Goal: Task Accomplishment & Management: Complete application form

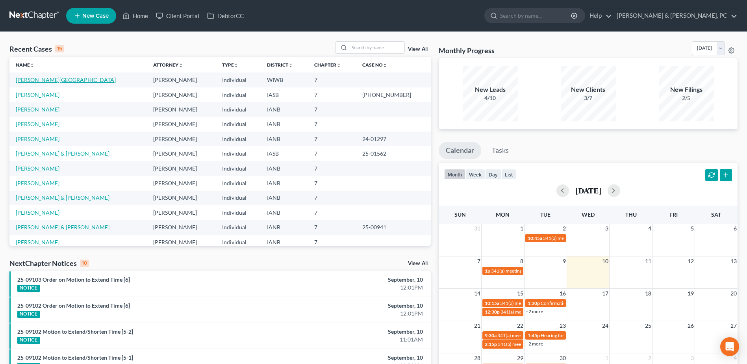
click at [41, 76] on link "[PERSON_NAME][GEOGRAPHIC_DATA]" at bounding box center [66, 79] width 100 height 7
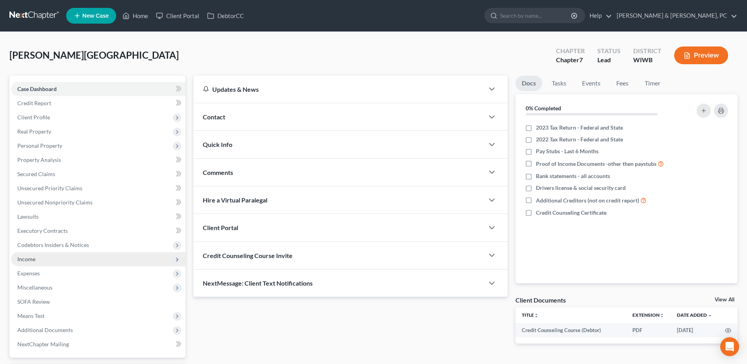
click at [39, 263] on span "Income" at bounding box center [98, 259] width 174 height 14
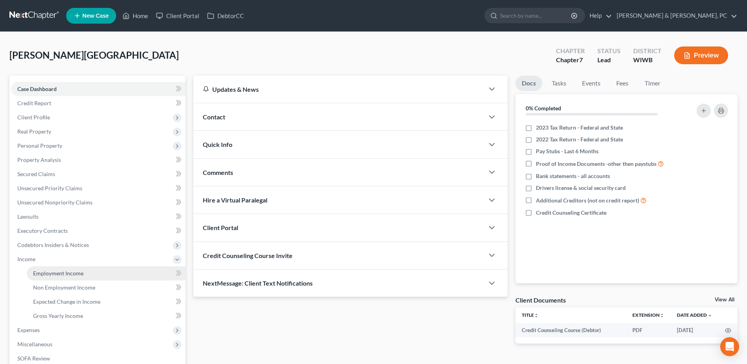
click at [42, 270] on span "Employment Income" at bounding box center [58, 273] width 50 height 7
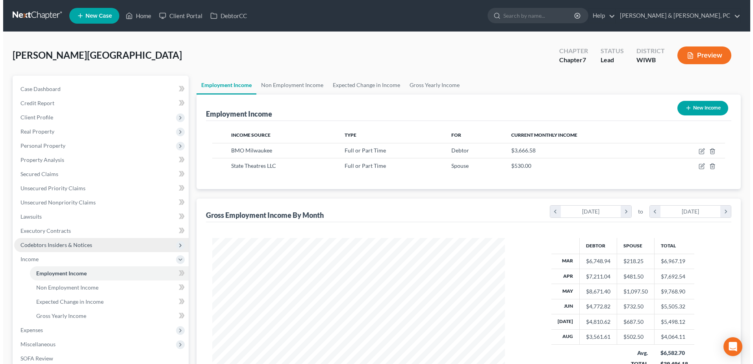
scroll to position [146, 308]
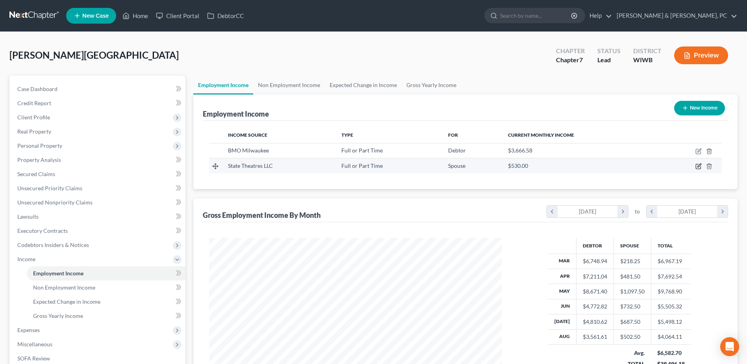
click at [698, 167] on icon "button" at bounding box center [699, 166] width 4 height 4
select select "0"
select select "1"
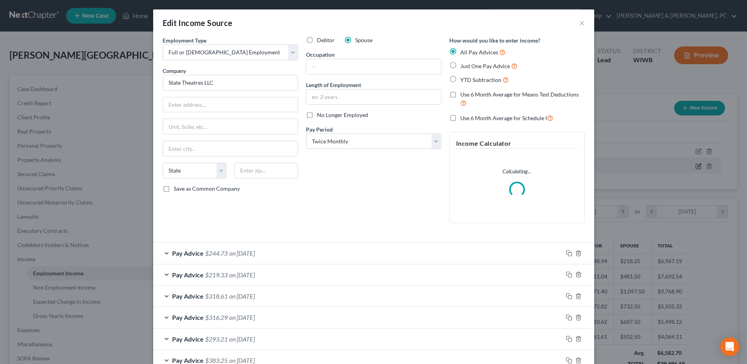
scroll to position [147, 311]
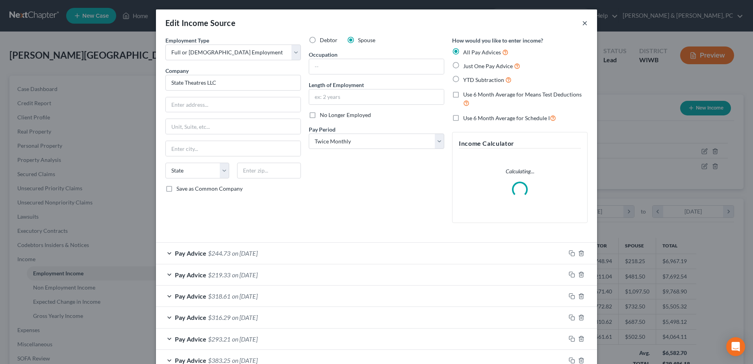
click at [582, 20] on button "×" at bounding box center [585, 22] width 6 height 9
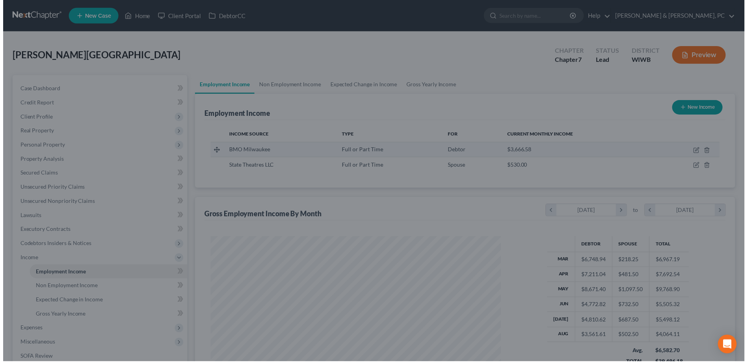
scroll to position [393558, 393396]
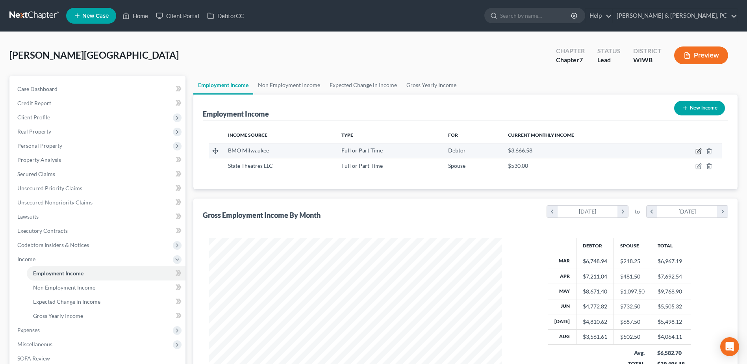
click at [700, 150] on icon "button" at bounding box center [698, 151] width 6 height 6
select select "0"
select select "1"
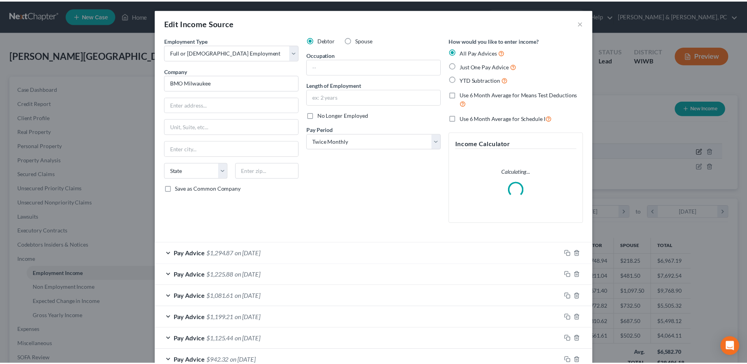
scroll to position [147, 311]
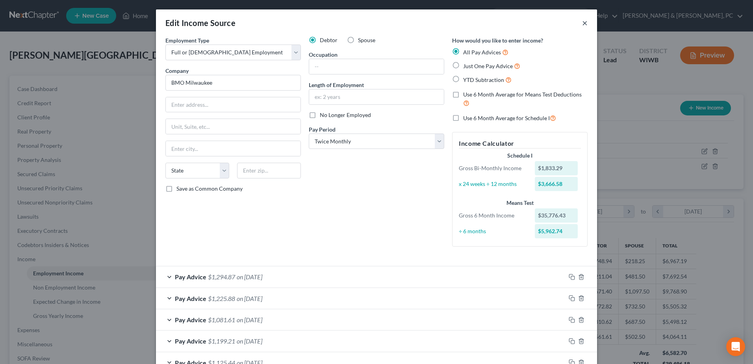
click at [582, 18] on button "×" at bounding box center [585, 22] width 6 height 9
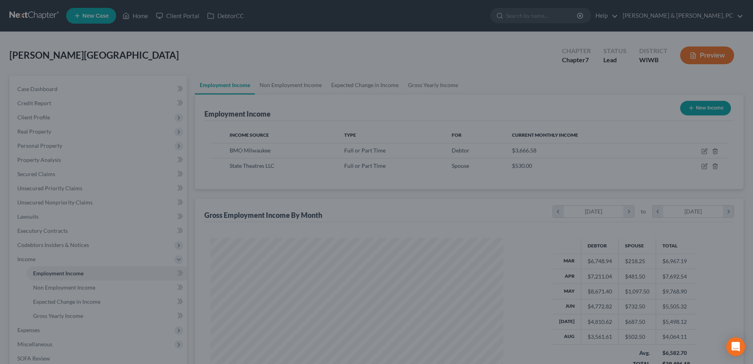
scroll to position [393558, 393396]
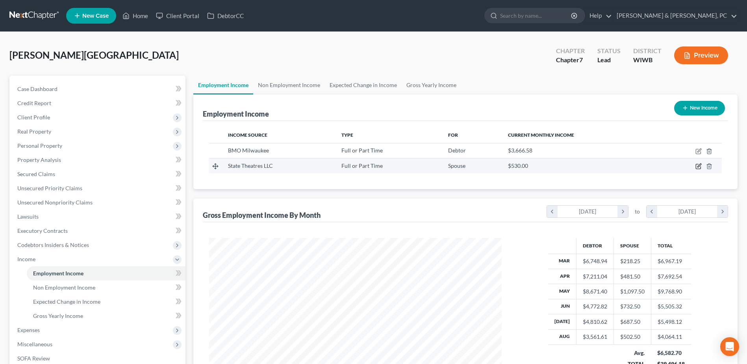
click at [700, 168] on icon "button" at bounding box center [698, 166] width 5 height 5
select select "0"
select select "1"
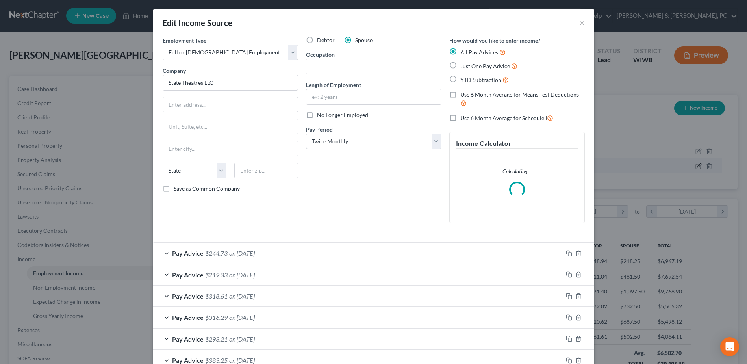
scroll to position [147, 311]
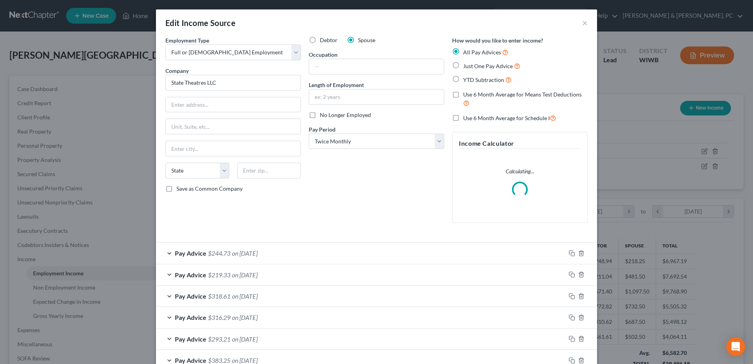
click at [585, 24] on div "Edit Income Source ×" at bounding box center [376, 22] width 441 height 27
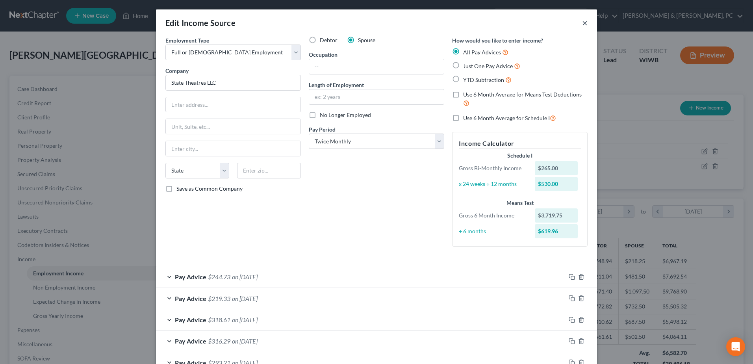
click at [582, 19] on button "×" at bounding box center [585, 22] width 6 height 9
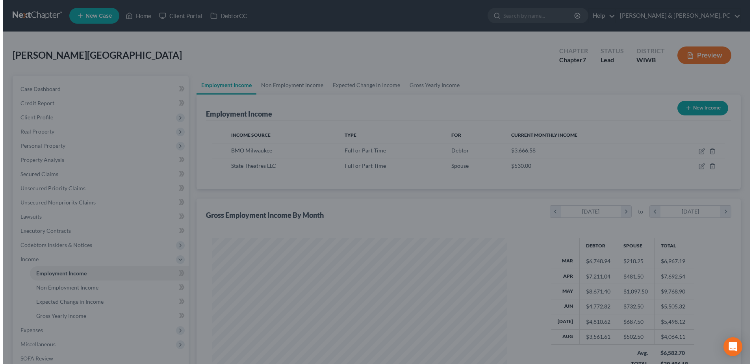
scroll to position [393558, 393396]
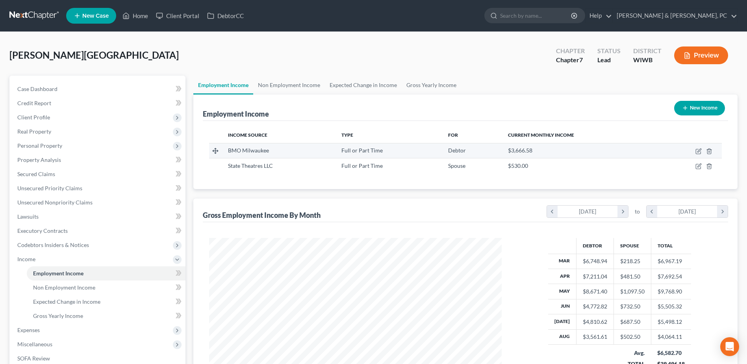
click at [702, 153] on td at bounding box center [689, 150] width 65 height 15
click at [699, 152] on icon "button" at bounding box center [698, 151] width 6 height 6
select select "0"
select select "1"
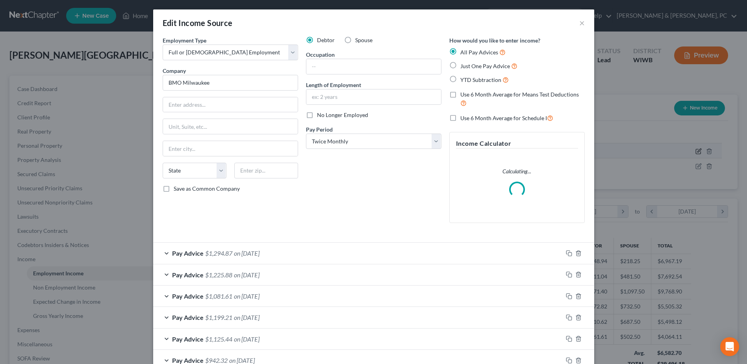
scroll to position [147, 311]
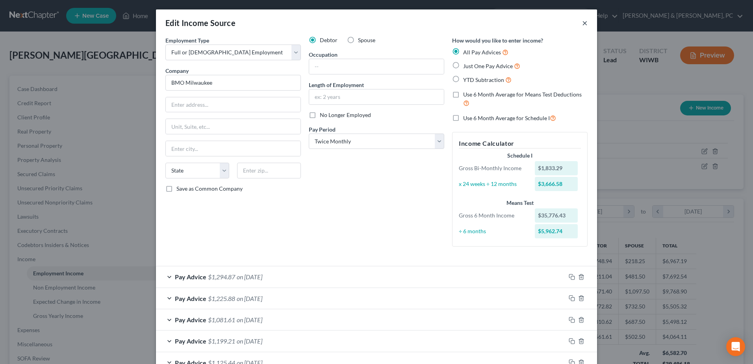
click at [584, 19] on button "×" at bounding box center [585, 22] width 6 height 9
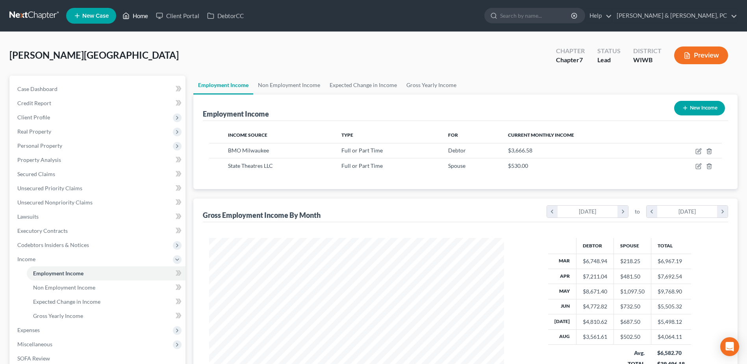
scroll to position [393558, 393396]
click at [141, 13] on link "Home" at bounding box center [135, 16] width 33 height 14
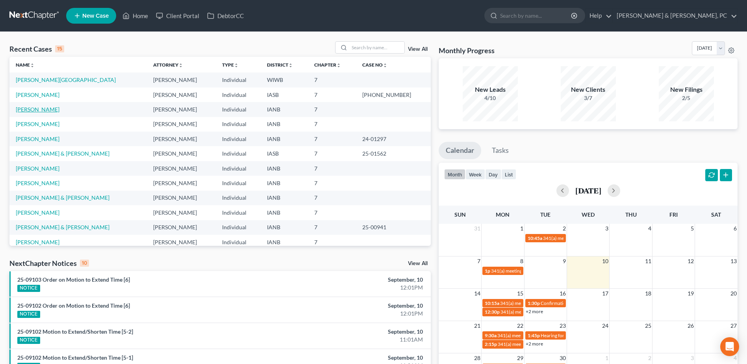
click at [37, 110] on link "[PERSON_NAME]" at bounding box center [38, 109] width 44 height 7
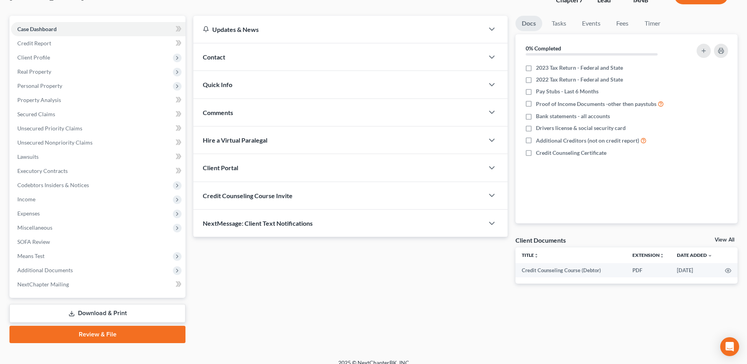
scroll to position [69, 0]
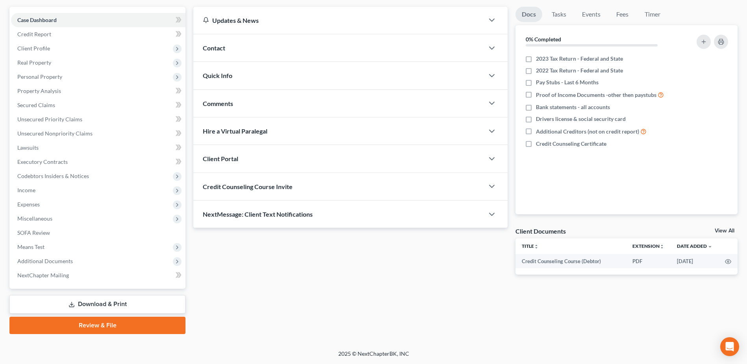
click at [101, 295] on link "Download & Print" at bounding box center [97, 304] width 176 height 19
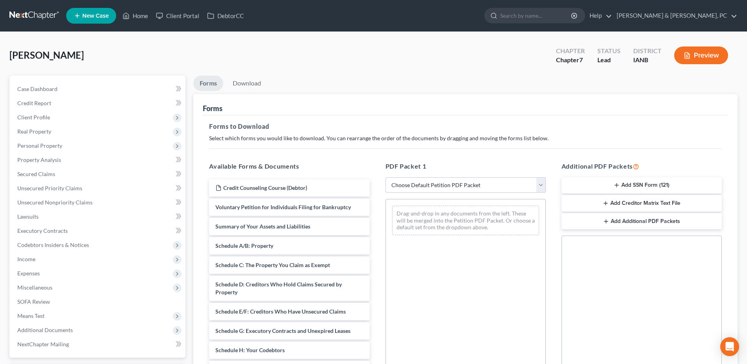
click at [461, 182] on select "Choose Default Petition PDF Packet Complete Bankruptcy Petition (all forms and …" at bounding box center [465, 185] width 160 height 16
select select "0"
click at [385, 177] on select "Choose Default Petition PDF Packet Complete Bankruptcy Petition (all forms and …" at bounding box center [465, 185] width 160 height 16
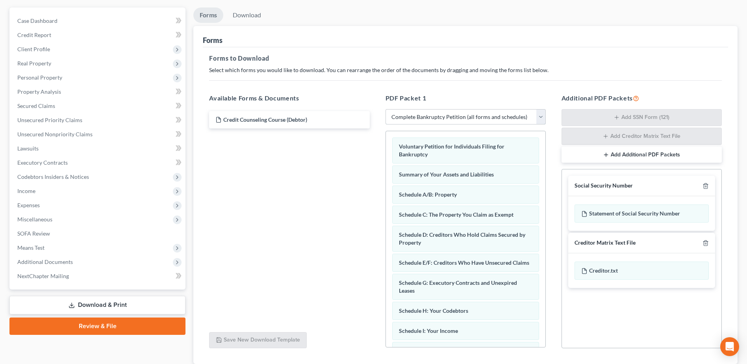
scroll to position [123, 0]
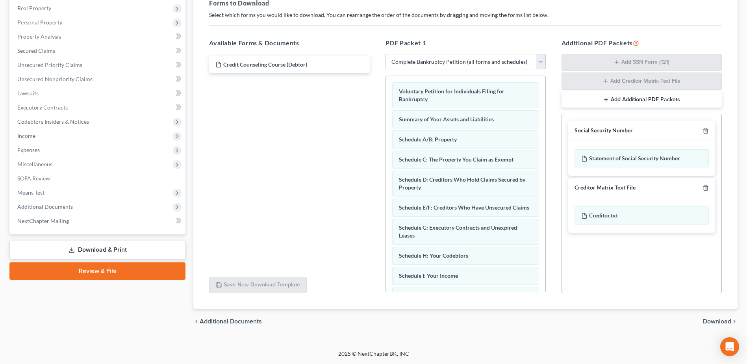
click at [720, 326] on div "chevron_left Additional Documents Download chevron_right" at bounding box center [465, 321] width 544 height 25
click at [722, 322] on span "Download" at bounding box center [717, 321] width 28 height 6
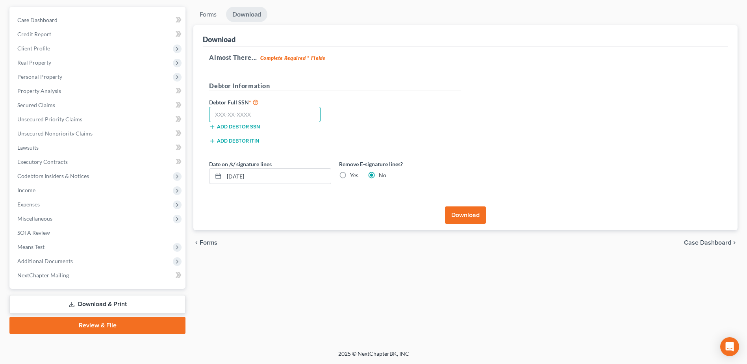
click at [265, 115] on input "text" at bounding box center [264, 115] width 111 height 16
paste input "482-15-6472"
type input "482-15-6472"
click at [350, 171] on label "Yes" at bounding box center [354, 175] width 8 height 8
click at [353, 171] on input "Yes" at bounding box center [355, 173] width 5 height 5
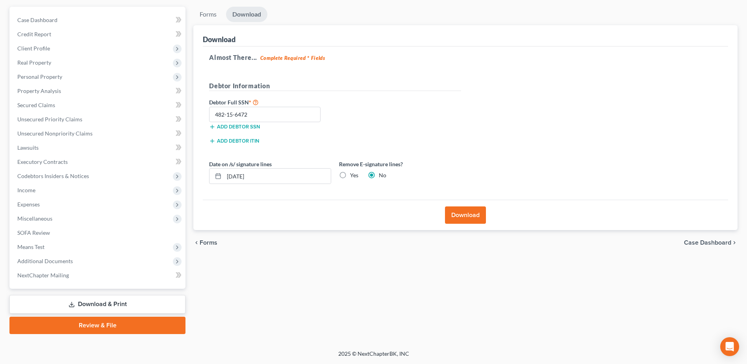
radio input "true"
radio input "false"
click at [458, 215] on button "Download" at bounding box center [465, 214] width 41 height 17
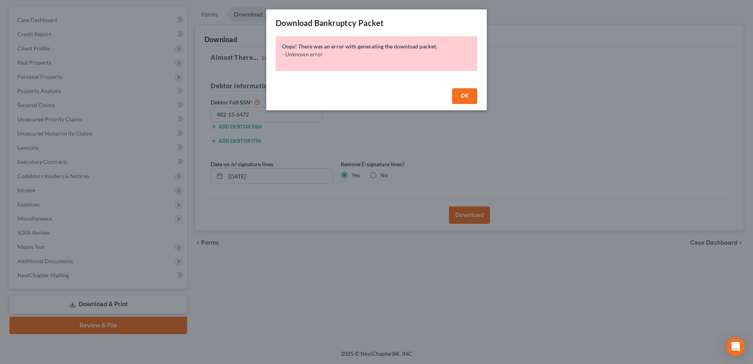
click at [458, 98] on button "OK" at bounding box center [464, 96] width 25 height 16
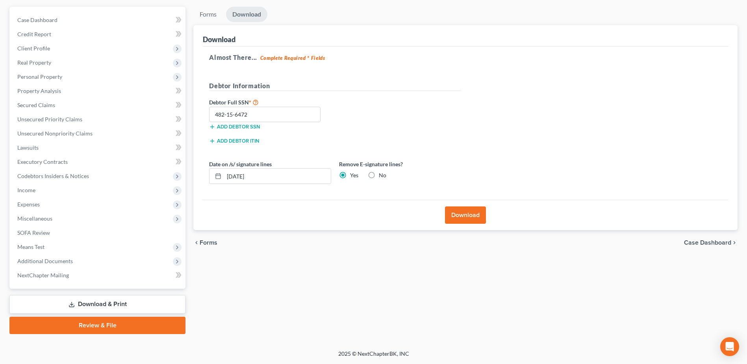
click at [451, 219] on button "Download" at bounding box center [465, 214] width 41 height 17
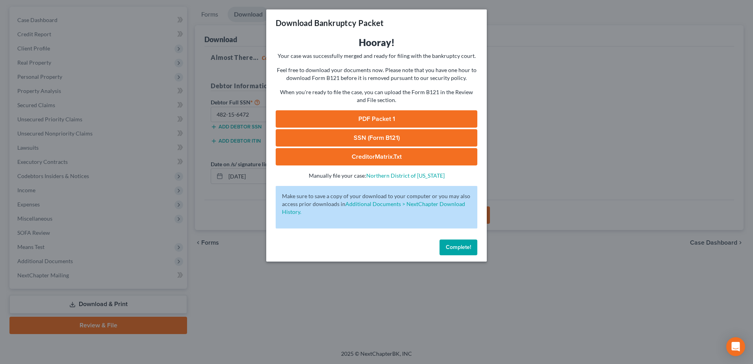
click at [413, 119] on link "PDF Packet 1" at bounding box center [377, 118] width 202 height 17
click at [359, 137] on link "SSN (Form B121)" at bounding box center [377, 137] width 202 height 17
click at [471, 245] on button "Complete!" at bounding box center [458, 247] width 38 height 16
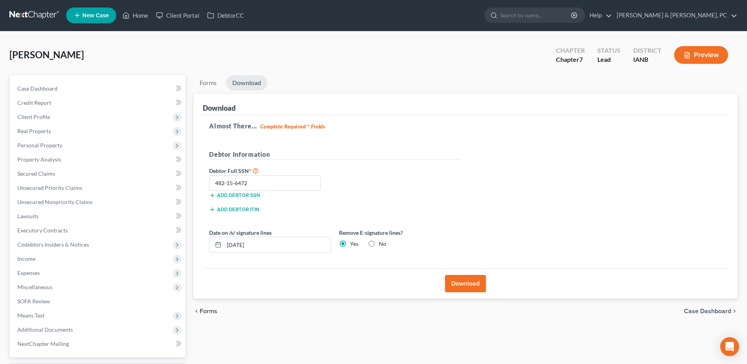
scroll to position [0, 0]
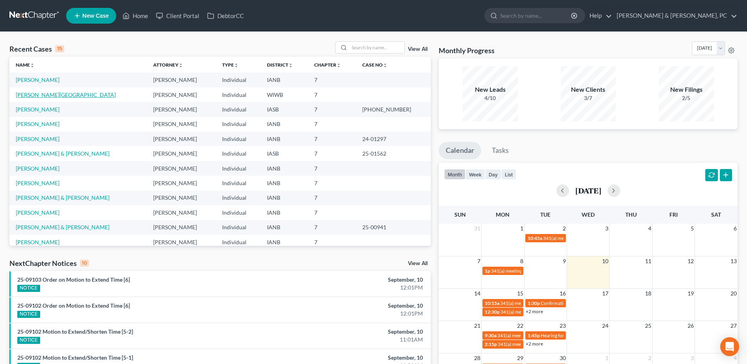
click at [35, 94] on link "[PERSON_NAME][GEOGRAPHIC_DATA]" at bounding box center [66, 94] width 100 height 7
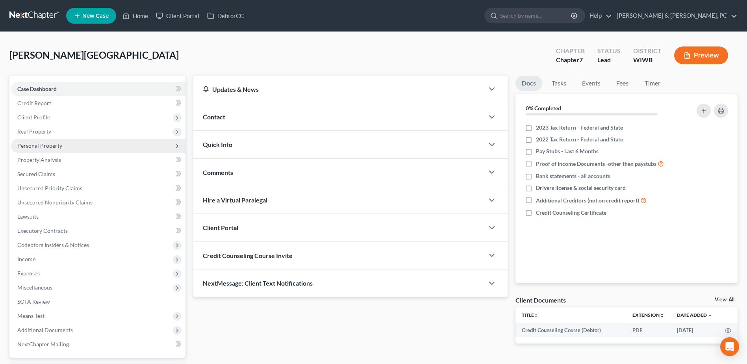
click at [70, 150] on span "Personal Property" at bounding box center [98, 146] width 174 height 14
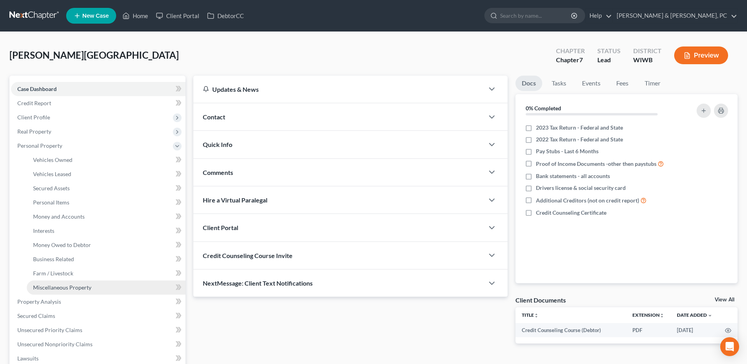
click at [74, 289] on span "Miscellaneous Property" at bounding box center [62, 287] width 58 height 7
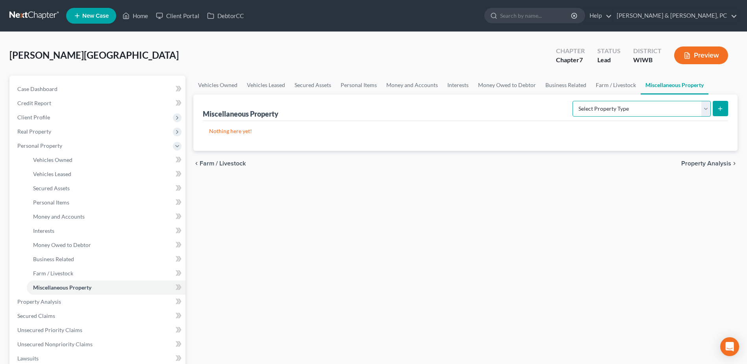
click at [679, 105] on select "Select Property Type Assigned for Creditor Benefit [DATE] (SOFA: 12) Holding fo…" at bounding box center [641, 109] width 138 height 16
select select "stored_within_1_year"
click at [572, 101] on select "Select Property Type Assigned for Creditor Benefit [DATE] (SOFA: 12) Holding fo…" at bounding box center [641, 109] width 138 height 16
click at [717, 112] on button "submit" at bounding box center [720, 108] width 15 height 15
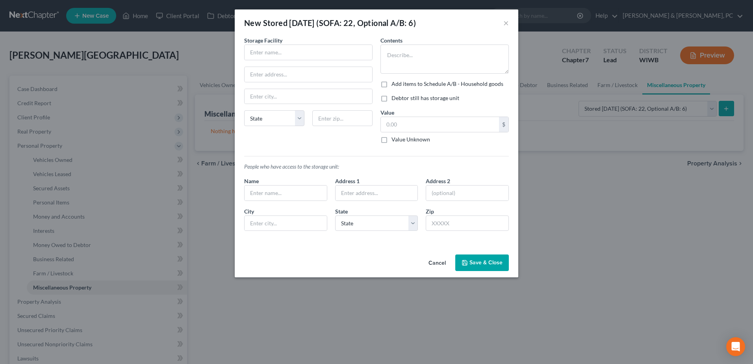
click at [319, 61] on div "Storage Facility State [US_STATE] AK AR AZ CA CO [GEOGRAPHIC_DATA] DE DC [GEOGR…" at bounding box center [308, 92] width 136 height 113
click at [320, 56] on input "text" at bounding box center [308, 52] width 128 height 15
paste input "Kt Storage"
type input "Kt Storage"
click at [263, 74] on input "text" at bounding box center [308, 74] width 128 height 15
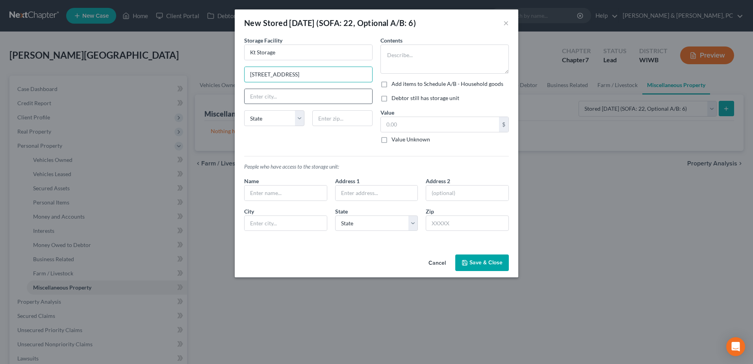
type input "[STREET_ADDRESS]"
type input "53805"
type input "Boscobel"
select select "52"
click at [389, 57] on textarea at bounding box center [444, 58] width 128 height 29
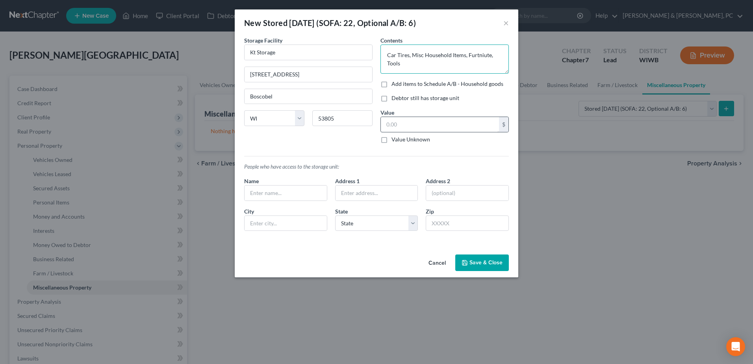
type textarea "Car Tires, Misc Household Items, Furtniute, Tools"
click at [461, 121] on input "text" at bounding box center [440, 124] width 118 height 15
type input "200"
click at [391, 96] on label "Debtor still has storage unit" at bounding box center [425, 98] width 68 height 8
click at [394, 96] on input "Debtor still has storage unit" at bounding box center [396, 96] width 5 height 5
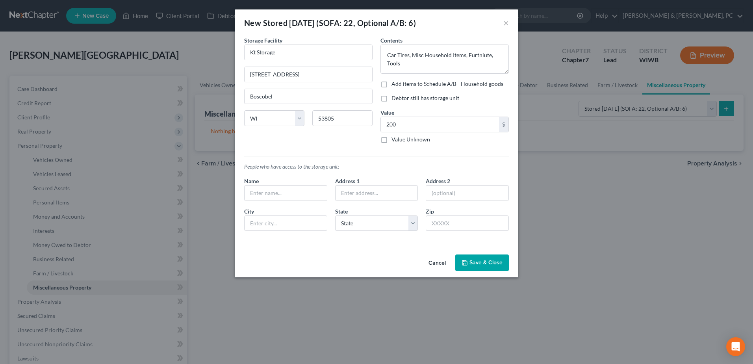
checkbox input "true"
click at [391, 83] on label "Add items to Schedule A/B - Household goods" at bounding box center [447, 84] width 112 height 8
click at [394, 83] on input "Add items to Schedule A/B - Household goods" at bounding box center [396, 82] width 5 height 5
checkbox input "true"
click at [423, 265] on button "Add Exemption" at bounding box center [422, 262] width 59 height 17
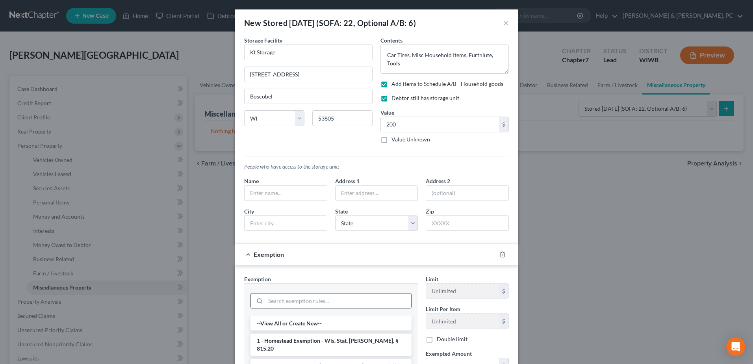
click at [347, 300] on input "search" at bounding box center [338, 300] width 146 height 15
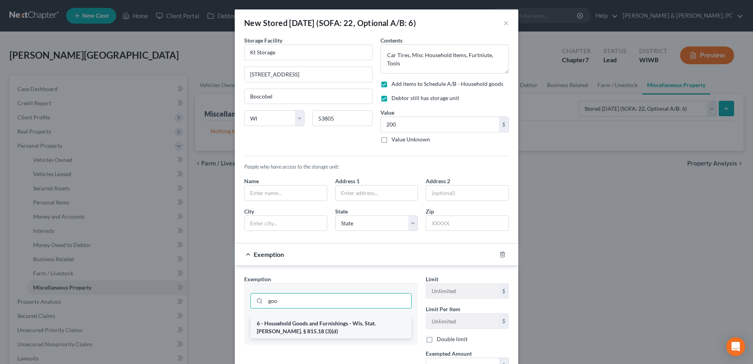
type input "goo"
click at [352, 329] on li "6 - Household Goods and Furnishings - Wis. Stat. [PERSON_NAME]. § 815.18 (3)(d)" at bounding box center [330, 327] width 161 height 22
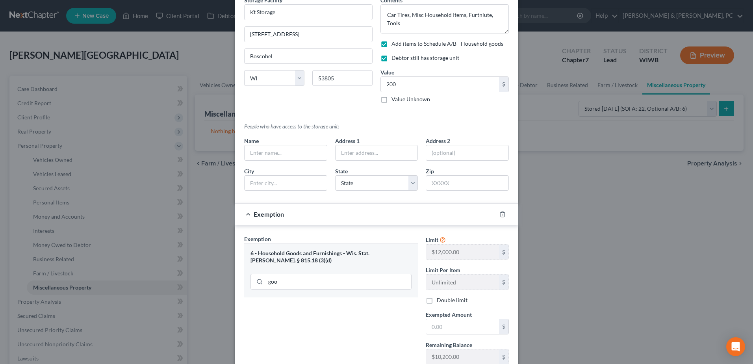
scroll to position [97, 0]
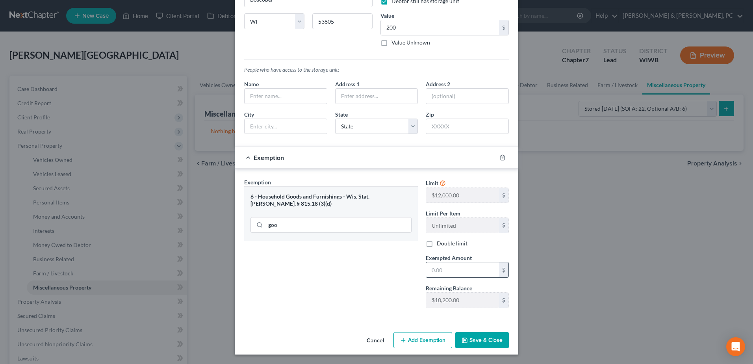
click at [440, 271] on input "text" at bounding box center [462, 269] width 73 height 15
type input "200"
click at [397, 282] on div "Exemption Set must be selected for CA. Exemption * 6 - Household Goods and Furn…" at bounding box center [330, 246] width 181 height 136
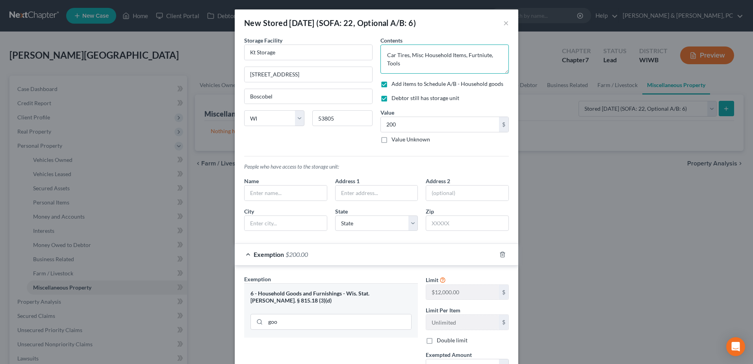
drag, startPoint x: 442, startPoint y: 66, endPoint x: 360, endPoint y: 43, distance: 84.7
click at [360, 43] on div "Storage Facility Kt Storage [STREET_ADDRESS][GEOGRAPHIC_DATA] [US_STATE][GEOGRA…" at bounding box center [376, 136] width 272 height 201
paste textarea "Miscellaneous household items, furniture, tools, and car tires."
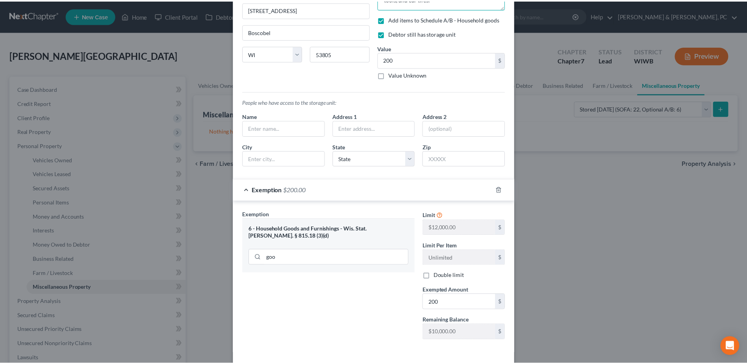
scroll to position [97, 0]
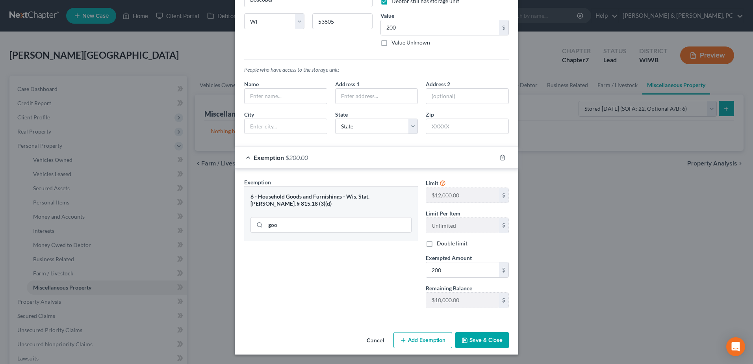
type textarea "Miscellaneous household items, furniture, tools, and car tires."
click at [490, 338] on button "Save & Close" at bounding box center [482, 340] width 54 height 17
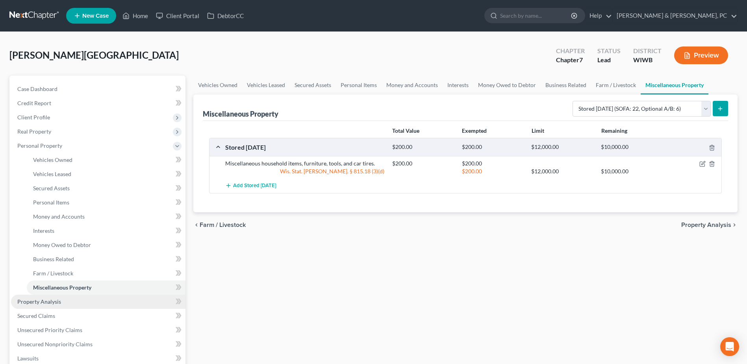
click at [50, 300] on span "Property Analysis" at bounding box center [39, 301] width 44 height 7
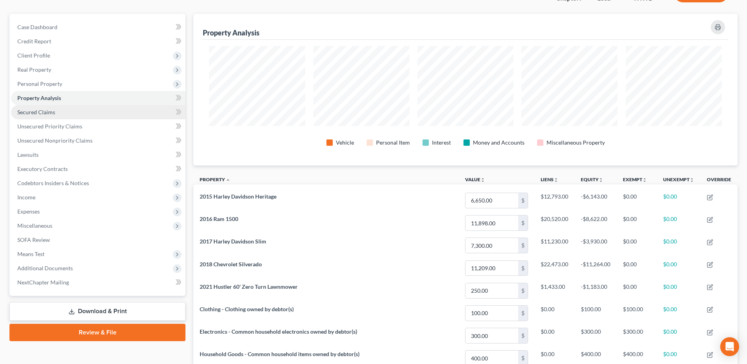
scroll to position [60, 0]
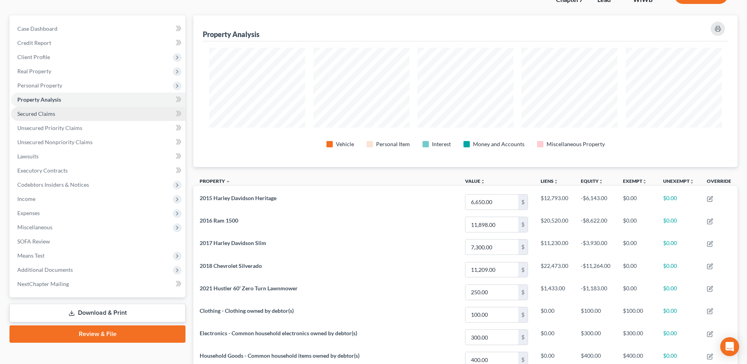
click at [52, 108] on link "Secured Claims" at bounding box center [98, 114] width 174 height 14
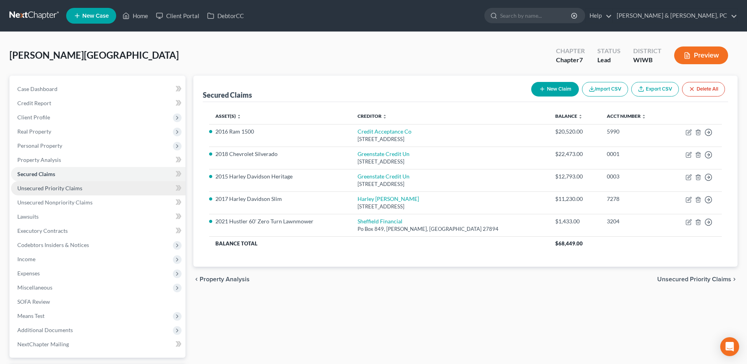
click at [96, 191] on link "Unsecured Priority Claims" at bounding box center [98, 188] width 174 height 14
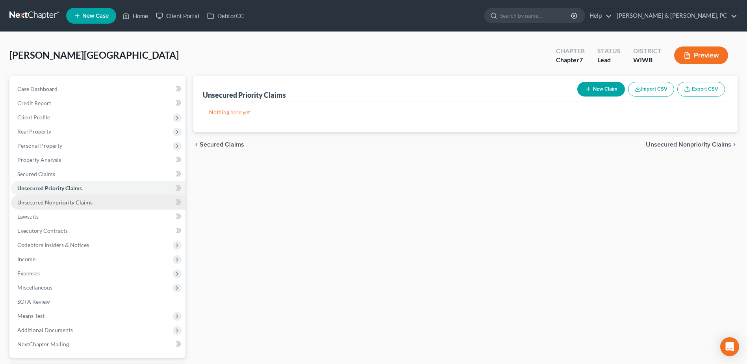
click at [96, 200] on link "Unsecured Nonpriority Claims" at bounding box center [98, 202] width 174 height 14
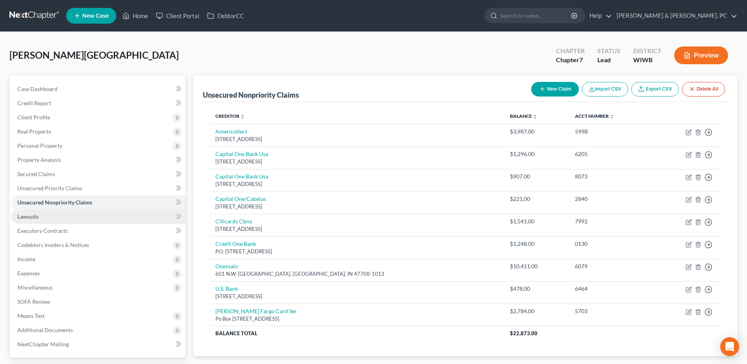
click at [91, 219] on link "Lawsuits" at bounding box center [98, 216] width 174 height 14
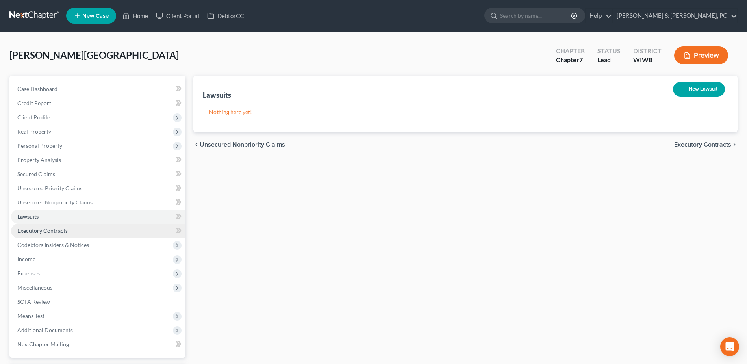
click at [88, 226] on link "Executory Contracts" at bounding box center [98, 231] width 174 height 14
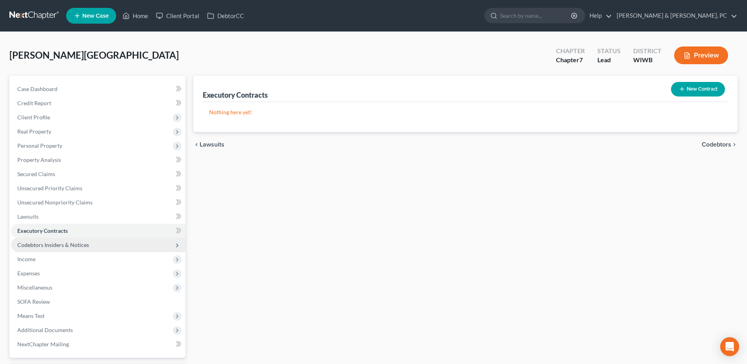
click at [82, 239] on span "Codebtors Insiders & Notices" at bounding box center [98, 245] width 174 height 14
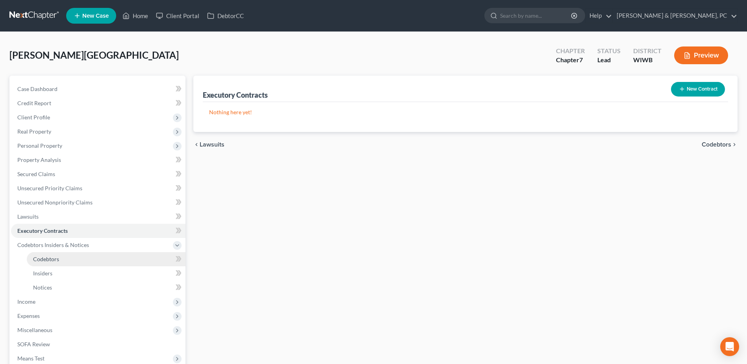
click at [73, 259] on link "Codebtors" at bounding box center [106, 259] width 159 height 14
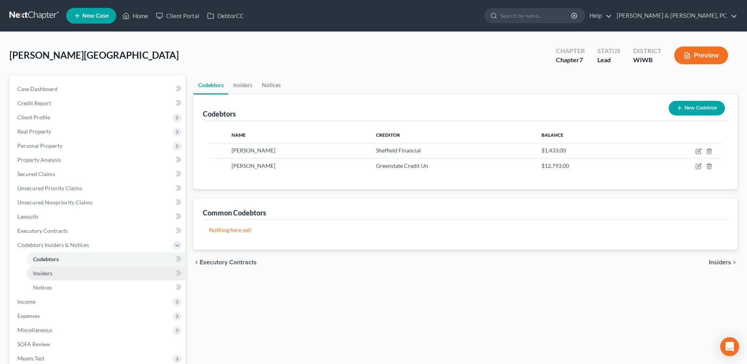
click at [67, 272] on link "Insiders" at bounding box center [106, 273] width 159 height 14
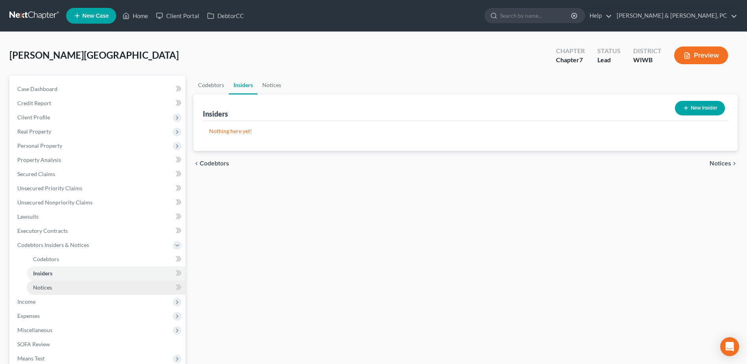
click at [62, 285] on link "Notices" at bounding box center [106, 287] width 159 height 14
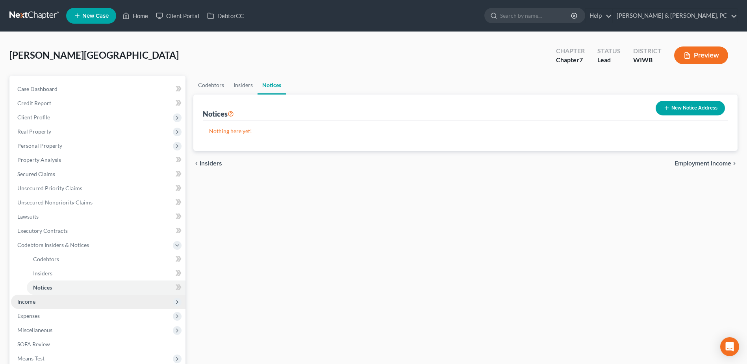
click at [55, 305] on span "Income" at bounding box center [98, 301] width 174 height 14
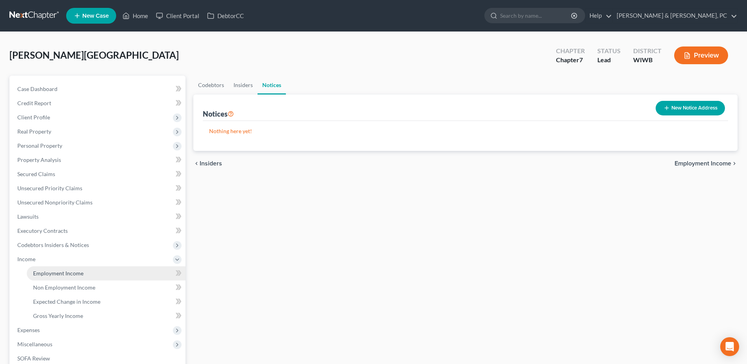
click at [59, 275] on span "Employment Income" at bounding box center [58, 273] width 50 height 7
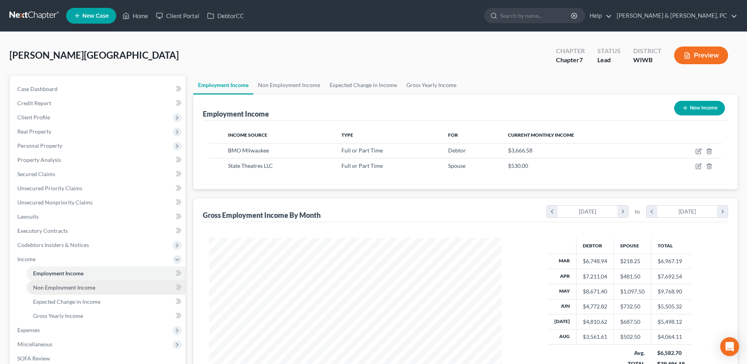
scroll to position [146, 308]
click at [63, 289] on span "Non Employment Income" at bounding box center [64, 287] width 62 height 7
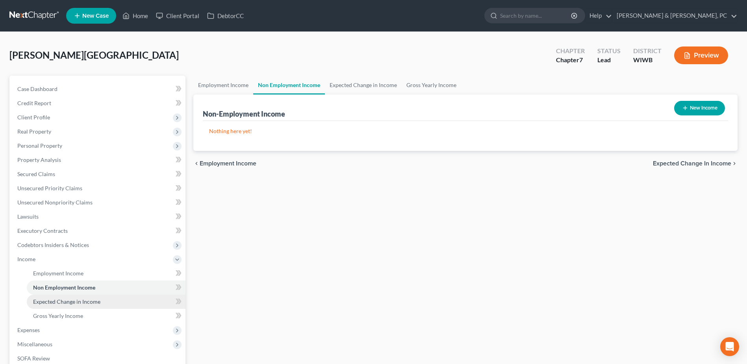
click at [64, 302] on span "Expected Change in Income" at bounding box center [66, 301] width 67 height 7
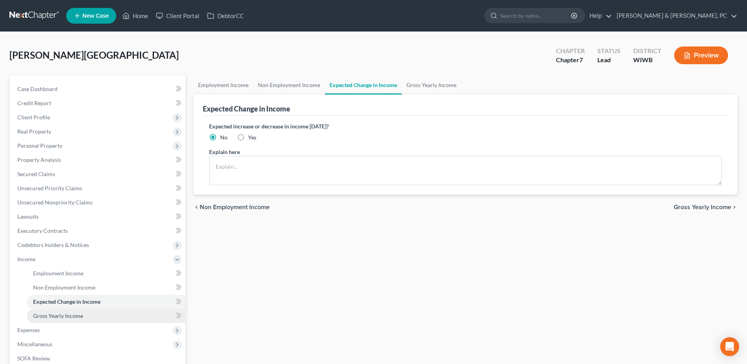
click at [63, 313] on span "Gross Yearly Income" at bounding box center [58, 315] width 50 height 7
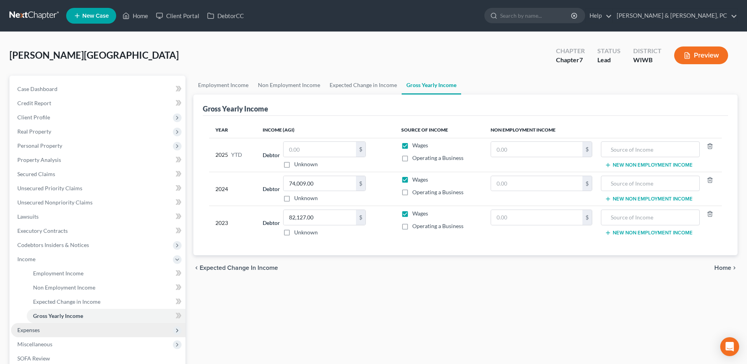
click at [60, 328] on span "Expenses" at bounding box center [98, 330] width 174 height 14
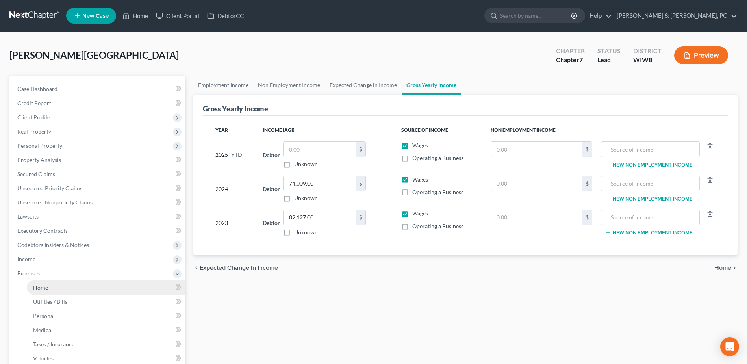
click at [50, 291] on link "Home" at bounding box center [106, 287] width 159 height 14
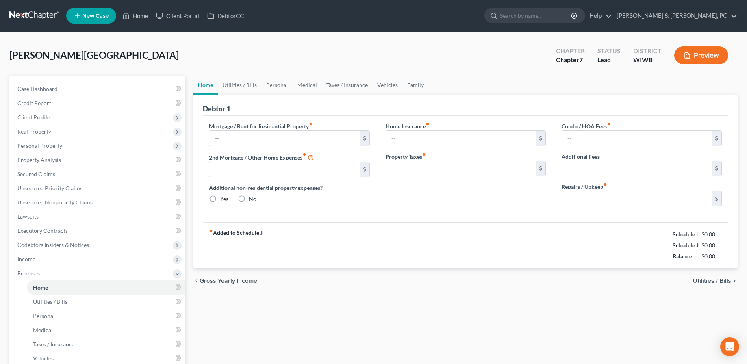
type input "625.00"
type input "0.00"
radio input "true"
type input "0.00"
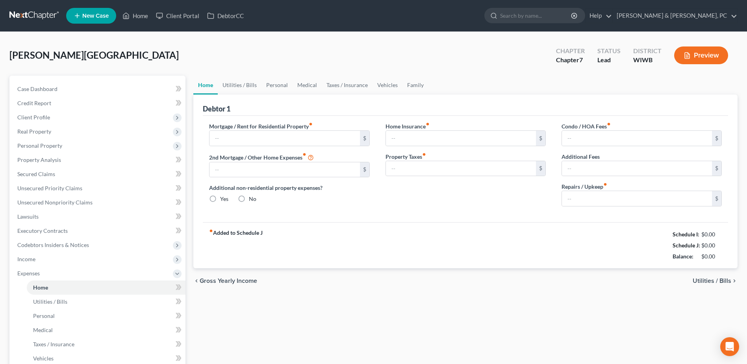
type input "0.00"
type input "30.00"
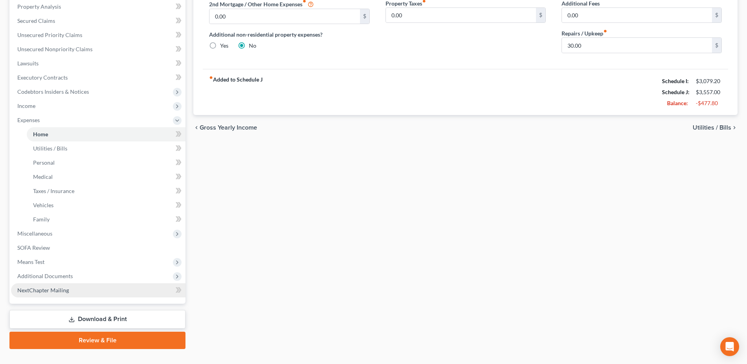
scroll to position [168, 0]
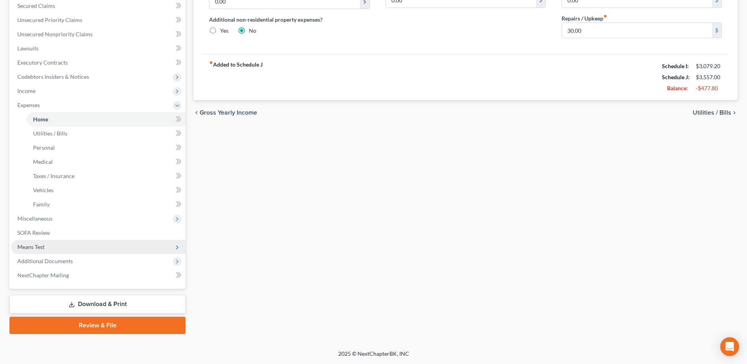
click at [36, 241] on span "Means Test" at bounding box center [98, 247] width 174 height 14
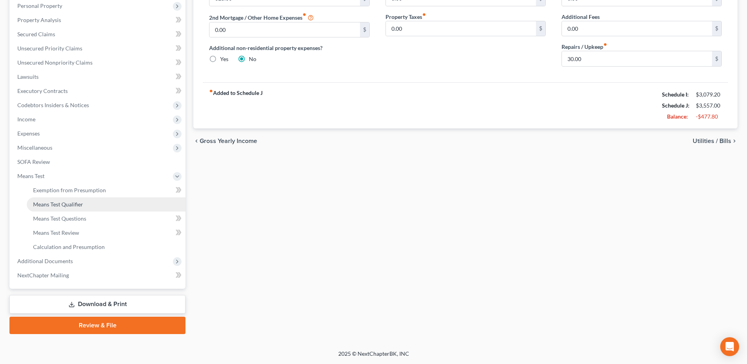
click at [64, 201] on span "Means Test Qualifier" at bounding box center [58, 204] width 50 height 7
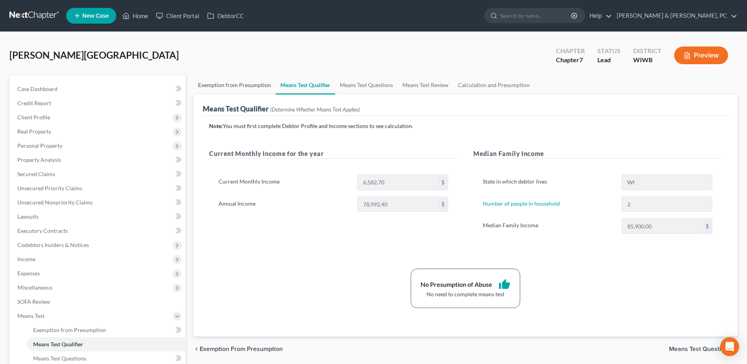
click at [246, 84] on link "Exemption from Presumption" at bounding box center [234, 85] width 82 height 19
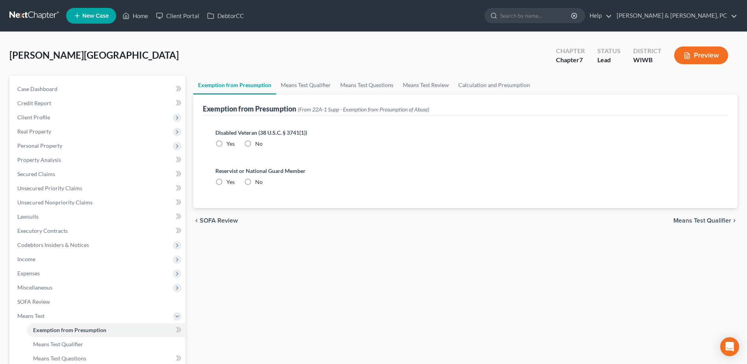
click at [255, 143] on label "No" at bounding box center [258, 144] width 7 height 8
click at [258, 143] on input "No" at bounding box center [260, 142] width 5 height 5
radio input "true"
click at [255, 179] on label "No" at bounding box center [258, 182] width 7 height 8
click at [258, 179] on input "No" at bounding box center [260, 180] width 5 height 5
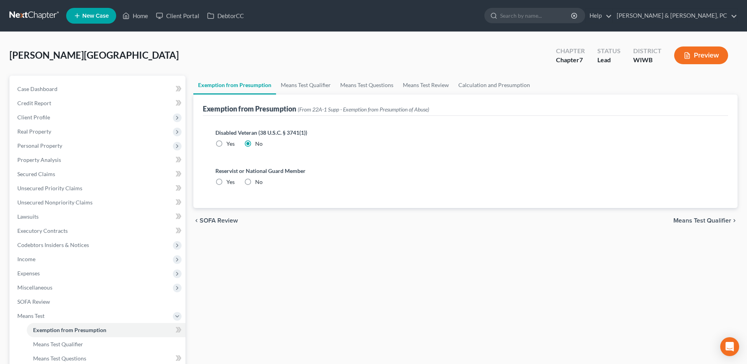
radio input "true"
click at [334, 85] on link "Means Test Qualifier" at bounding box center [305, 85] width 59 height 19
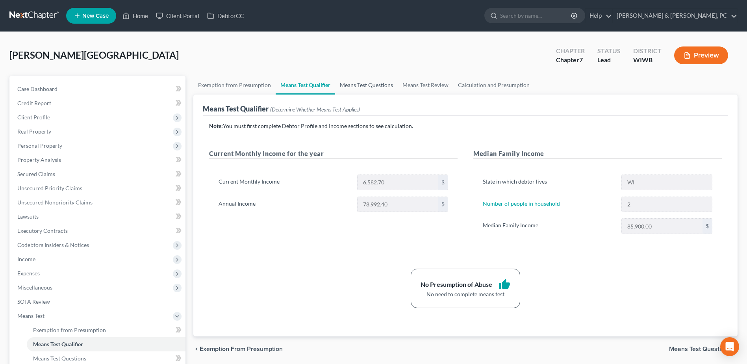
click at [352, 88] on link "Means Test Questions" at bounding box center [366, 85] width 63 height 19
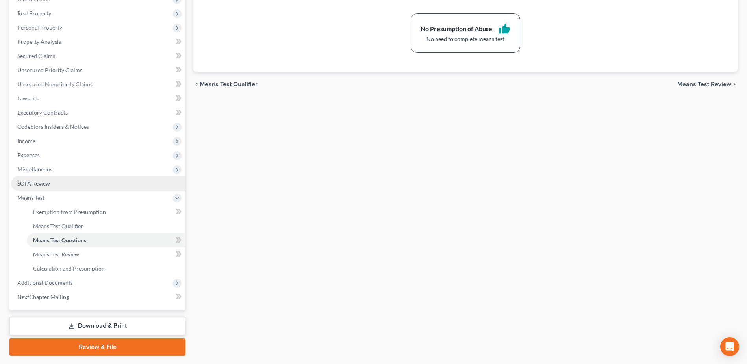
click at [56, 185] on link "SOFA Review" at bounding box center [98, 183] width 174 height 14
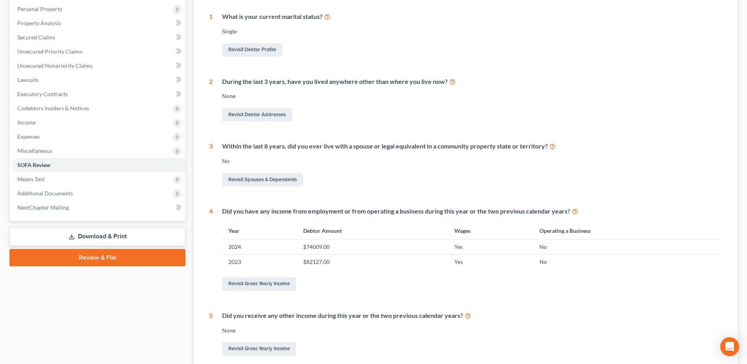
scroll to position [17, 0]
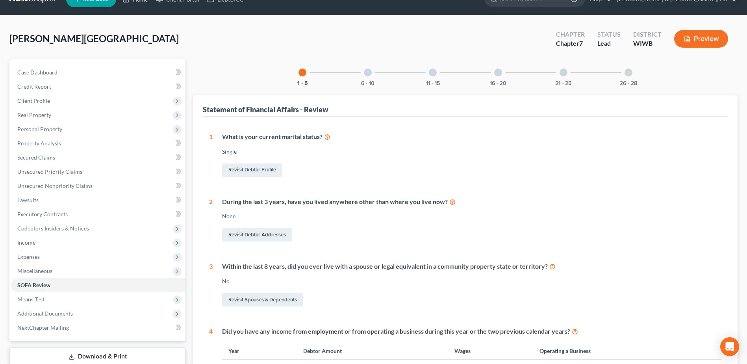
click at [366, 79] on div "6 - 10" at bounding box center [367, 72] width 27 height 27
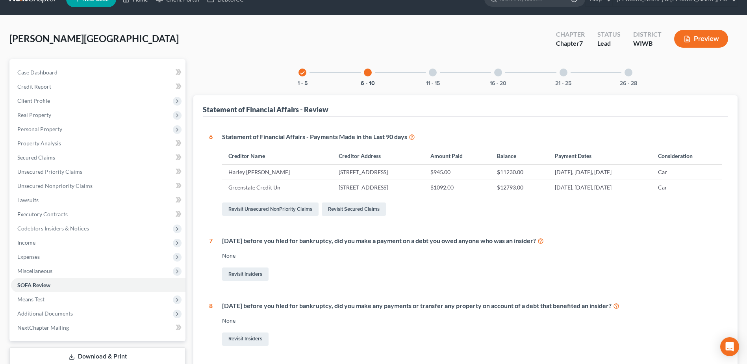
click at [425, 78] on div "11 - 15" at bounding box center [432, 72] width 27 height 27
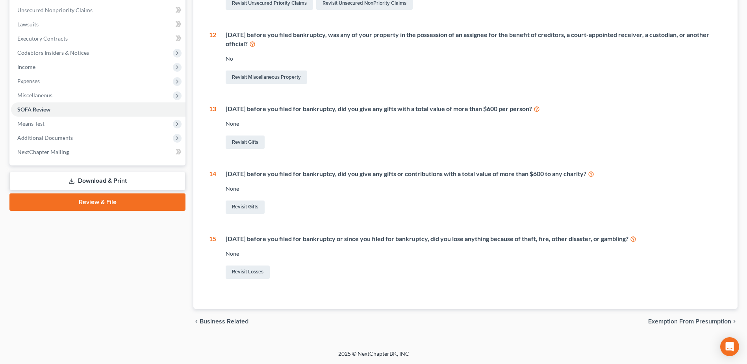
scroll to position [0, 0]
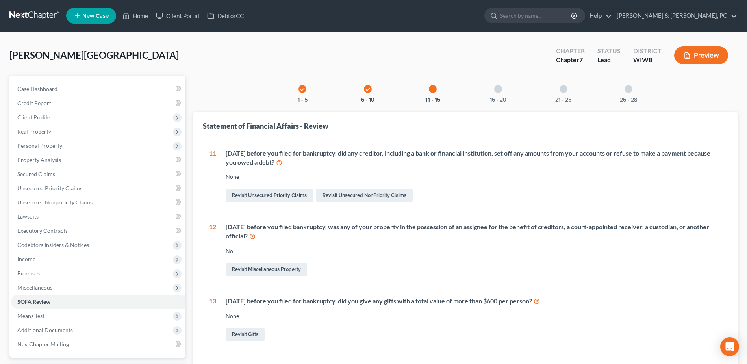
click at [498, 89] on div at bounding box center [498, 89] width 8 height 8
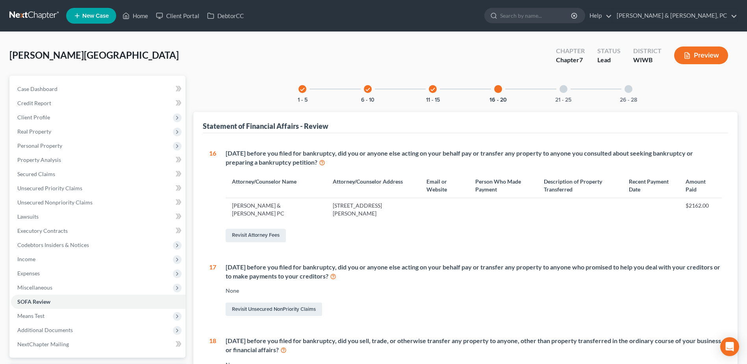
click at [552, 93] on div "21 - 25" at bounding box center [563, 89] width 27 height 27
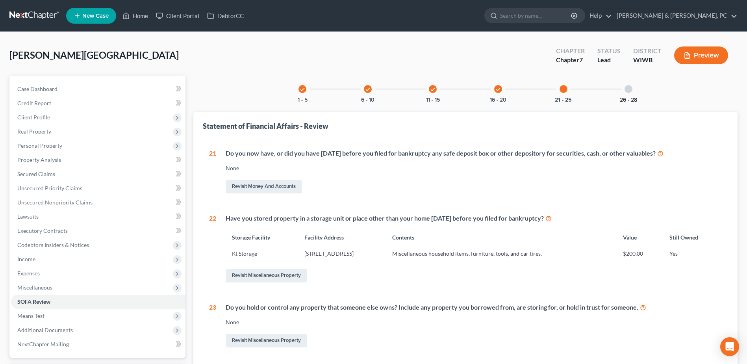
click at [633, 98] on button "26 - 28" at bounding box center [628, 100] width 17 height 6
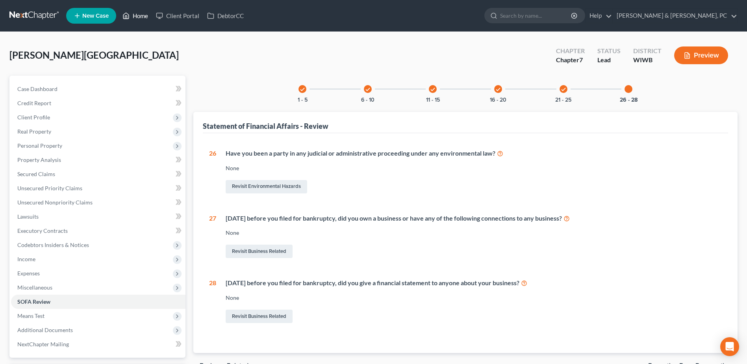
click at [136, 15] on link "Home" at bounding box center [135, 16] width 33 height 14
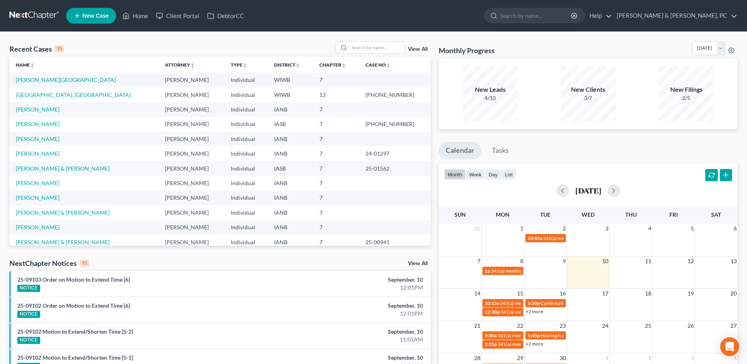
click at [691, 95] on div "2/5" at bounding box center [686, 98] width 55 height 8
click at [31, 128] on td "[PERSON_NAME]" at bounding box center [83, 124] width 149 height 15
drag, startPoint x: 33, startPoint y: 126, endPoint x: 90, endPoint y: 147, distance: 60.5
click at [33, 126] on link "[PERSON_NAME]" at bounding box center [38, 123] width 44 height 7
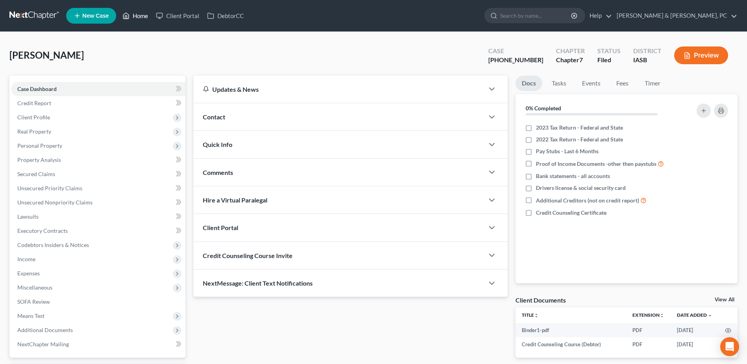
click at [137, 18] on link "Home" at bounding box center [135, 16] width 33 height 14
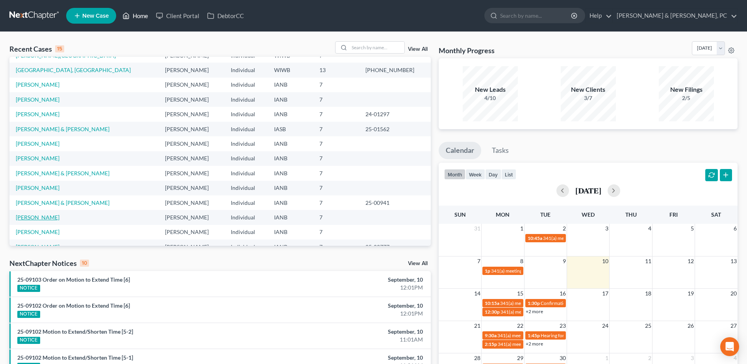
scroll to position [54, 0]
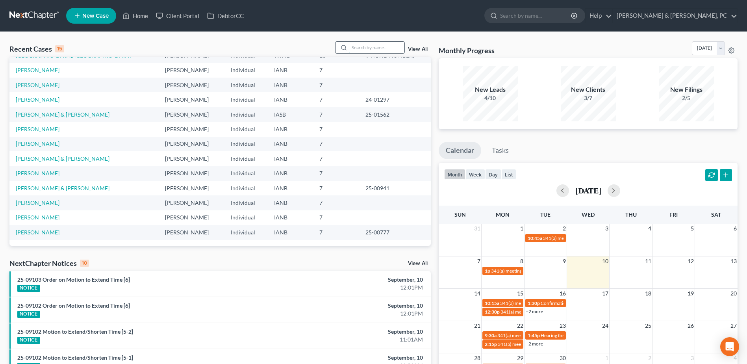
click at [392, 52] on input "search" at bounding box center [376, 47] width 55 height 11
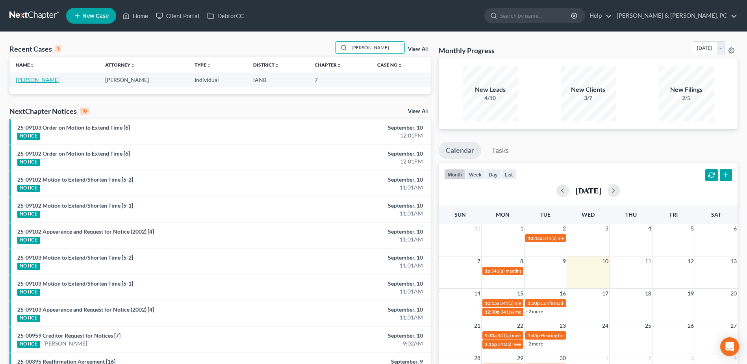
type input "[PERSON_NAME]"
click at [43, 80] on link "[PERSON_NAME]" at bounding box center [38, 79] width 44 height 7
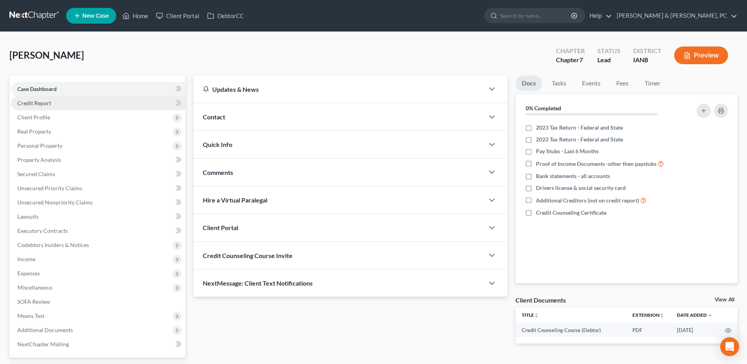
click at [79, 100] on link "Credit Report" at bounding box center [98, 103] width 174 height 14
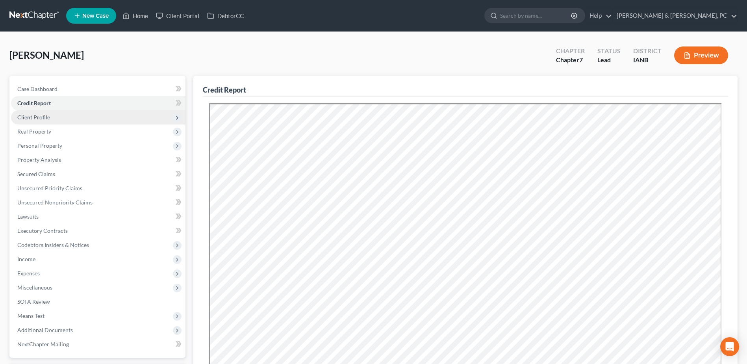
click at [52, 112] on span "Client Profile" at bounding box center [98, 117] width 174 height 14
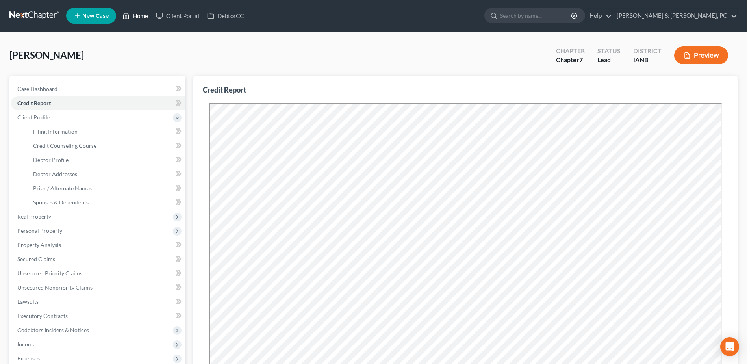
drag, startPoint x: 138, startPoint y: 15, endPoint x: 200, endPoint y: 35, distance: 65.5
click at [138, 15] on link "Home" at bounding box center [135, 16] width 33 height 14
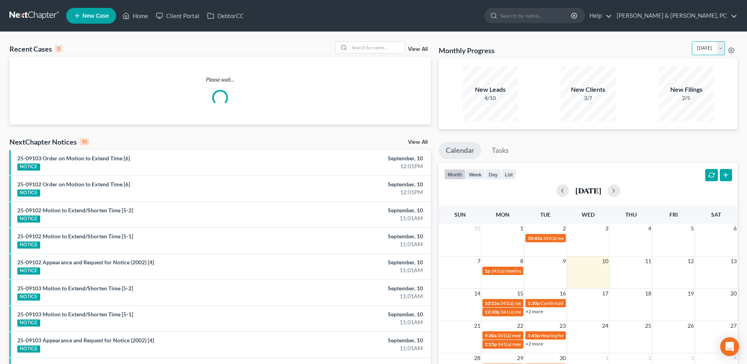
click at [707, 46] on select "[DATE] [DATE] [DATE] [DATE] [DATE] [DATE] [DATE] [DATE] [DATE] [DATE] [DATE] [D…" at bounding box center [708, 48] width 33 height 14
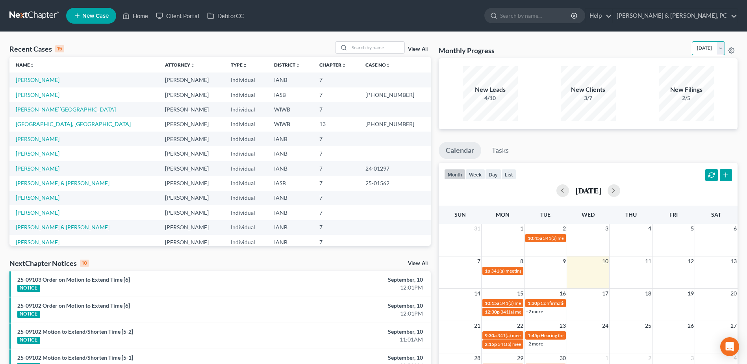
click at [692, 41] on select "[DATE] [DATE] [DATE] [DATE] [DATE] [DATE] [DATE] [DATE] [DATE] [DATE] [DATE] [D…" at bounding box center [708, 48] width 33 height 14
click at [702, 53] on select "[DATE] [DATE] [DATE] [DATE] [DATE] [DATE] [DATE] [DATE] [DATE] [DATE] [DATE] [D…" at bounding box center [708, 48] width 33 height 14
click at [692, 41] on select "[DATE] [DATE] [DATE] [DATE] [DATE] [DATE] [DATE] [DATE] [DATE] [DATE] [DATE] [D…" at bounding box center [708, 48] width 33 height 14
click at [694, 43] on select "[DATE] [DATE] [DATE] [DATE] [DATE] [DATE] [DATE] [DATE] [DATE] [DATE] [DATE] [D…" at bounding box center [708, 48] width 33 height 14
click at [692, 41] on select "[DATE] [DATE] [DATE] [DATE] [DATE] [DATE] [DATE] [DATE] [DATE] [DATE] [DATE] [D…" at bounding box center [708, 48] width 33 height 14
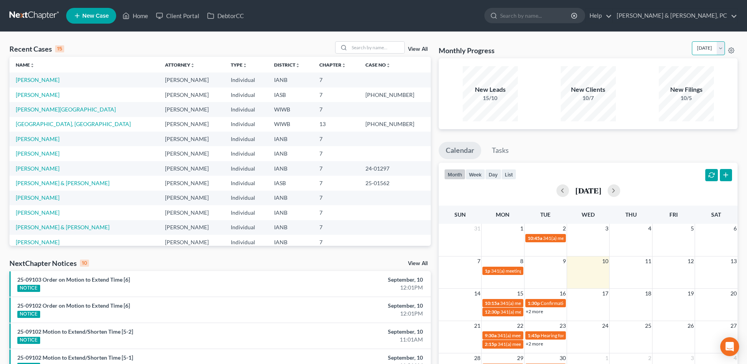
click at [714, 45] on select "[DATE] [DATE] [DATE] [DATE] [DATE] [DATE] [DATE] [DATE] [DATE] [DATE] [DATE] [D…" at bounding box center [708, 48] width 33 height 14
select select "0"
click at [692, 41] on select "[DATE] [DATE] [DATE] [DATE] [DATE] [DATE] [DATE] [DATE] [DATE] [DATE] [DATE] [D…" at bounding box center [708, 48] width 33 height 14
click at [25, 81] on link "[PERSON_NAME]" at bounding box center [38, 79] width 44 height 7
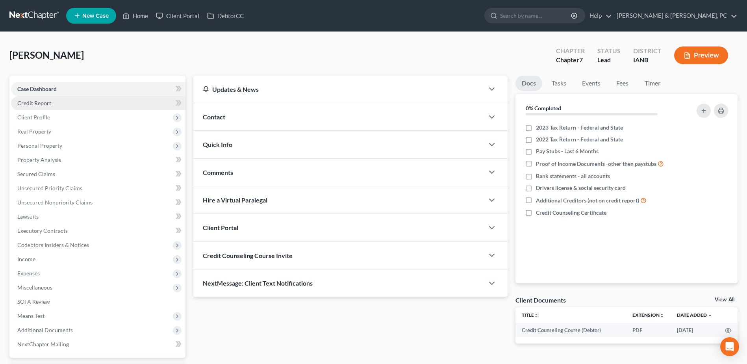
click at [42, 104] on span "Credit Report" at bounding box center [34, 103] width 34 height 7
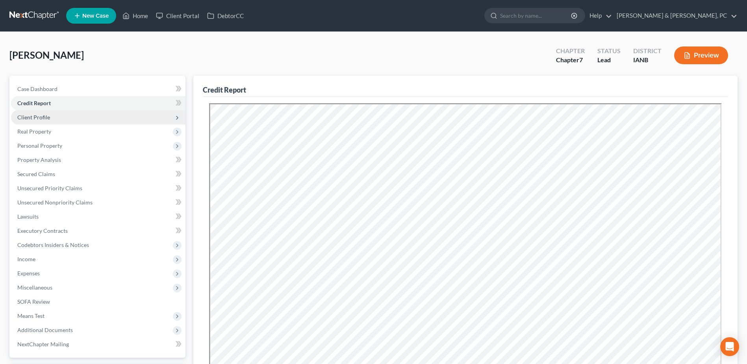
click at [43, 115] on span "Client Profile" at bounding box center [33, 117] width 33 height 7
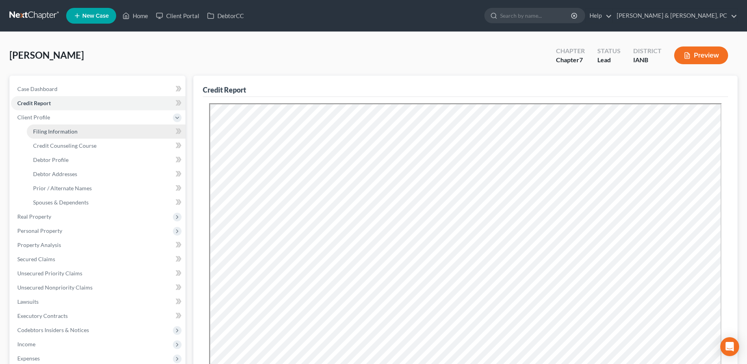
click at [49, 133] on span "Filing Information" at bounding box center [55, 131] width 44 height 7
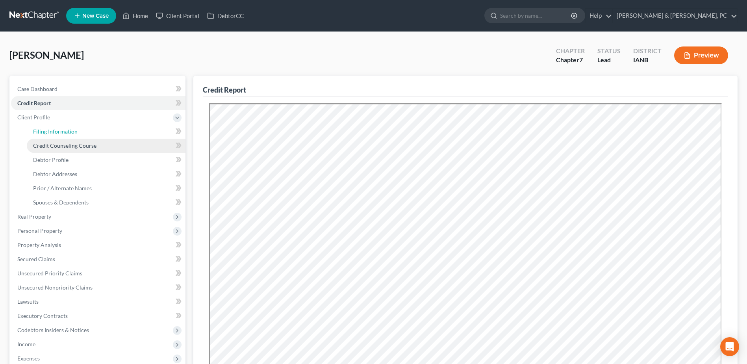
select select "1"
select select "0"
select select "16"
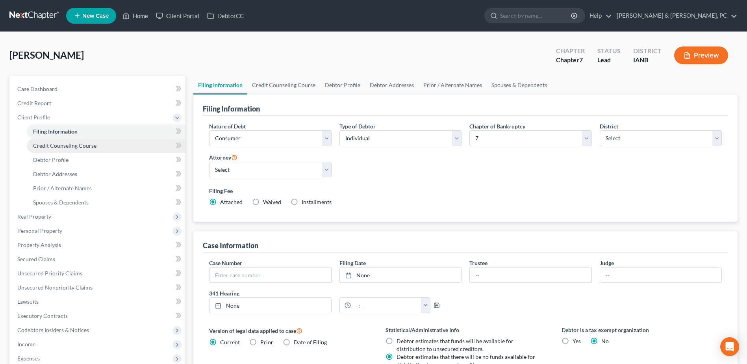
click at [128, 141] on link "Credit Counseling Course" at bounding box center [106, 146] width 159 height 14
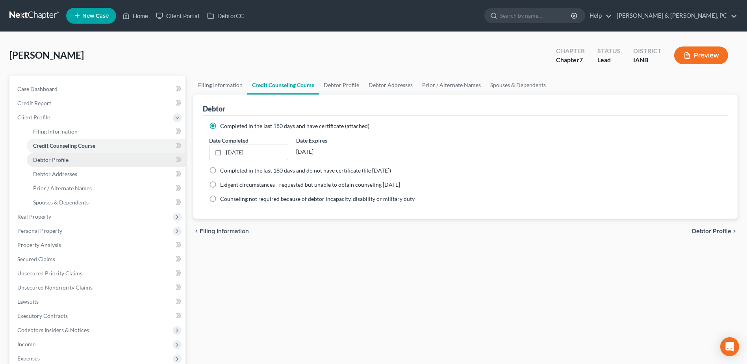
click at [120, 161] on link "Debtor Profile" at bounding box center [106, 160] width 159 height 14
select select "4"
select select "0"
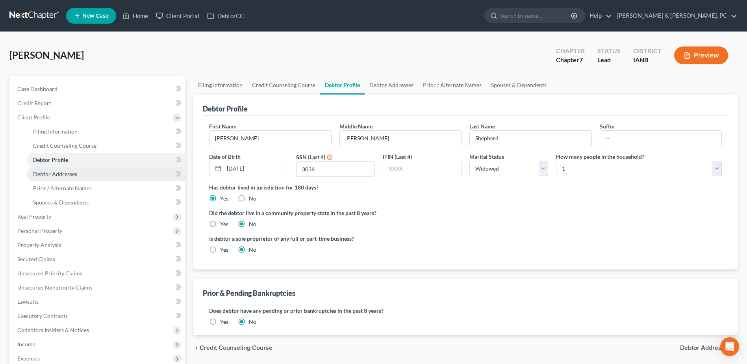
click at [117, 170] on link "Debtor Addresses" at bounding box center [106, 174] width 159 height 14
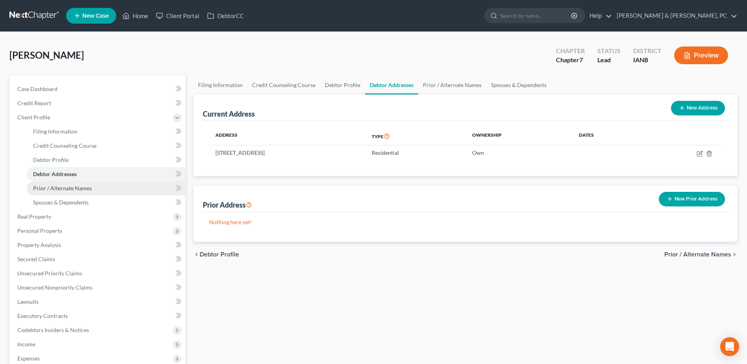
click at [99, 187] on link "Prior / Alternate Names" at bounding box center [106, 188] width 159 height 14
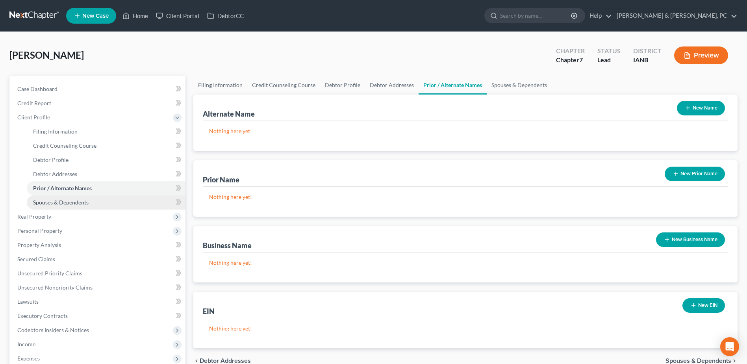
click at [88, 200] on span "Spouses & Dependents" at bounding box center [61, 202] width 56 height 7
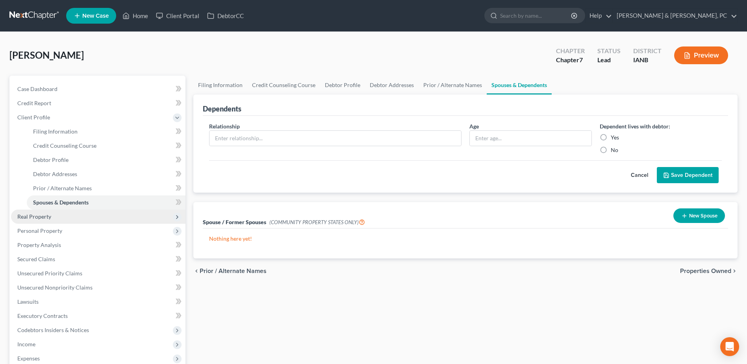
click at [76, 217] on span "Real Property" at bounding box center [98, 216] width 174 height 14
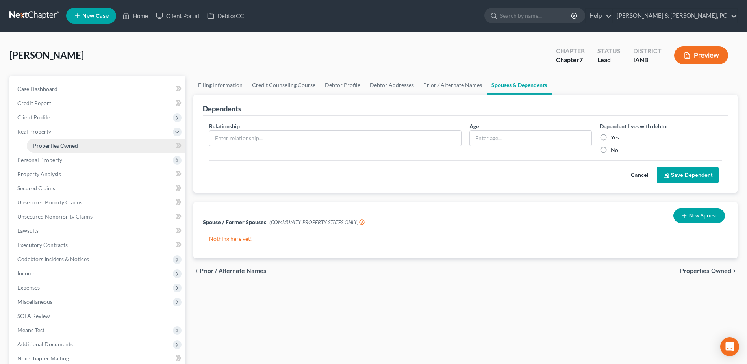
click at [54, 148] on span "Properties Owned" at bounding box center [55, 145] width 45 height 7
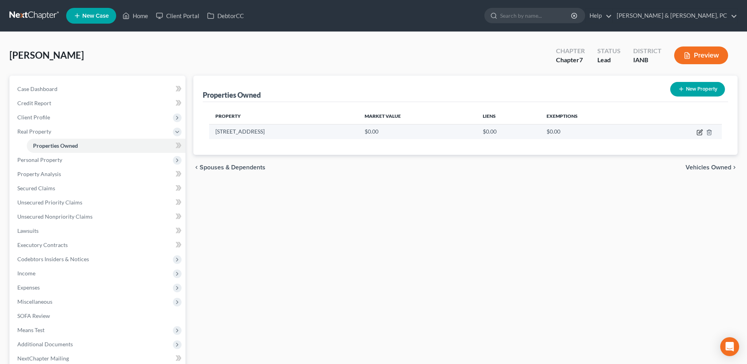
click at [697, 133] on icon "button" at bounding box center [699, 132] width 5 height 5
select select "16"
select select "0"
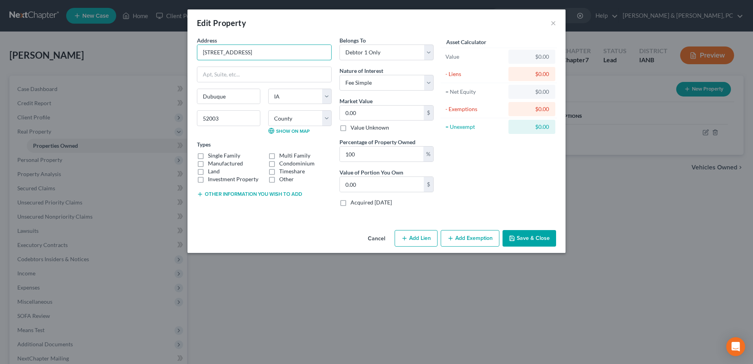
drag, startPoint x: 313, startPoint y: 53, endPoint x: 107, endPoint y: 38, distance: 206.5
click at [107, 38] on div "Edit Property × Address * 2710 [GEOGRAPHIC_DATA] [PERSON_NAME][GEOGRAPHIC_DATA]…" at bounding box center [376, 182] width 753 height 364
click at [208, 162] on label "Manufactured" at bounding box center [225, 163] width 35 height 8
click at [211, 162] on input "Manufactured" at bounding box center [213, 161] width 5 height 5
checkbox input "true"
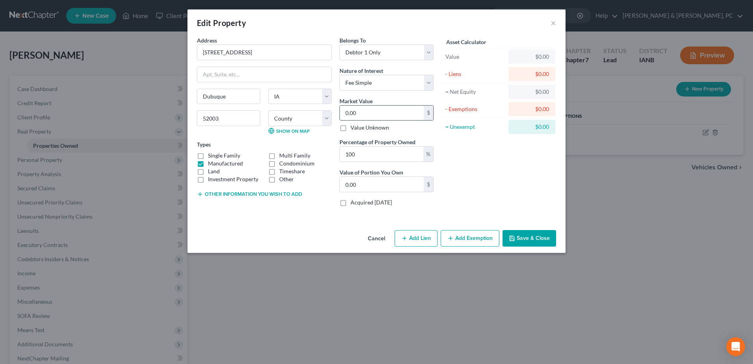
click at [387, 112] on input "0.00" at bounding box center [382, 113] width 84 height 15
type input "7"
type input "7.00"
type input "75"
type input "75.00"
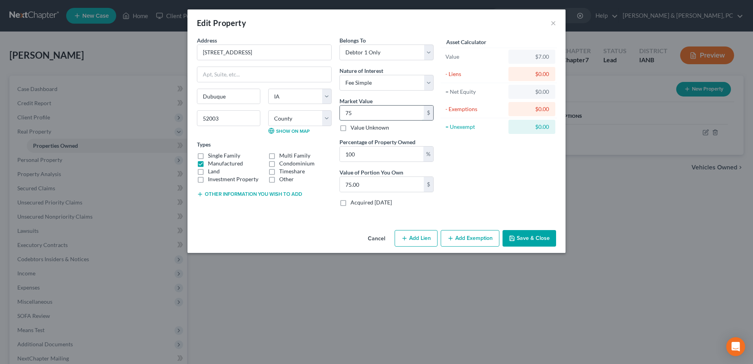
type input "750"
type input "750.00"
type input "7500"
type input "7,500.00"
type input "7,500"
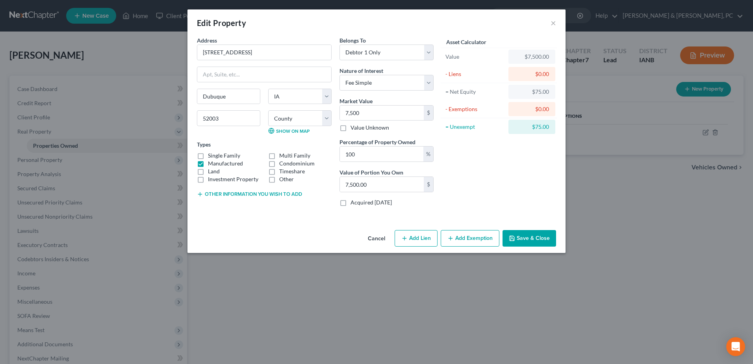
click at [380, 240] on button "Cancel" at bounding box center [376, 239] width 30 height 16
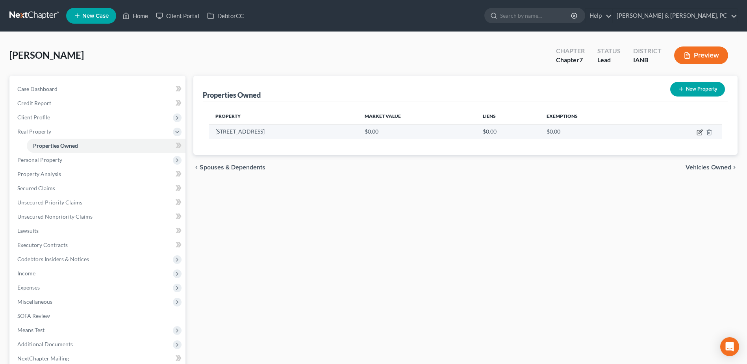
click at [699, 130] on icon "button" at bounding box center [699, 132] width 6 height 6
select select "16"
select select "30"
select select "0"
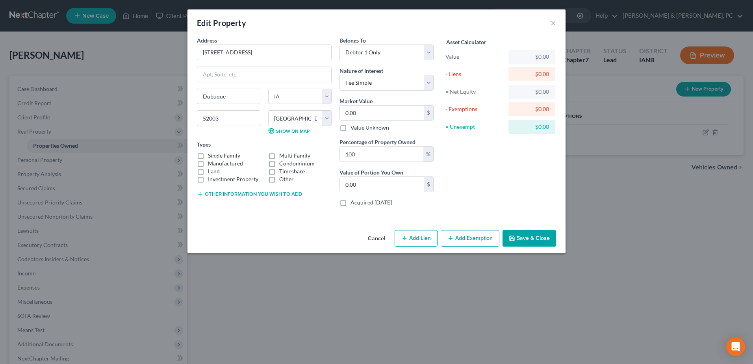
click at [226, 163] on label "Manufactured" at bounding box center [225, 163] width 35 height 8
click at [216, 163] on input "Manufactured" at bounding box center [213, 161] width 5 height 5
checkbox input "true"
click at [371, 83] on select "Select Fee Simple Joint Tenant Life Estate Equitable Interest Future Interest T…" at bounding box center [386, 83] width 94 height 16
click at [339, 75] on select "Select Fee Simple Joint Tenant Life Estate Equitable Interest Future Interest T…" at bounding box center [386, 83] width 94 height 16
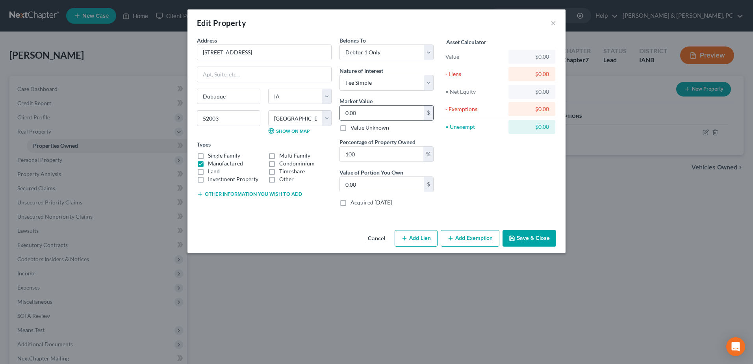
click at [370, 108] on input "0.00" at bounding box center [382, 113] width 84 height 15
type input "7"
type input "7.00"
type input "75"
type input "75.00"
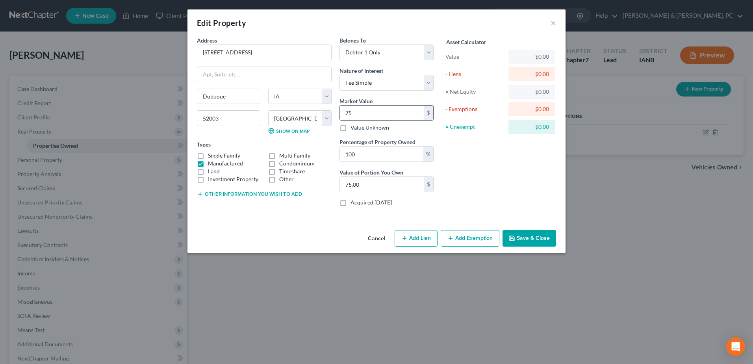
type input "750"
type input "750.00"
type input "7500"
type input "7,500.00"
type input "7,5000"
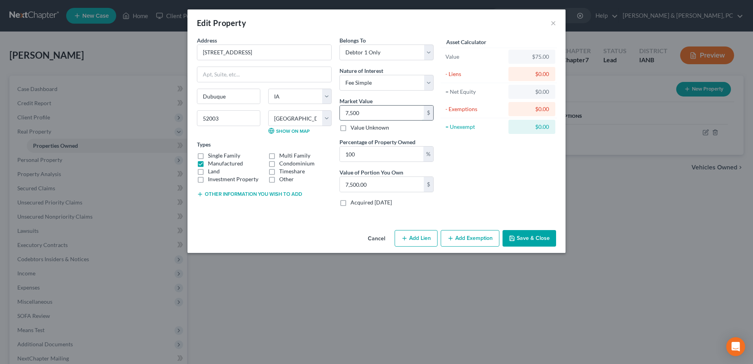
type input "75,000.00"
type input "75,00"
type input "7,500.00"
type input "7,500"
click at [474, 233] on button "Add Exemption" at bounding box center [470, 238] width 59 height 17
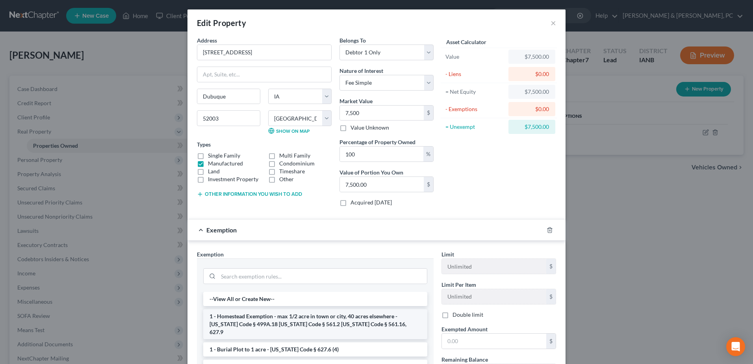
click at [314, 318] on li "1 - Homestead Exemption - max 1/2 acre in town or city, 40 acres elsewhere - [U…" at bounding box center [315, 324] width 224 height 30
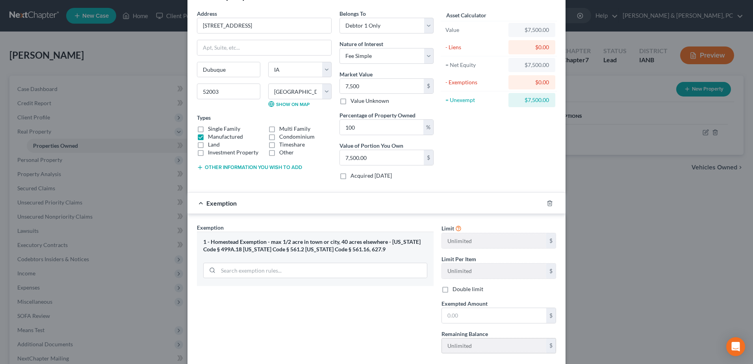
scroll to position [72, 0]
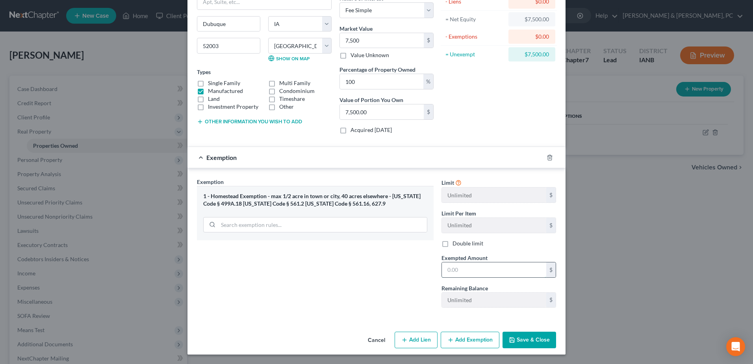
click at [476, 273] on input "text" at bounding box center [494, 269] width 104 height 15
type input "7,500"
click at [504, 119] on div "Asset Calculator Value $7,500.00 - Liens $0.00 = Net Equity $7,500.00 - Exempti…" at bounding box center [498, 52] width 122 height 176
click at [537, 340] on button "Save & Close" at bounding box center [529, 339] width 54 height 17
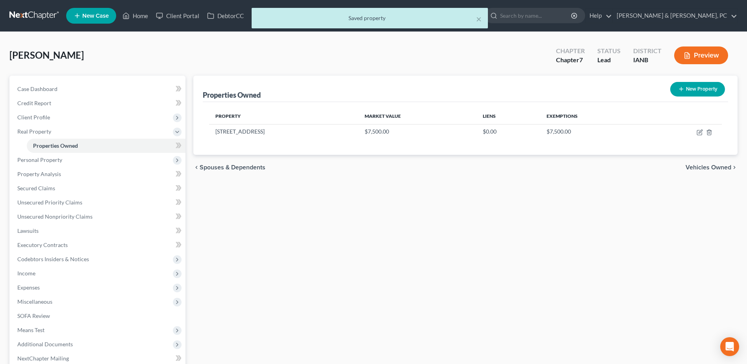
click at [419, 272] on div "Properties Owned New Property Property Market Value Liens Exemptions [STREET_AD…" at bounding box center [465, 246] width 552 height 341
click at [60, 158] on span "Personal Property" at bounding box center [39, 159] width 45 height 7
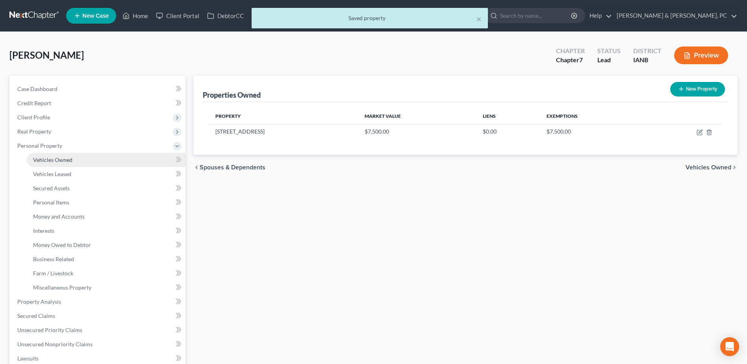
click at [64, 159] on span "Vehicles Owned" at bounding box center [52, 159] width 39 height 7
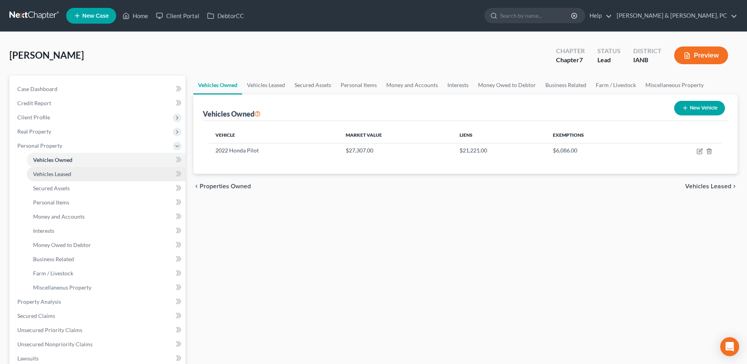
click at [65, 173] on span "Vehicles Leased" at bounding box center [52, 173] width 38 height 7
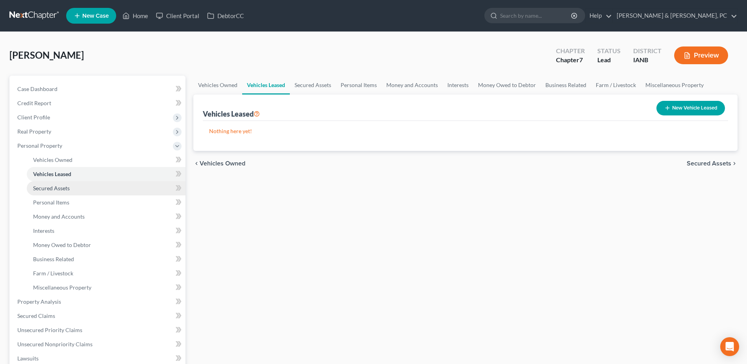
click at [60, 185] on span "Secured Assets" at bounding box center [51, 188] width 37 height 7
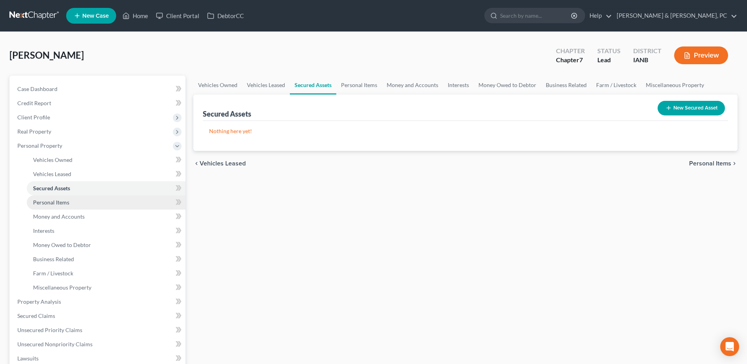
click at [62, 199] on span "Personal Items" at bounding box center [51, 202] width 36 height 7
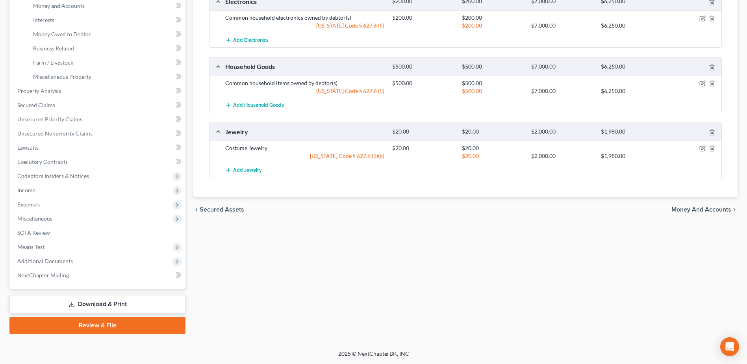
scroll to position [53, 0]
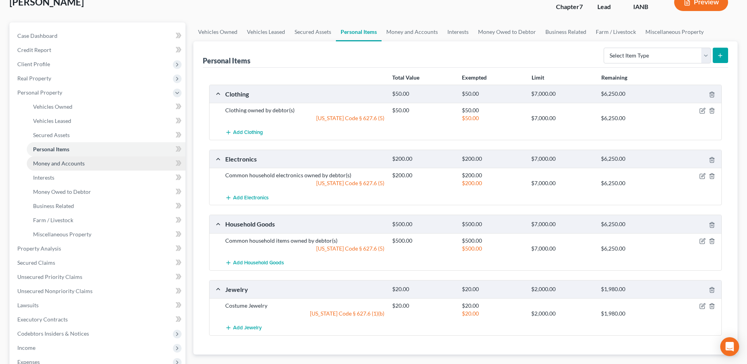
click at [103, 165] on link "Money and Accounts" at bounding box center [106, 163] width 159 height 14
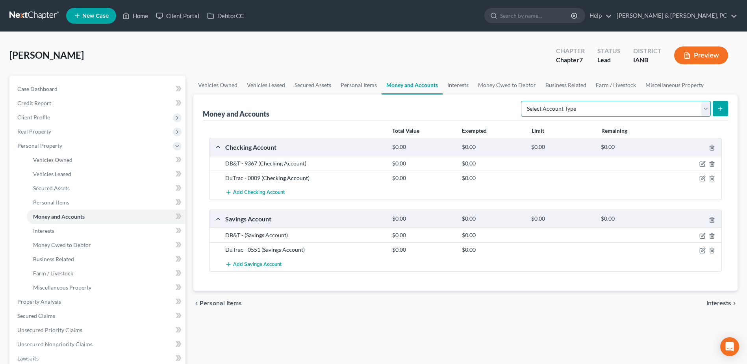
click at [666, 103] on select "Select Account Type Brokerage (A/B: 18, SOFA: 20) Cash on Hand (A/B: 16) Certif…" at bounding box center [616, 109] width 190 height 16
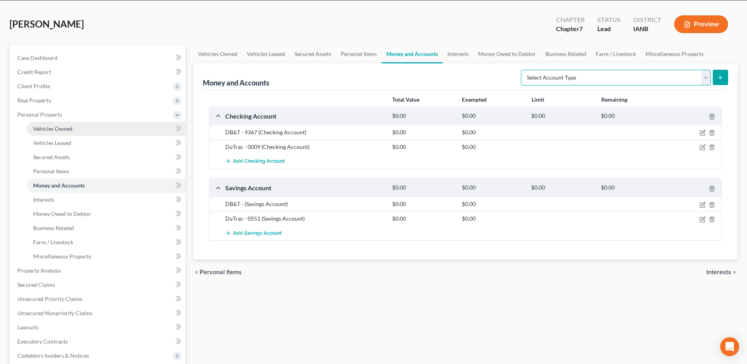
scroll to position [79, 0]
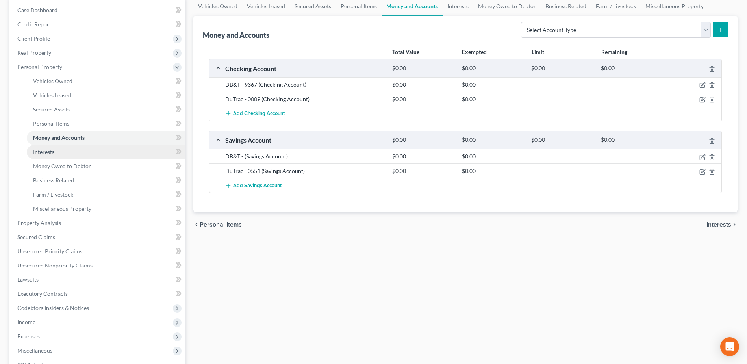
click at [114, 154] on link "Interests" at bounding box center [106, 152] width 159 height 14
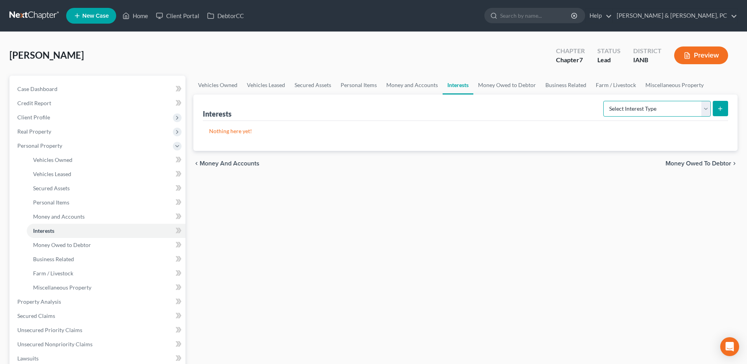
click at [669, 111] on select "Select Interest Type 401K (A/B: 21) Annuity (A/B: 23) Bond (A/B: 18) Education …" at bounding box center [656, 109] width 107 height 16
click at [512, 80] on link "Money Owed to Debtor" at bounding box center [506, 85] width 67 height 19
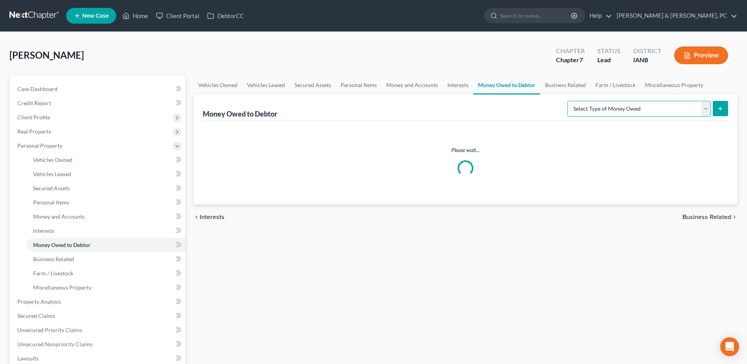
click at [635, 104] on select "Select Type of Money Owed Accounts Receivable (A/B: 38) Alimony (A/B: 29) Child…" at bounding box center [638, 109] width 143 height 16
select select "trusts"
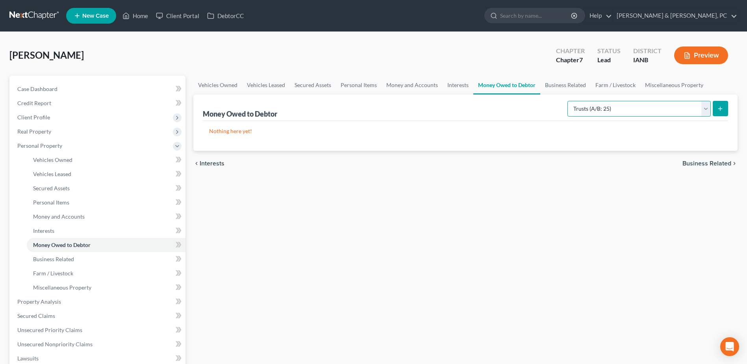
click at [569, 101] on select "Select Type of Money Owed Accounts Receivable (A/B: 38) Alimony (A/B: 29) Child…" at bounding box center [638, 109] width 143 height 16
click at [400, 87] on link "Money and Accounts" at bounding box center [411, 85] width 61 height 19
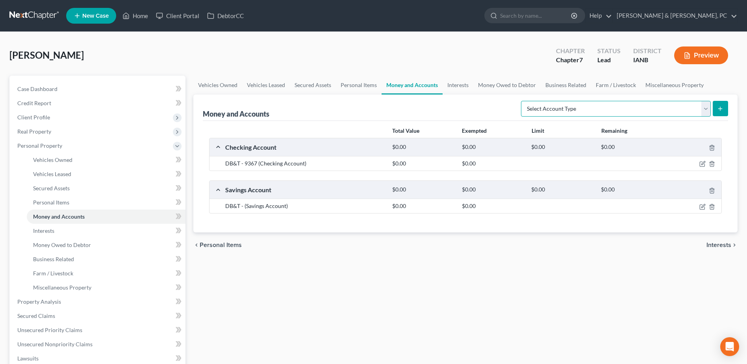
click at [600, 112] on select "Select Account Type Brokerage (A/B: 18, SOFA: 20) Cash on Hand (A/B: 16) Certif…" at bounding box center [616, 109] width 190 height 16
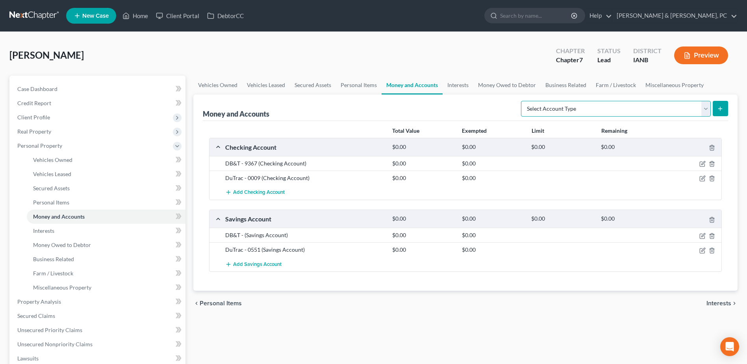
select select "other"
click at [523, 101] on select "Select Account Type Brokerage (A/B: 18, SOFA: 20) Cash on Hand (A/B: 16) Certif…" at bounding box center [616, 109] width 190 height 16
click at [718, 116] on button "submit" at bounding box center [720, 108] width 15 height 15
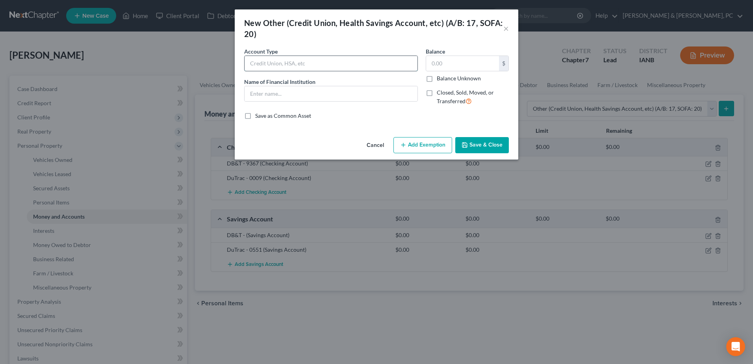
click at [288, 63] on input "text" at bounding box center [330, 63] width 173 height 15
click at [320, 144] on div "Cancel Add Exemption Save & Close" at bounding box center [376, 147] width 283 height 26
click at [290, 64] on input "text" at bounding box center [330, 63] width 173 height 15
type input "Trust Account"
type input "DB&T"
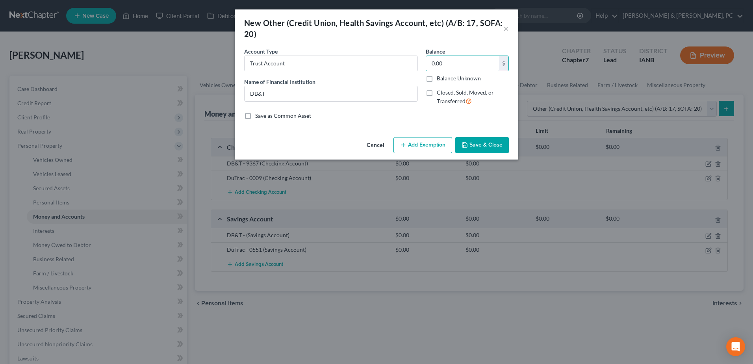
type input "0.00"
click at [415, 138] on button "Add Exemption" at bounding box center [422, 145] width 59 height 17
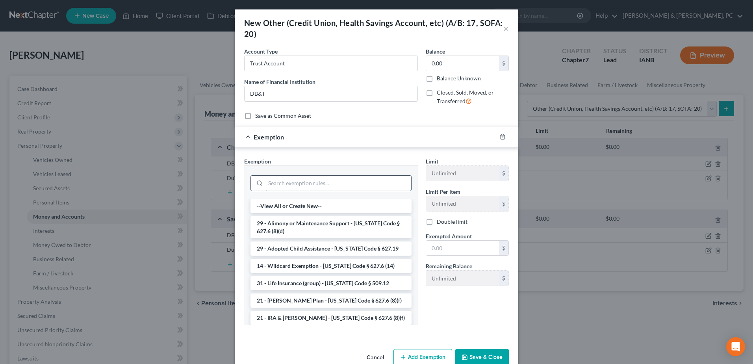
click at [366, 183] on input "search" at bounding box center [338, 183] width 146 height 15
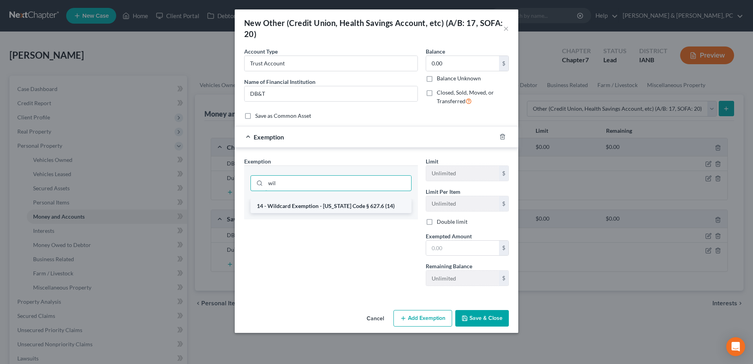
type input "wil"
click at [376, 199] on li "14 - Wildcard Exemption - [US_STATE] Code § 627.6 (14)" at bounding box center [330, 206] width 161 height 14
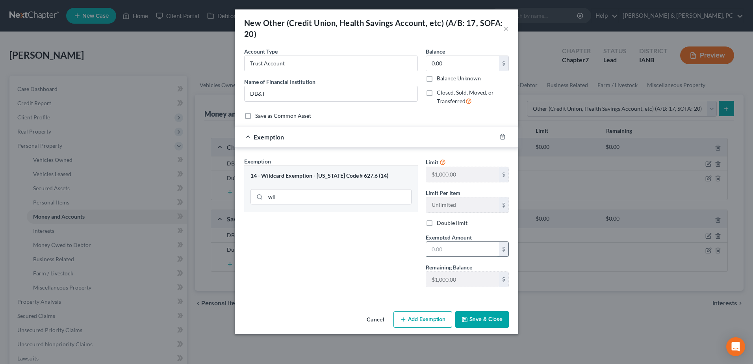
click at [453, 254] on input "text" at bounding box center [462, 249] width 73 height 15
type input "0"
drag, startPoint x: 291, startPoint y: 238, endPoint x: 367, endPoint y: 257, distance: 78.4
click at [291, 238] on div "Exemption Set must be selected for CA. Exemption * 14 - Wildcard Exemption - [U…" at bounding box center [330, 225] width 181 height 136
click at [493, 307] on div "An exemption set must first be selected from the Filing Information section. Co…" at bounding box center [376, 177] width 283 height 261
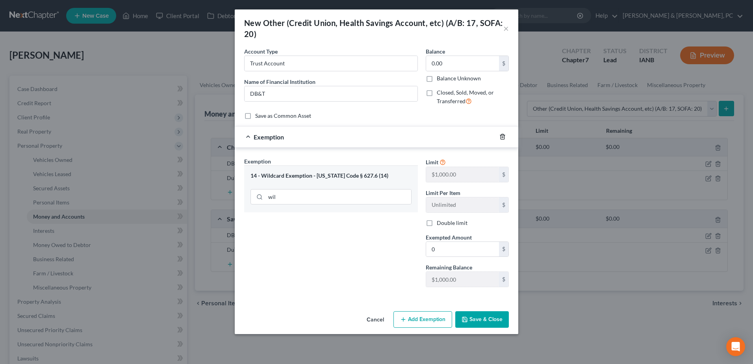
click at [504, 135] on icon "button" at bounding box center [502, 136] width 4 height 5
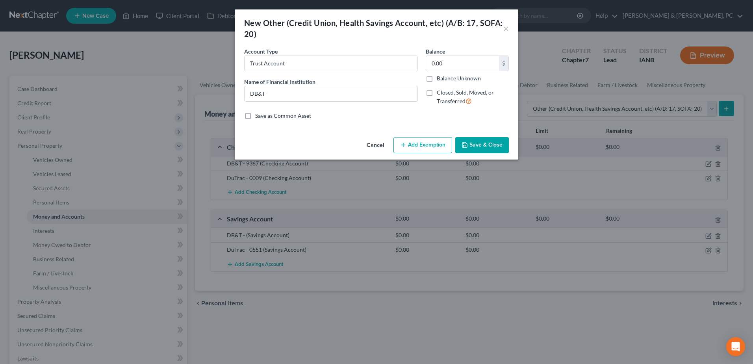
click at [485, 149] on button "Save & Close" at bounding box center [482, 145] width 54 height 17
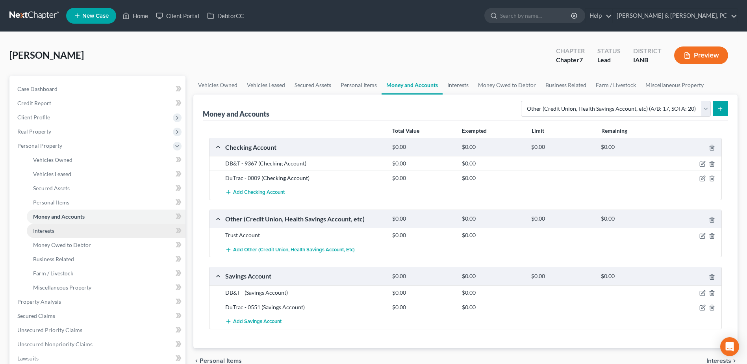
click at [47, 229] on span "Interests" at bounding box center [43, 230] width 21 height 7
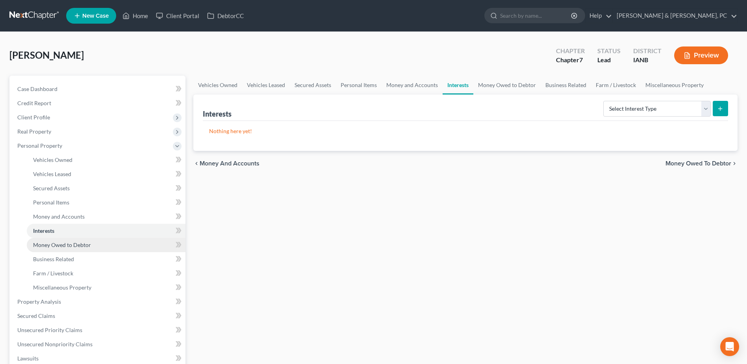
click at [92, 241] on link "Money Owed to Debtor" at bounding box center [106, 245] width 159 height 14
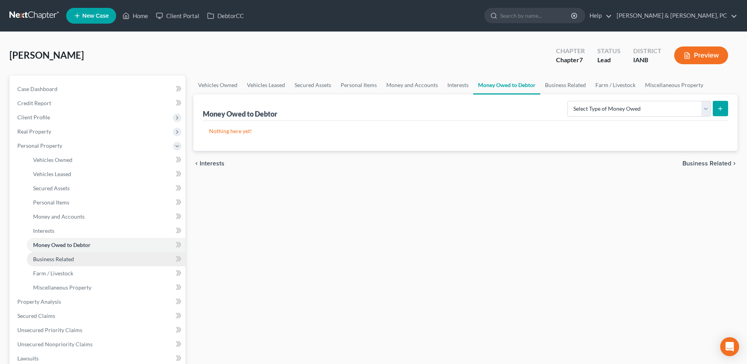
click at [79, 261] on link "Business Related" at bounding box center [106, 259] width 159 height 14
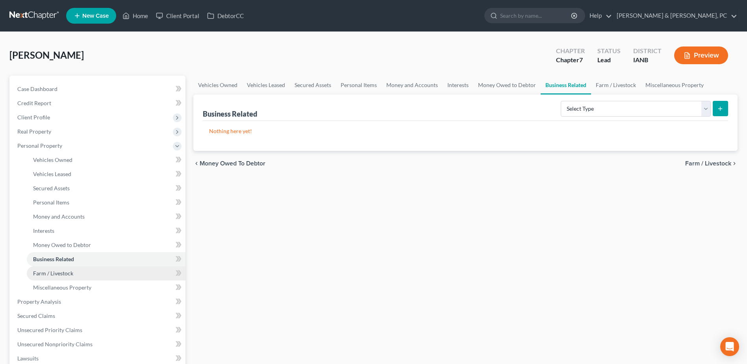
click at [74, 272] on link "Farm / Livestock" at bounding box center [106, 273] width 159 height 14
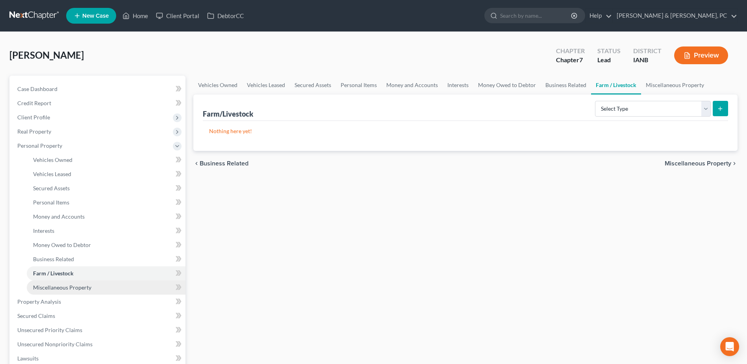
click at [72, 280] on link "Miscellaneous Property" at bounding box center [106, 287] width 159 height 14
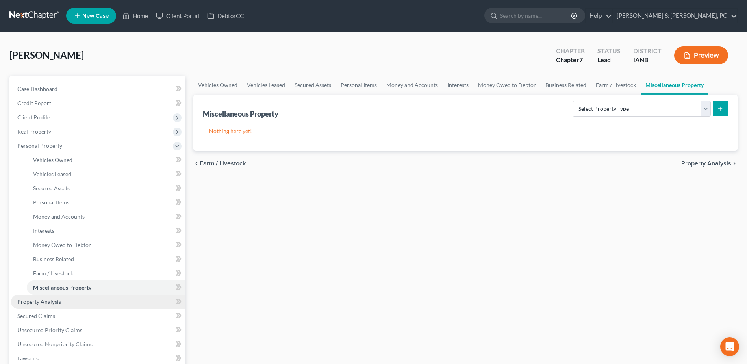
click at [65, 297] on link "Property Analysis" at bounding box center [98, 301] width 174 height 14
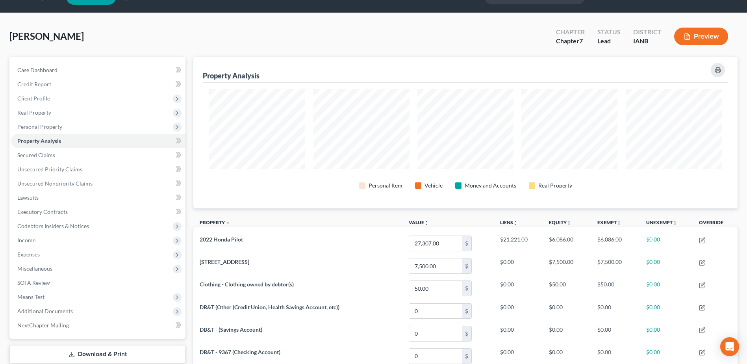
scroll to position [15, 0]
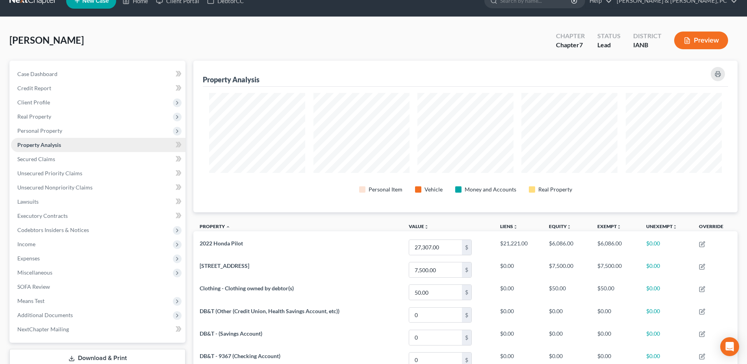
click at [58, 151] on link "Property Analysis" at bounding box center [98, 145] width 174 height 14
click at [58, 158] on link "Secured Claims" at bounding box center [98, 159] width 174 height 14
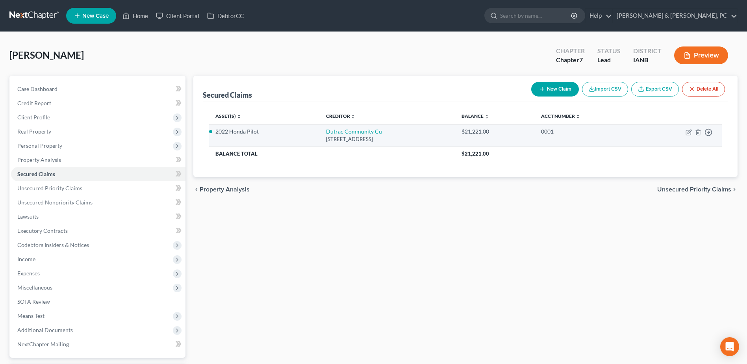
click at [689, 136] on td "Move to E Move to F Move to G Move to Notice Only" at bounding box center [679, 135] width 84 height 22
click at [688, 133] on icon "button" at bounding box center [689, 132] width 4 height 4
select select "16"
select select "0"
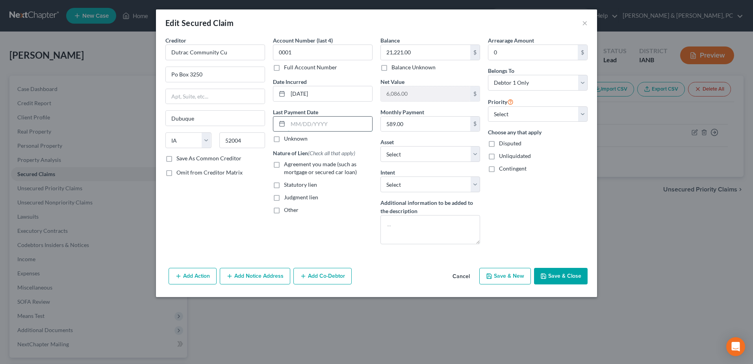
click at [302, 122] on input "text" at bounding box center [330, 124] width 84 height 15
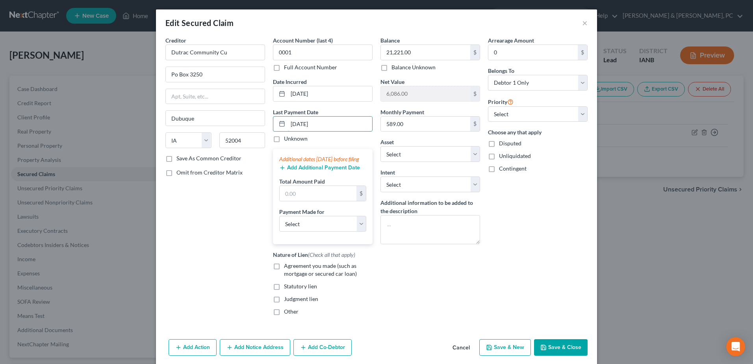
type input "[DATE]"
click at [302, 171] on button "Add Additional Payment Date" at bounding box center [319, 168] width 81 height 6
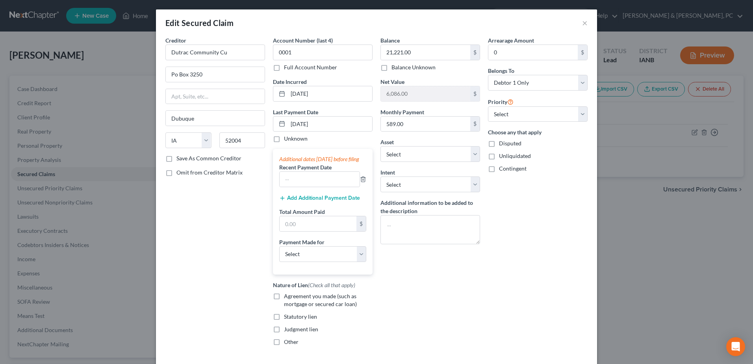
click at [298, 201] on button "Add Additional Payment Date" at bounding box center [319, 198] width 81 height 6
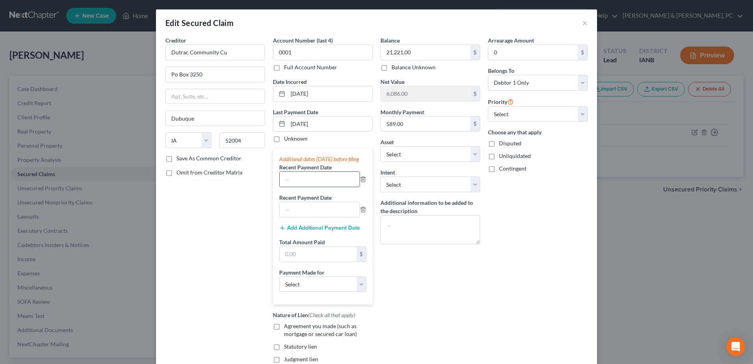
click at [302, 187] on input "text" at bounding box center [320, 179] width 80 height 15
type input "[DATE]"
click at [325, 217] on input "text" at bounding box center [320, 209] width 80 height 15
type input "[DATE]"
click at [319, 261] on input "text" at bounding box center [318, 253] width 77 height 15
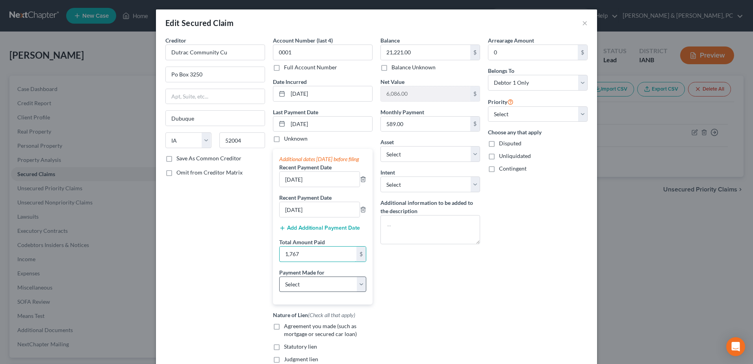
type input "1,767"
click at [336, 292] on select "Select Car Credit Card Loan Repayment Mortgage Other Suppliers Or Vendors" at bounding box center [322, 284] width 87 height 16
select select "0"
click at [279, 284] on select "Select Car Credit Card Loan Repayment Mortgage Other Suppliers Or Vendors" at bounding box center [322, 284] width 87 height 16
click at [437, 185] on select "Select Surrender Redeem Reaffirm Avoid Other" at bounding box center [430, 184] width 100 height 16
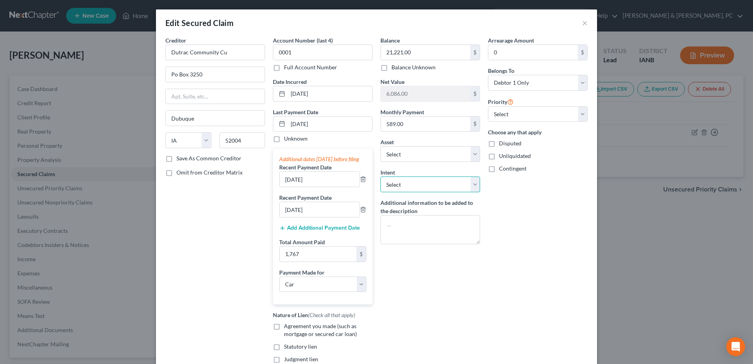
select select "4"
click at [380, 176] on select "Select Surrender Redeem Reaffirm Avoid Other" at bounding box center [430, 184] width 100 height 16
click at [403, 215] on input "text" at bounding box center [430, 215] width 100 height 16
type input "Continue Making Payments"
click at [230, 50] on input "Dutrac Community Cu" at bounding box center [215, 52] width 100 height 16
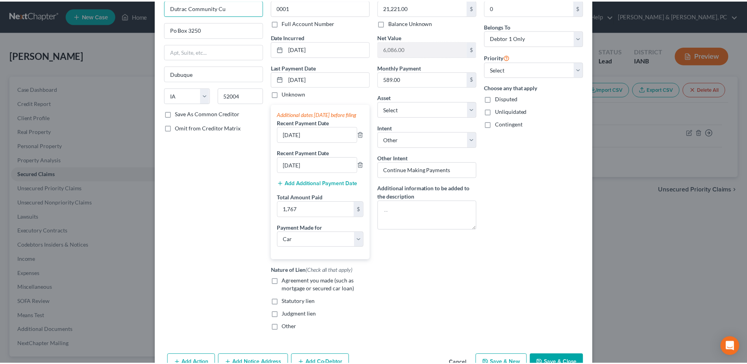
scroll to position [82, 0]
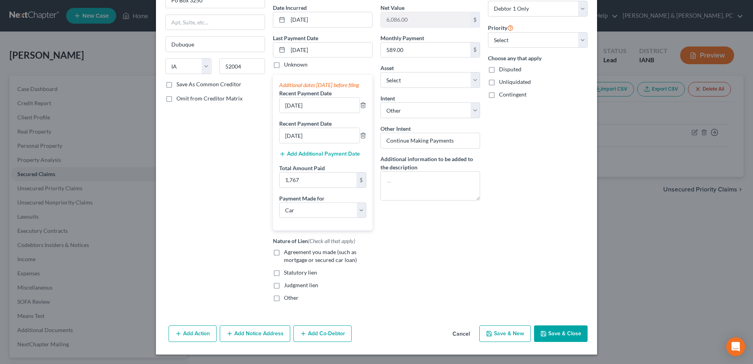
click at [573, 331] on button "Save & Close" at bounding box center [561, 333] width 54 height 17
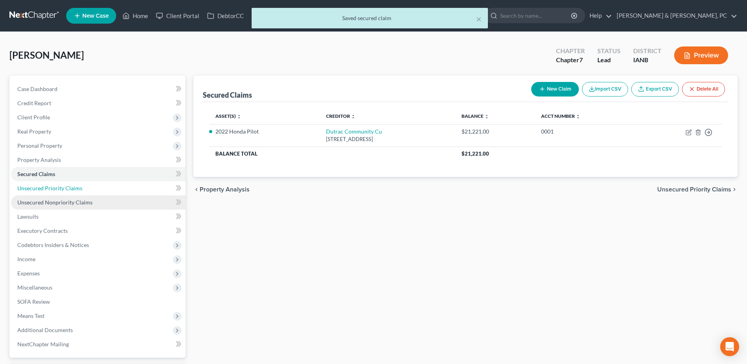
drag, startPoint x: 70, startPoint y: 189, endPoint x: 69, endPoint y: 199, distance: 9.9
click at [70, 189] on span "Unsecured Priority Claims" at bounding box center [49, 188] width 65 height 7
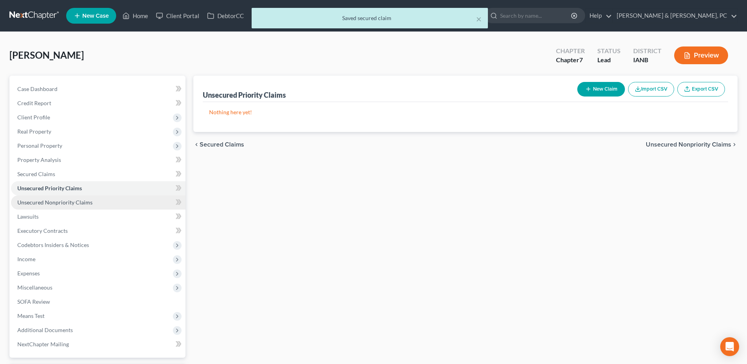
click at [68, 203] on span "Unsecured Nonpriority Claims" at bounding box center [54, 202] width 75 height 7
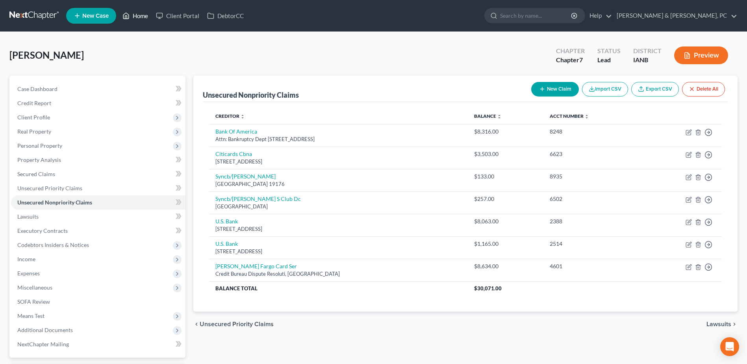
click at [138, 17] on link "Home" at bounding box center [135, 16] width 33 height 14
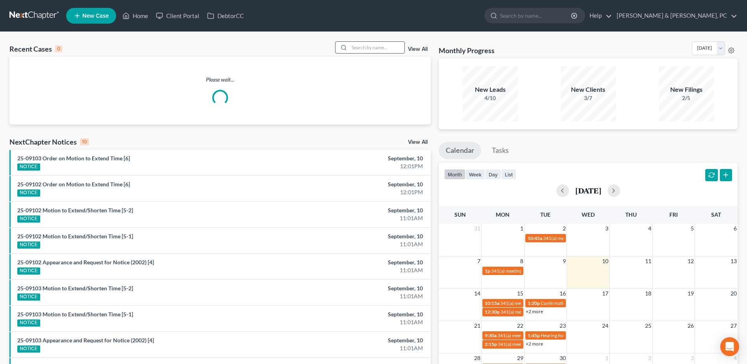
click at [357, 46] on input "search" at bounding box center [376, 47] width 55 height 11
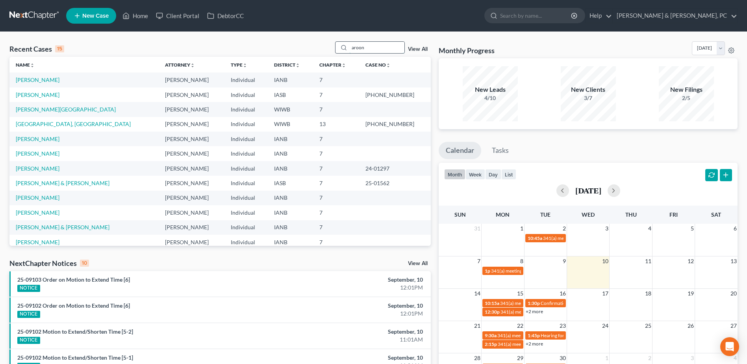
type input "aroon"
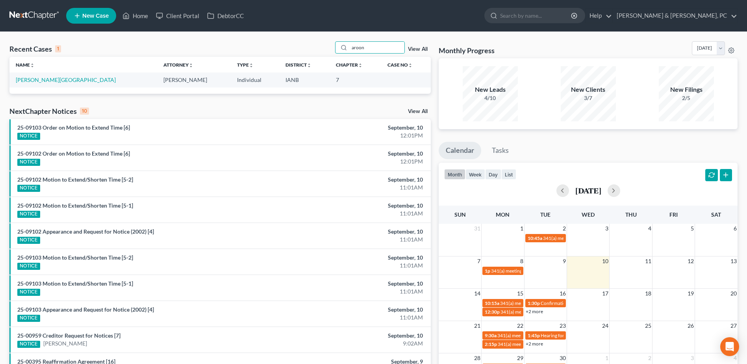
click at [49, 75] on td "[PERSON_NAME][GEOGRAPHIC_DATA]" at bounding box center [83, 79] width 148 height 15
click at [47, 78] on link "[PERSON_NAME][GEOGRAPHIC_DATA]" at bounding box center [66, 79] width 100 height 7
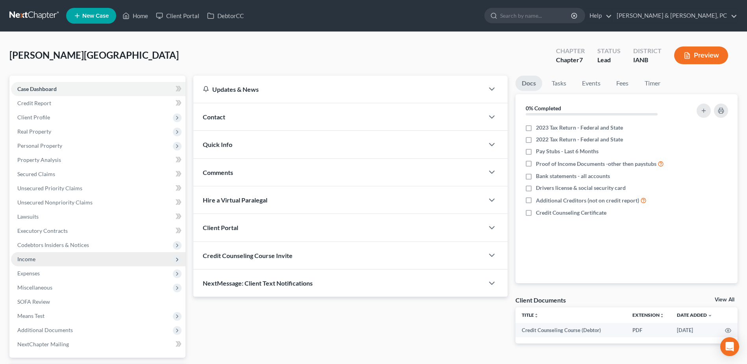
click at [43, 259] on span "Income" at bounding box center [98, 259] width 174 height 14
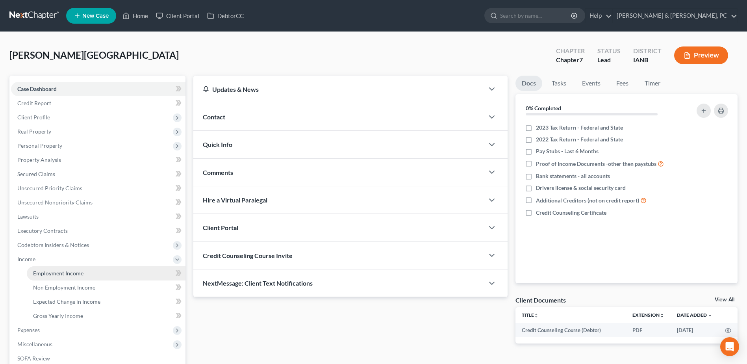
click at [46, 274] on span "Employment Income" at bounding box center [58, 273] width 50 height 7
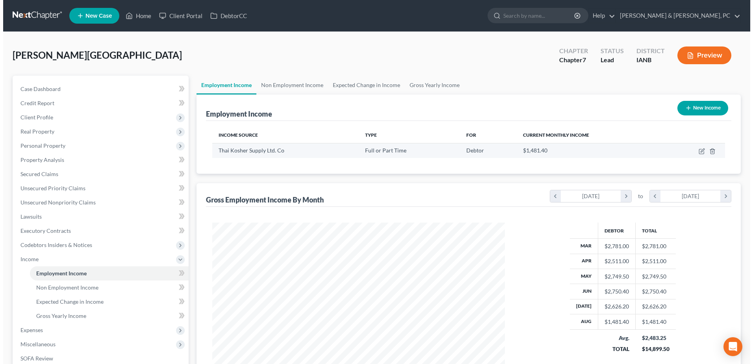
scroll to position [146, 308]
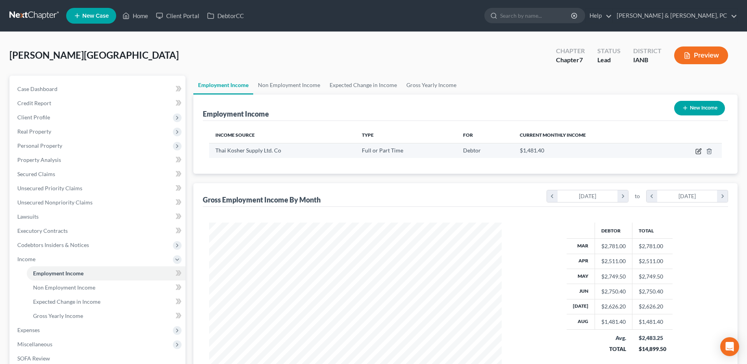
click at [697, 150] on icon "button" at bounding box center [698, 151] width 6 height 6
select select "0"
select select "16"
select select "0"
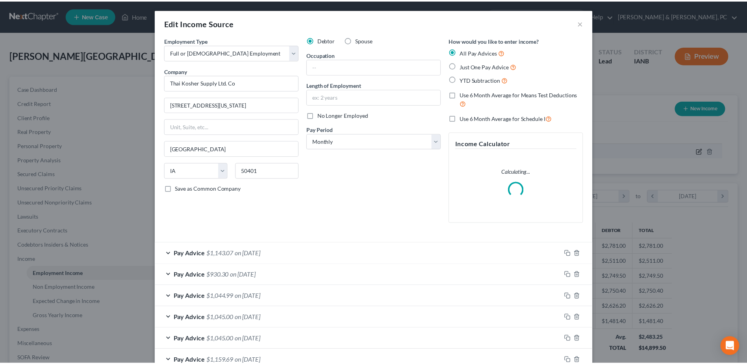
scroll to position [147, 311]
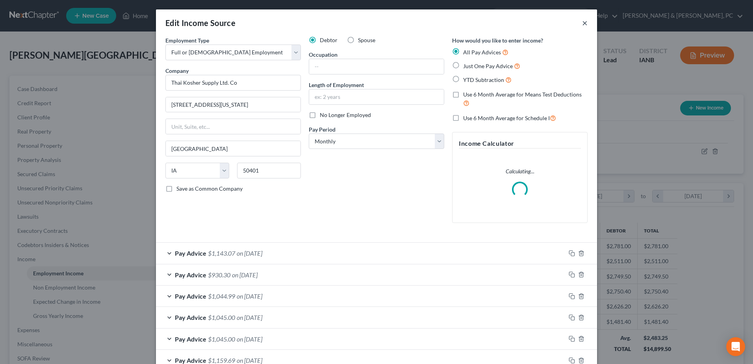
click at [582, 20] on button "×" at bounding box center [585, 22] width 6 height 9
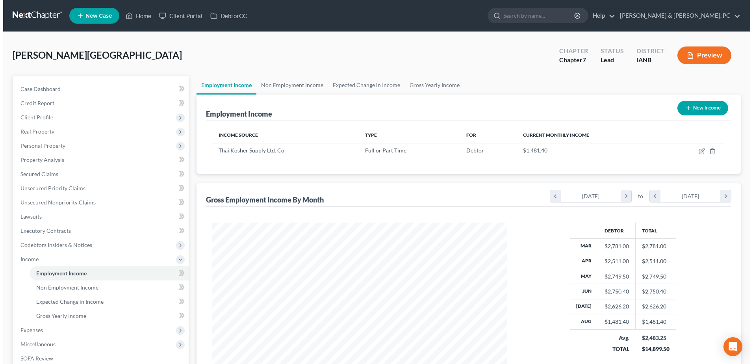
scroll to position [393558, 393396]
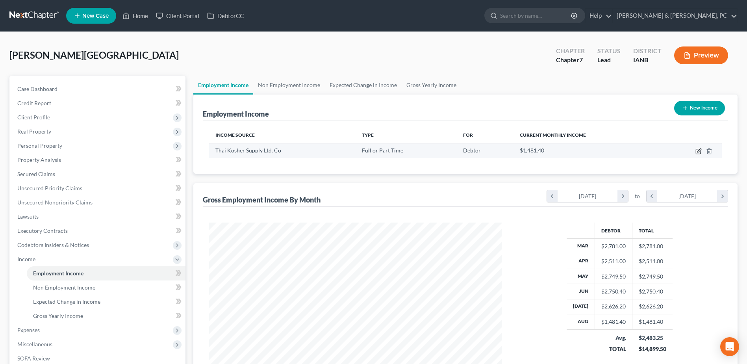
click at [700, 153] on icon "button" at bounding box center [698, 151] width 6 height 6
select select "0"
select select "16"
select select "0"
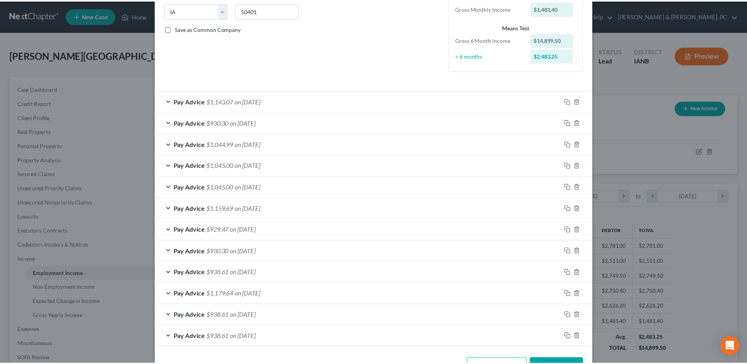
scroll to position [187, 0]
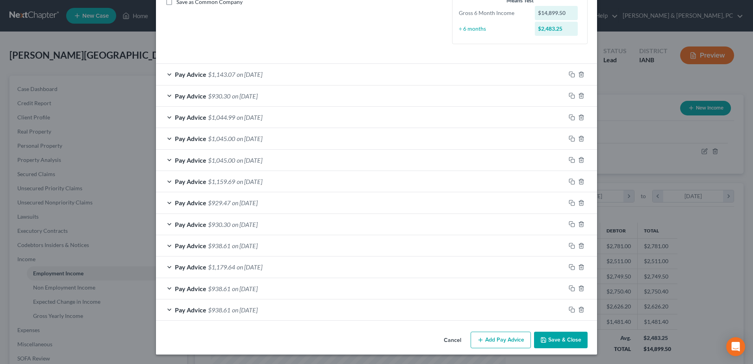
click at [577, 336] on button "Save & Close" at bounding box center [561, 339] width 54 height 17
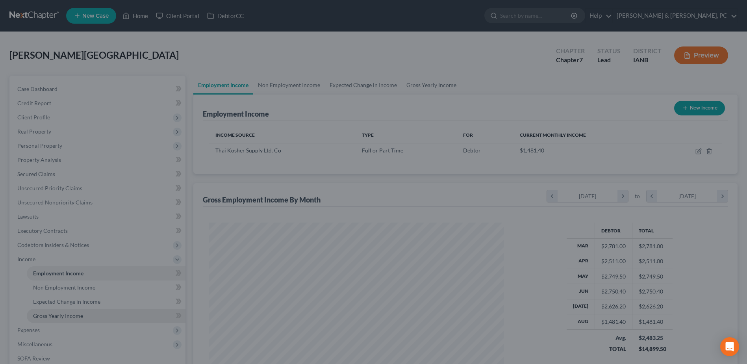
scroll to position [393558, 393396]
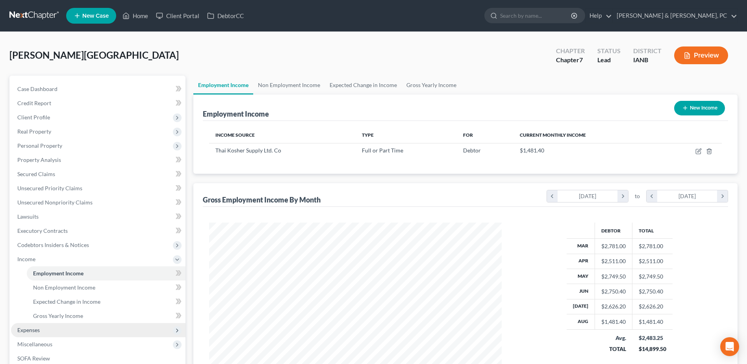
click at [38, 329] on span "Expenses" at bounding box center [28, 329] width 22 height 7
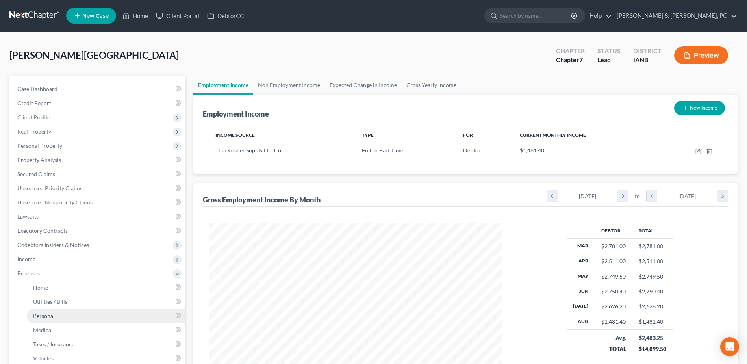
click at [51, 309] on link "Personal" at bounding box center [106, 316] width 159 height 14
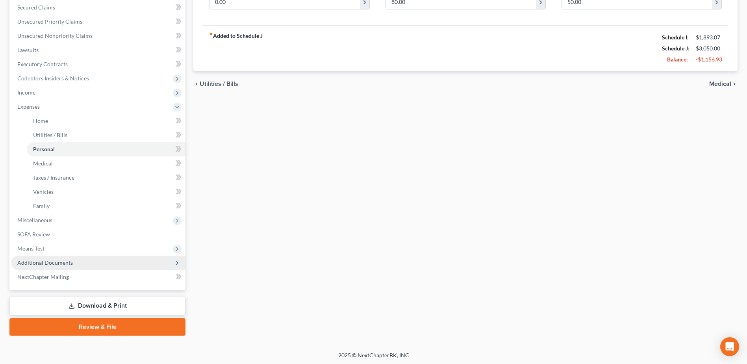
scroll to position [168, 0]
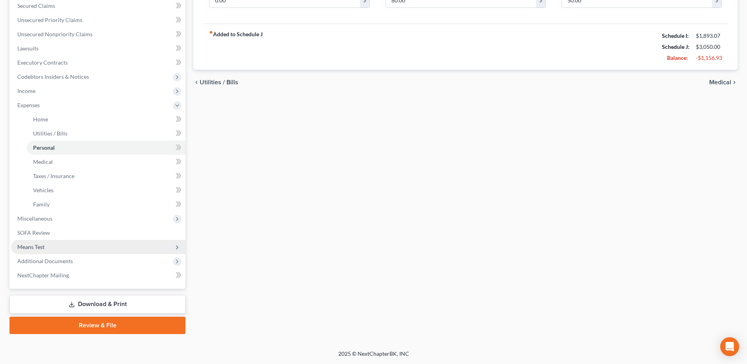
click at [41, 246] on span "Means Test" at bounding box center [30, 246] width 27 height 7
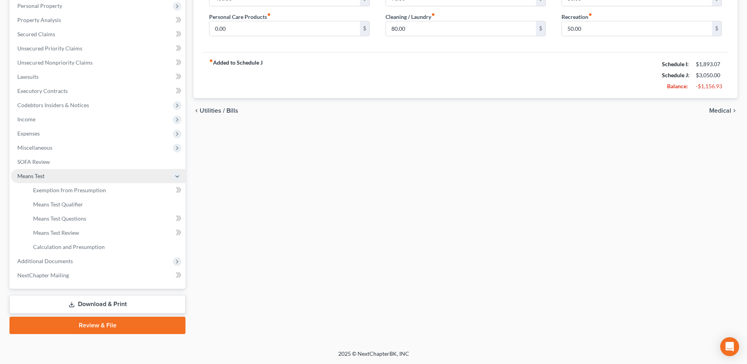
scroll to position [140, 0]
click at [88, 193] on link "Exemption from Presumption" at bounding box center [106, 190] width 159 height 14
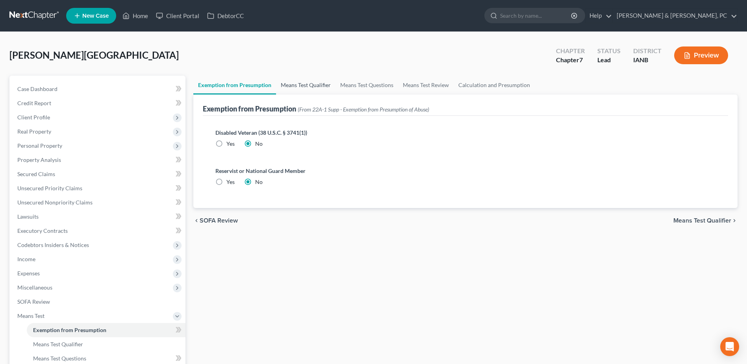
click at [316, 85] on link "Means Test Qualifier" at bounding box center [305, 85] width 59 height 19
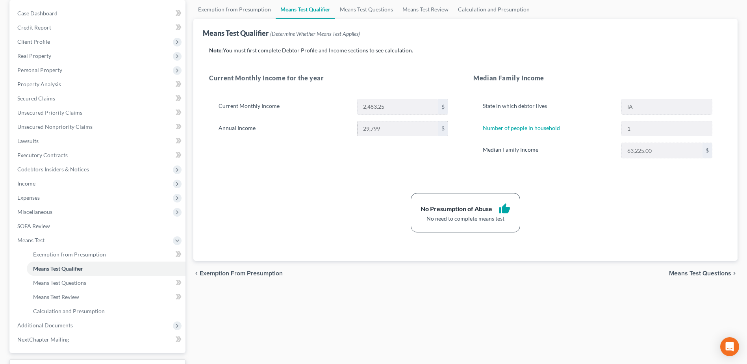
scroll to position [79, 0]
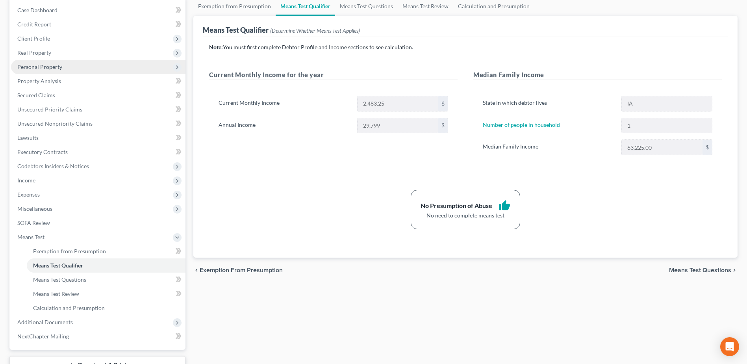
click at [55, 69] on span "Personal Property" at bounding box center [39, 66] width 45 height 7
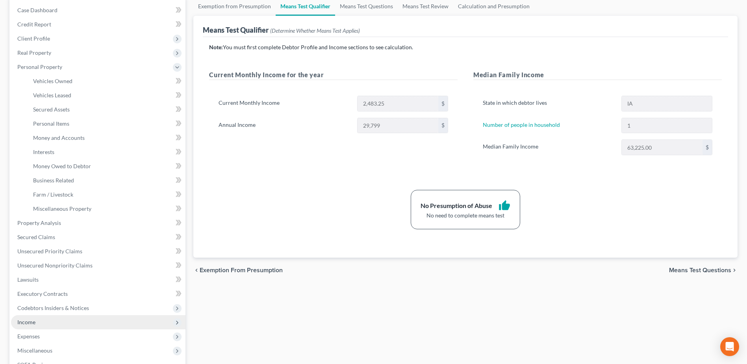
click at [40, 317] on span "Income" at bounding box center [98, 322] width 174 height 14
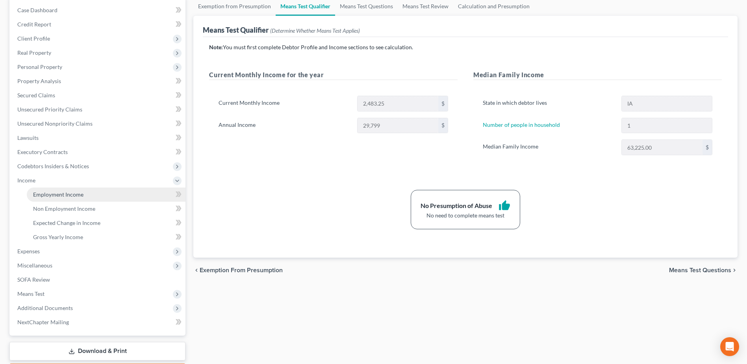
click at [66, 190] on link "Employment Income" at bounding box center [106, 194] width 159 height 14
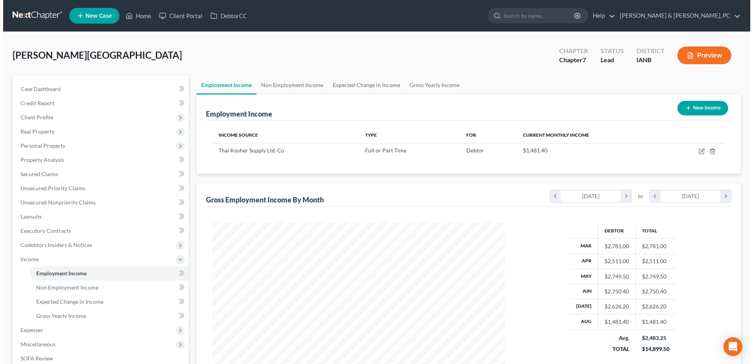
scroll to position [146, 308]
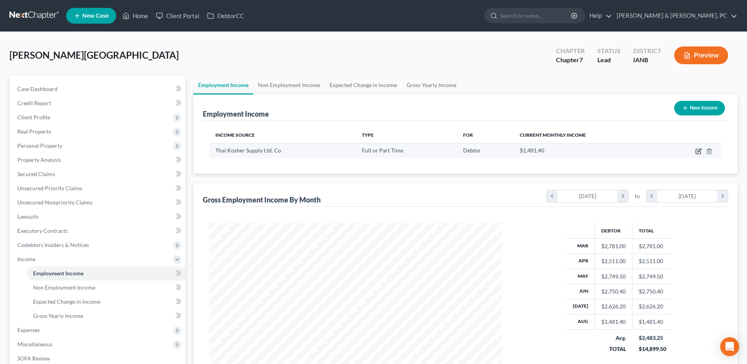
click at [700, 151] on icon "button" at bounding box center [698, 151] width 6 height 6
select select "0"
select select "16"
select select "0"
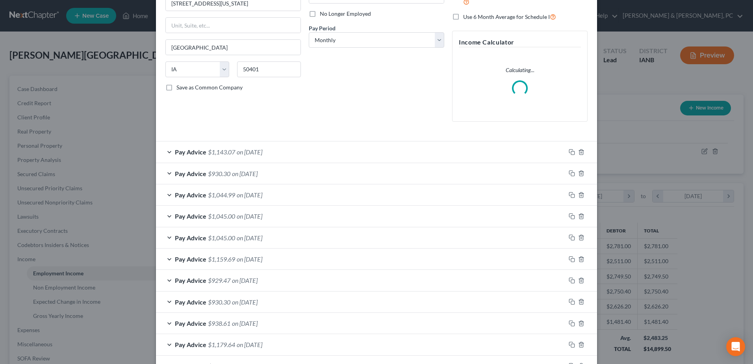
scroll to position [100, 0]
click at [569, 150] on icon "button" at bounding box center [571, 152] width 4 height 4
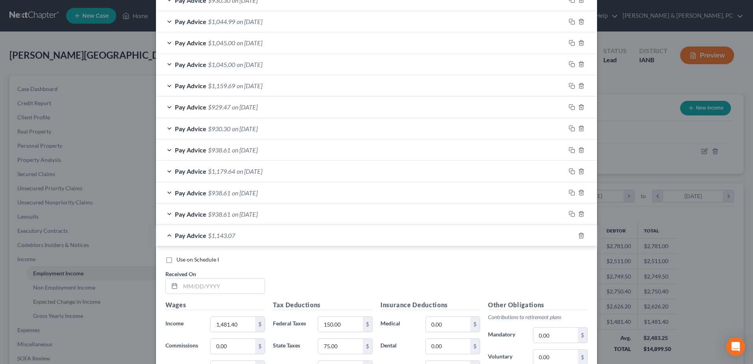
scroll to position [318, 0]
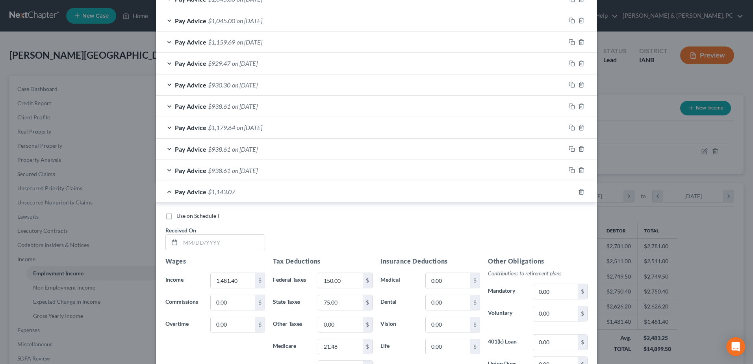
click at [187, 251] on div "Use on Schedule I Received On *" at bounding box center [376, 234] width 430 height 44
click at [191, 247] on input "text" at bounding box center [222, 242] width 84 height 15
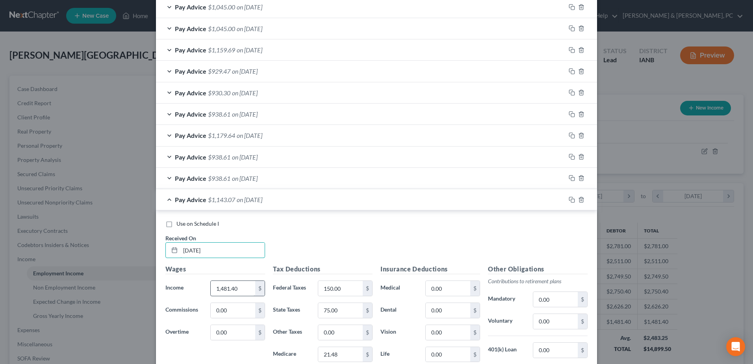
scroll to position [326, 0]
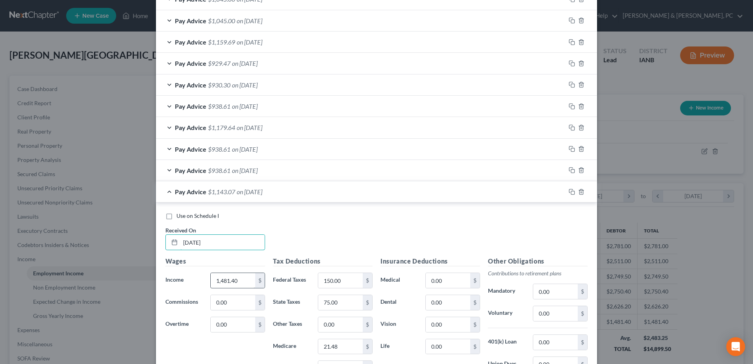
type input "[DATE]"
click at [242, 281] on input "1,481.40" at bounding box center [233, 280] width 44 height 15
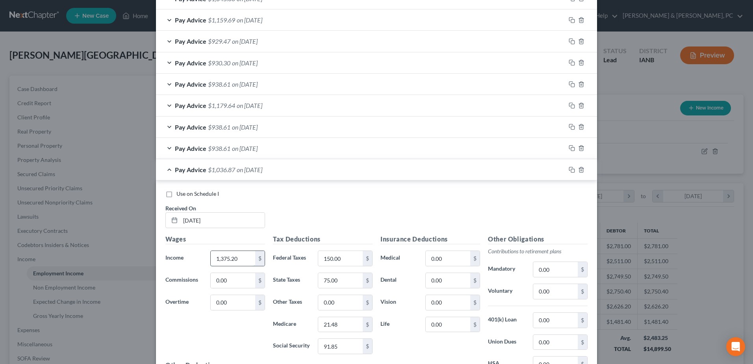
scroll to position [365, 0]
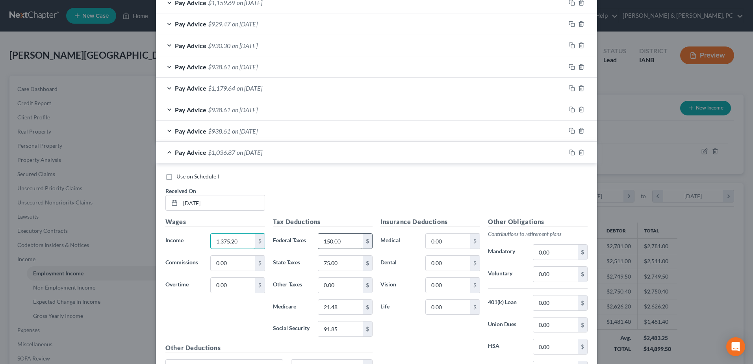
type input "1,375.20"
click at [338, 246] on input "150.00" at bounding box center [340, 240] width 44 height 15
click at [340, 267] on input "75.00" at bounding box center [340, 263] width 44 height 15
click at [349, 308] on input "21.48" at bounding box center [340, 307] width 44 height 15
type input "19.94"
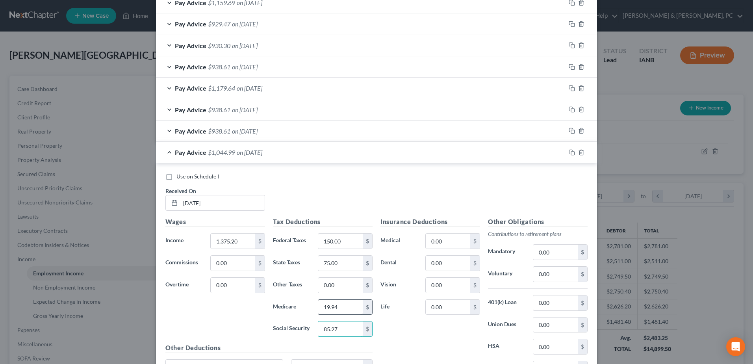
type input "85.27"
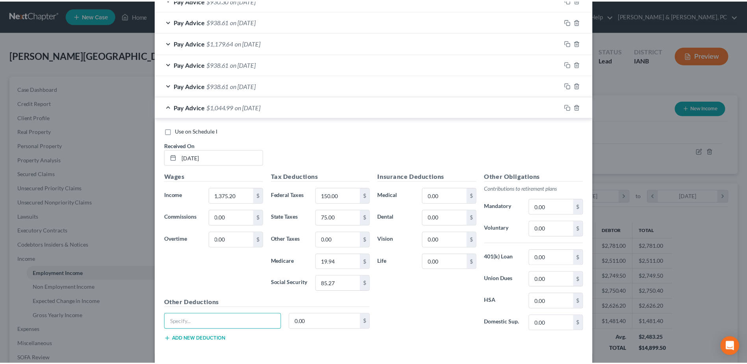
scroll to position [445, 0]
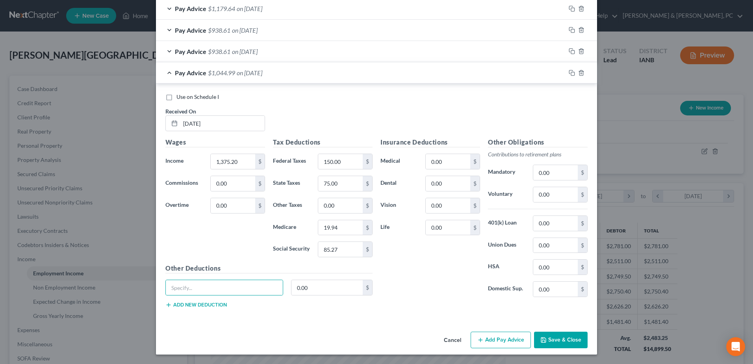
click at [546, 344] on button "Save & Close" at bounding box center [561, 339] width 54 height 17
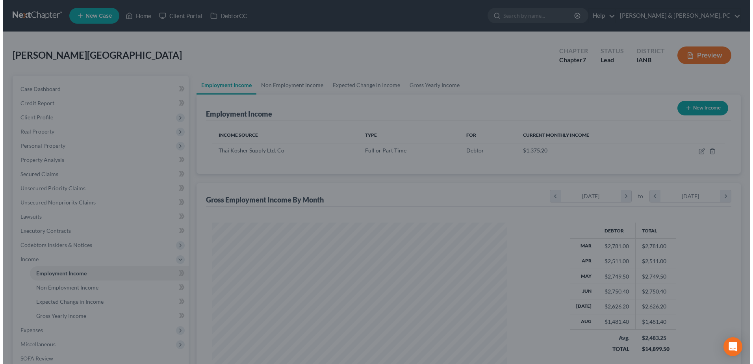
scroll to position [393558, 393396]
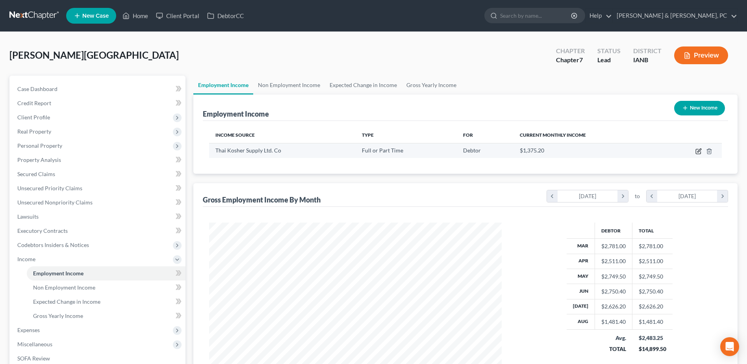
click at [700, 152] on icon "button" at bounding box center [698, 151] width 6 height 6
select select "0"
select select "16"
select select "0"
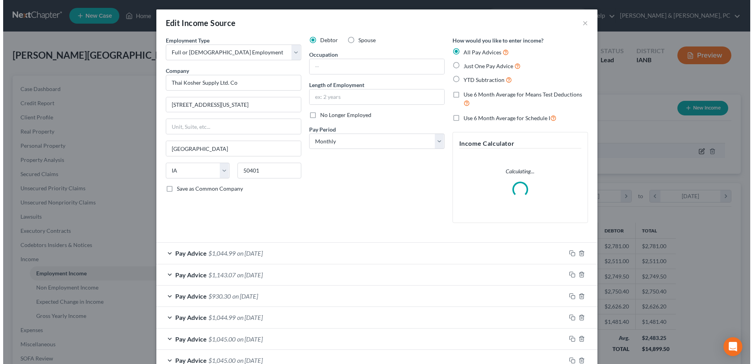
scroll to position [147, 311]
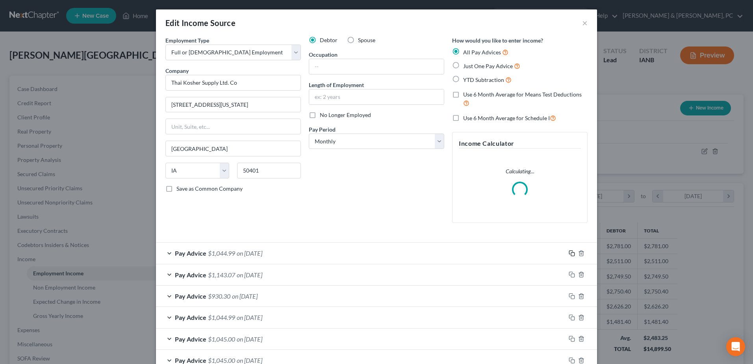
click at [569, 250] on icon "button" at bounding box center [571, 252] width 4 height 4
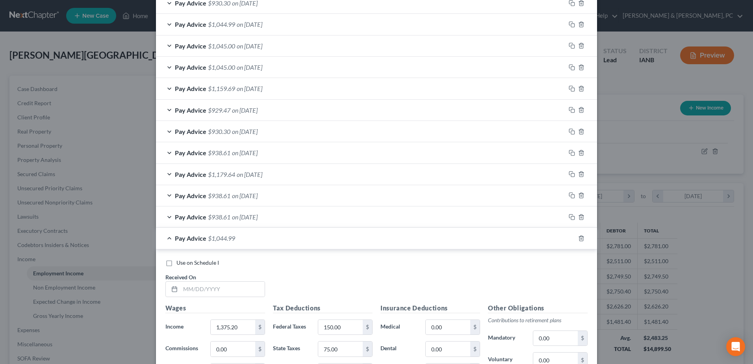
scroll to position [315, 0]
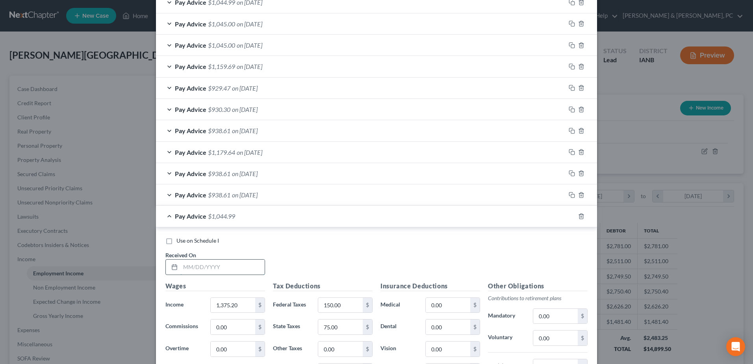
click at [224, 272] on input "text" at bounding box center [222, 266] width 84 height 15
type input "[DATE]"
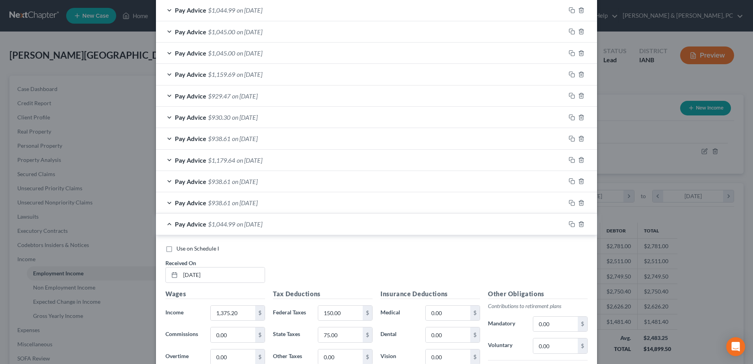
scroll to position [323, 0]
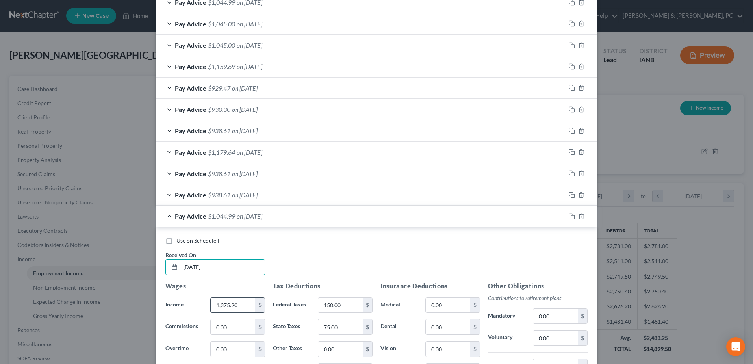
click at [250, 306] on input "1,375.20" at bounding box center [233, 305] width 44 height 15
type input "1,494"
click at [343, 301] on input "150.00" at bounding box center [340, 305] width 44 height 15
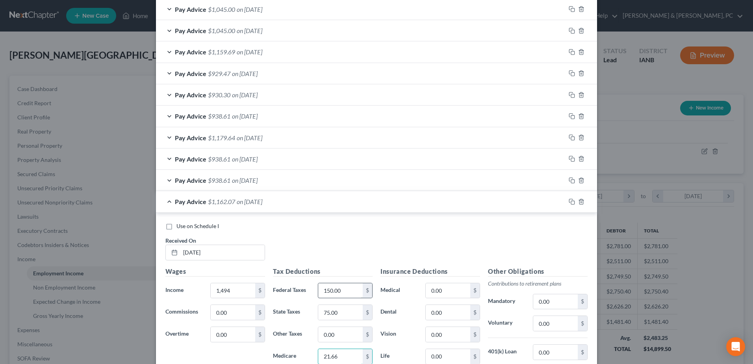
type input "21.66"
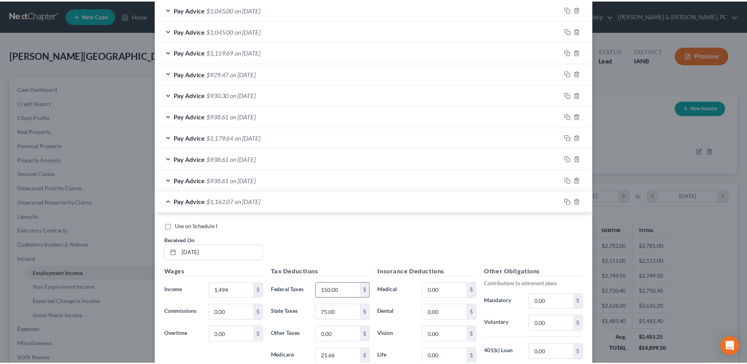
scroll to position [466, 0]
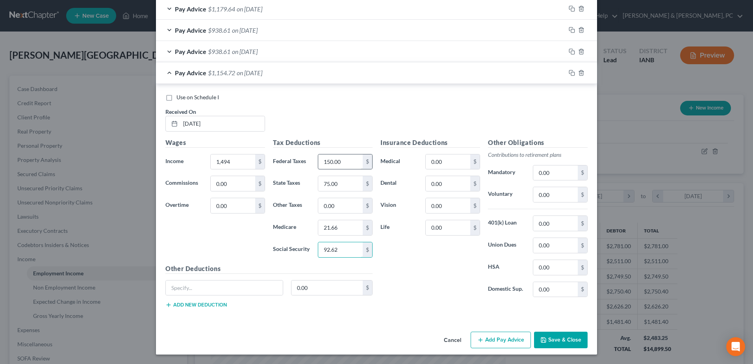
type input "92.62"
click at [568, 341] on button "Save & Close" at bounding box center [561, 339] width 54 height 17
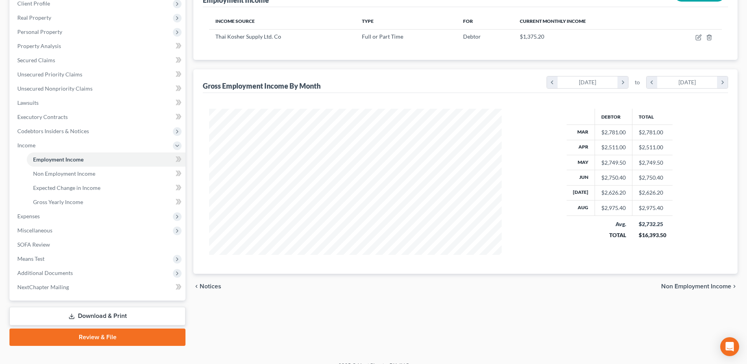
scroll to position [118, 0]
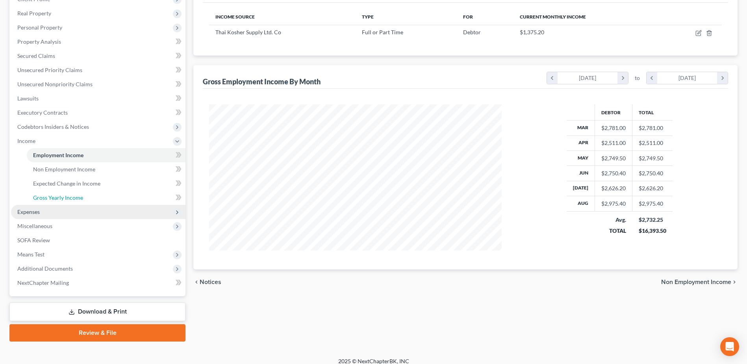
drag, startPoint x: 63, startPoint y: 204, endPoint x: 61, endPoint y: 213, distance: 9.7
click at [63, 204] on link "Gross Yearly Income" at bounding box center [106, 198] width 159 height 14
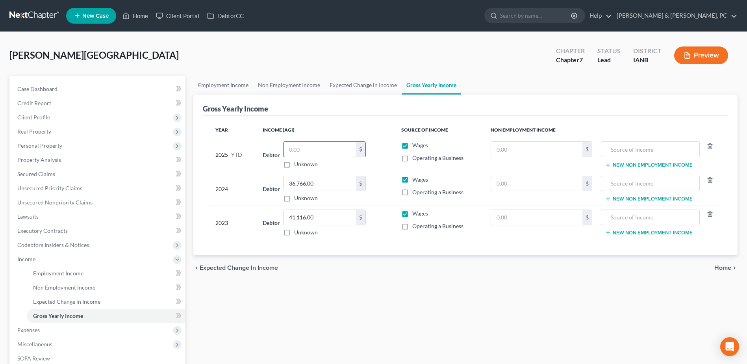
click at [319, 152] on input "text" at bounding box center [319, 149] width 72 height 15
type input "20,416.50"
click at [57, 330] on span "Expenses" at bounding box center [98, 330] width 174 height 14
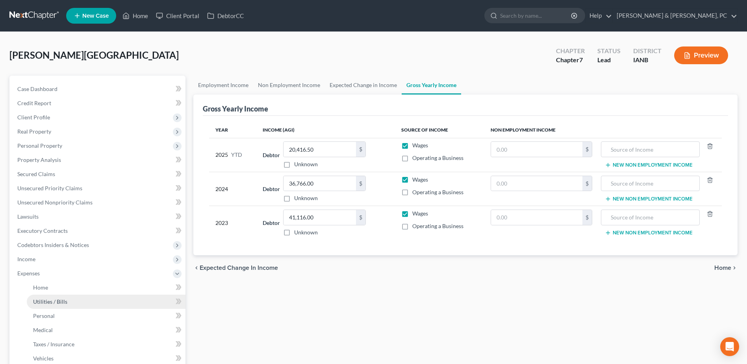
click at [43, 305] on link "Utilities / Bills" at bounding box center [106, 301] width 159 height 14
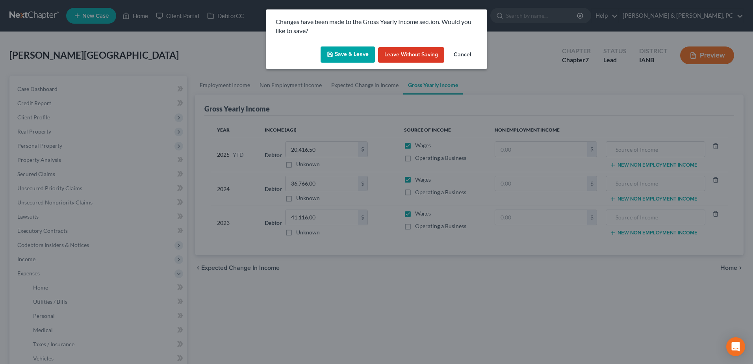
click at [356, 54] on button "Save & Leave" at bounding box center [347, 54] width 54 height 17
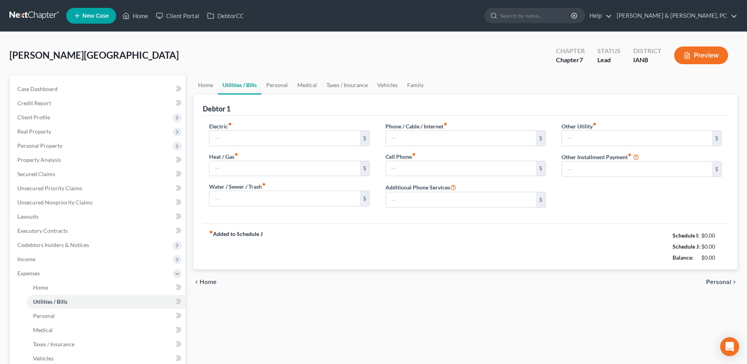
type input "70.00"
type input "300.00"
type input "60.00"
type input "180.00"
type input "70.00"
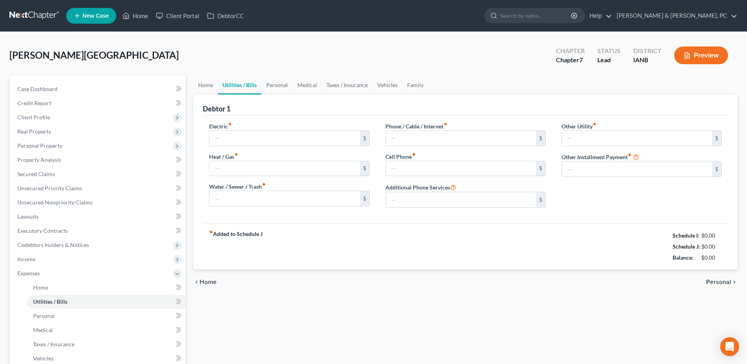
type input "0.00"
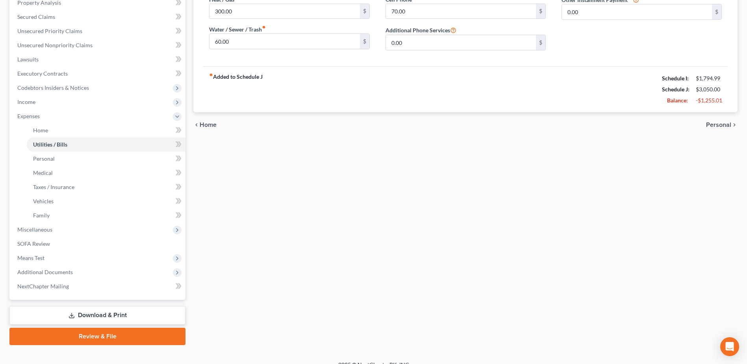
scroll to position [168, 0]
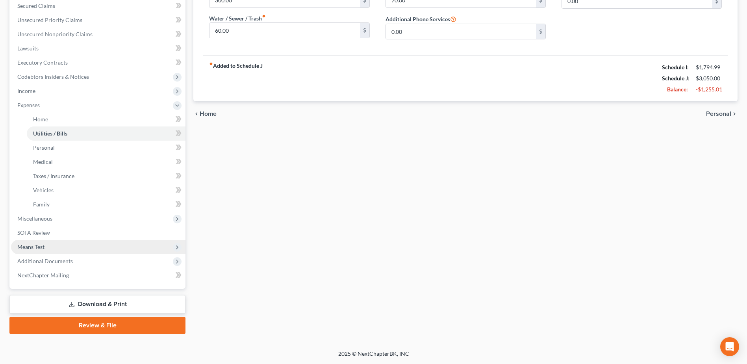
click at [48, 241] on span "Means Test" at bounding box center [98, 247] width 174 height 14
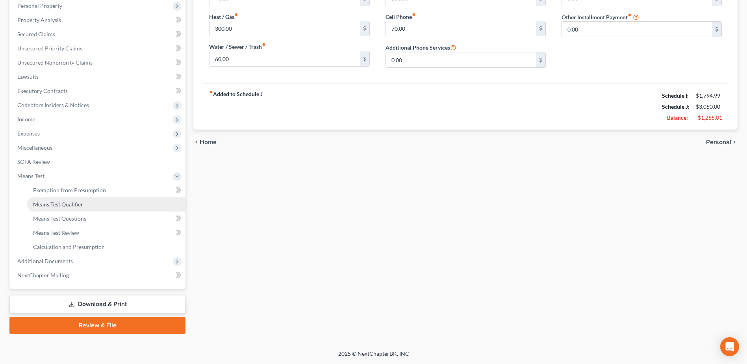
click at [57, 203] on span "Means Test Qualifier" at bounding box center [58, 204] width 50 height 7
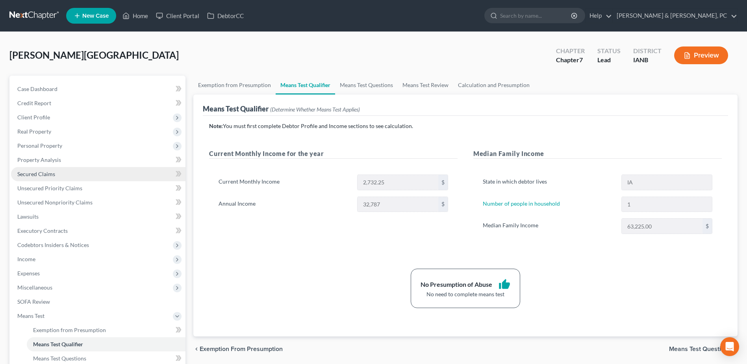
click at [80, 169] on link "Secured Claims" at bounding box center [98, 174] width 174 height 14
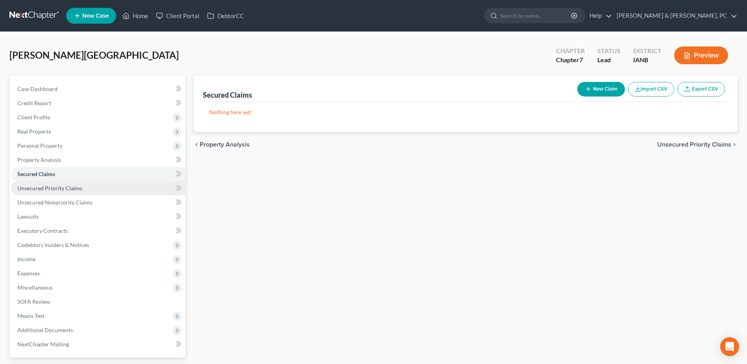
click at [73, 187] on span "Unsecured Priority Claims" at bounding box center [49, 188] width 65 height 7
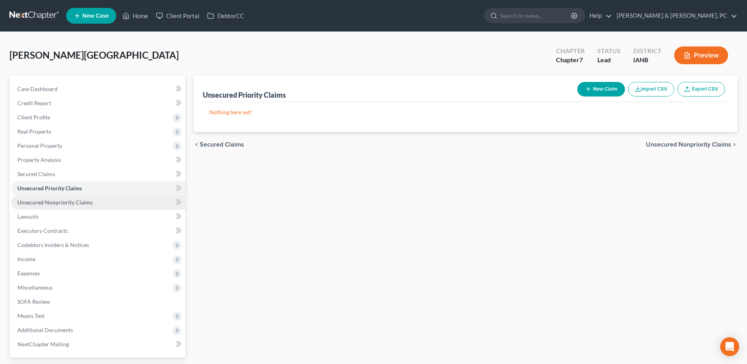
click at [50, 200] on span "Unsecured Nonpriority Claims" at bounding box center [54, 202] width 75 height 7
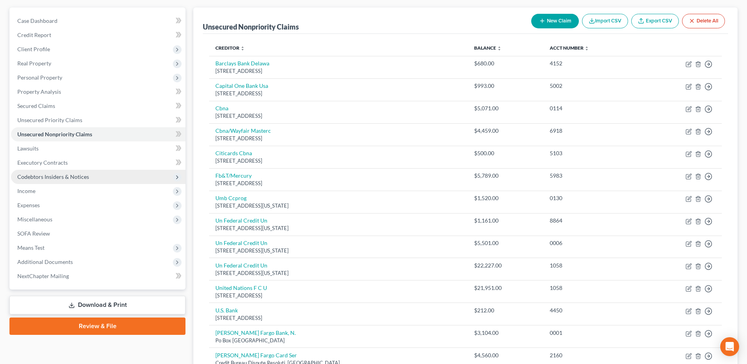
scroll to position [64, 0]
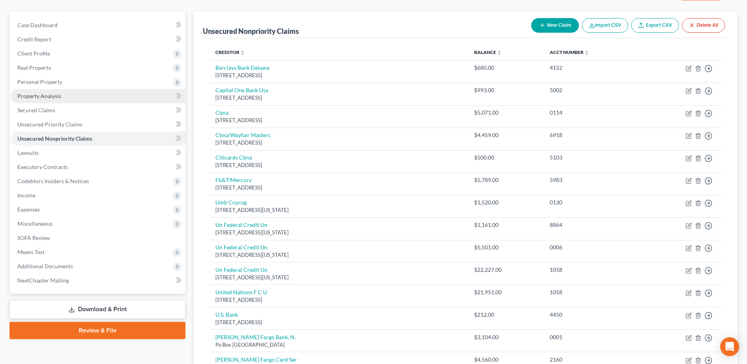
drag, startPoint x: 49, startPoint y: 77, endPoint x: 55, endPoint y: 100, distance: 23.6
click at [49, 77] on span "Personal Property" at bounding box center [98, 82] width 174 height 14
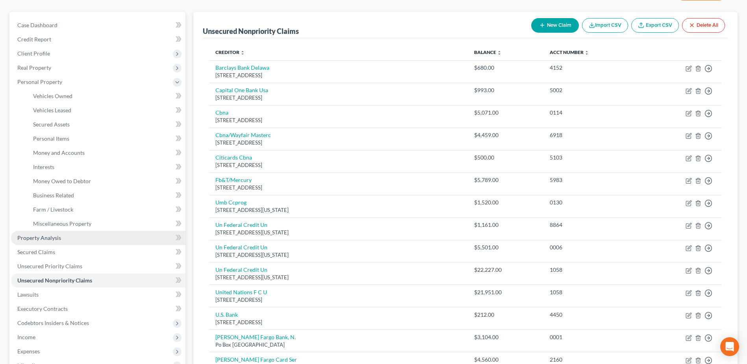
click at [61, 236] on link "Property Analysis" at bounding box center [98, 238] width 174 height 14
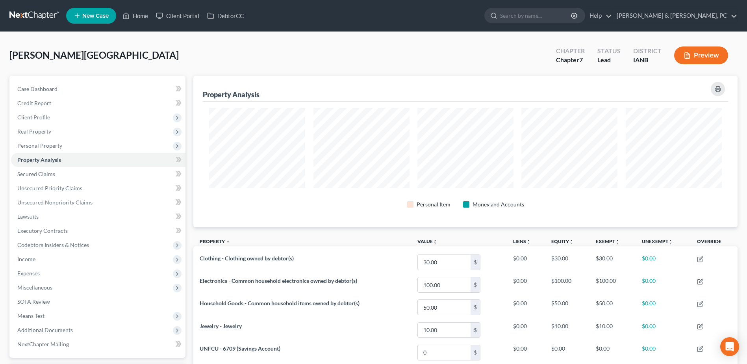
scroll to position [152, 544]
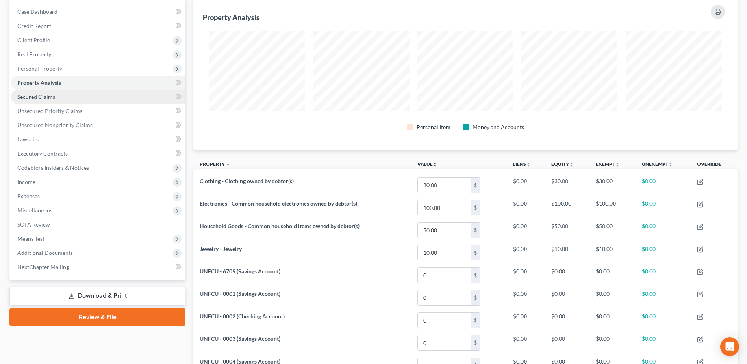
drag, startPoint x: 74, startPoint y: 97, endPoint x: 69, endPoint y: 105, distance: 9.3
click at [74, 97] on link "Secured Claims" at bounding box center [98, 97] width 174 height 14
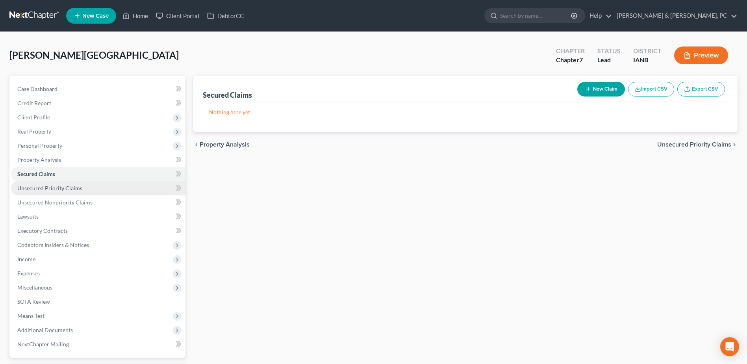
click at [66, 189] on span "Unsecured Priority Claims" at bounding box center [49, 188] width 65 height 7
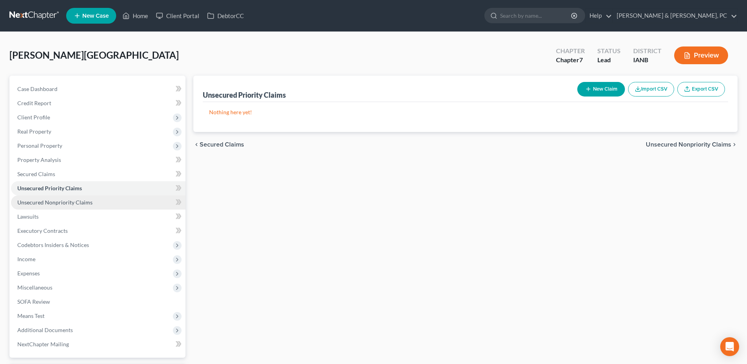
click at [65, 199] on span "Unsecured Nonpriority Claims" at bounding box center [54, 202] width 75 height 7
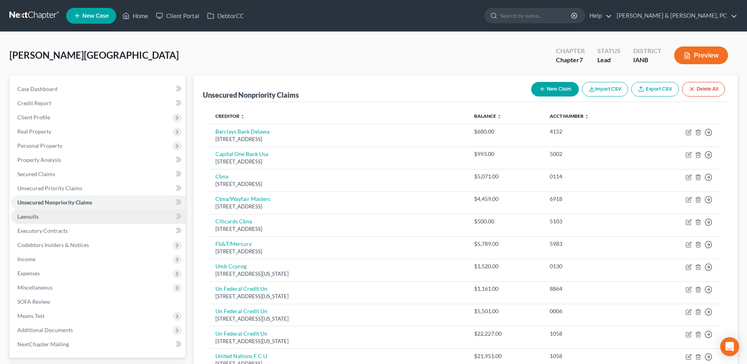
click at [54, 216] on link "Lawsuits" at bounding box center [98, 216] width 174 height 14
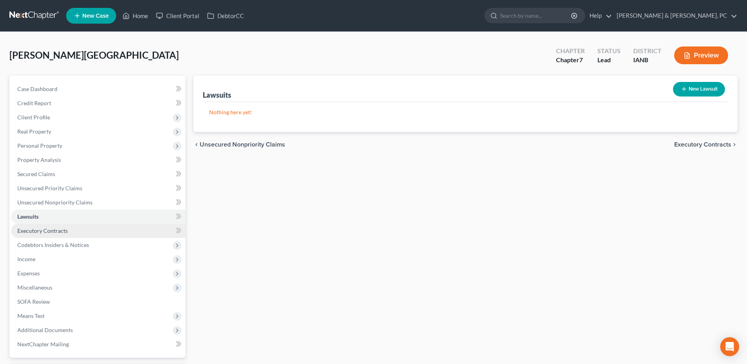
click at [55, 224] on link "Executory Contracts" at bounding box center [98, 231] width 174 height 14
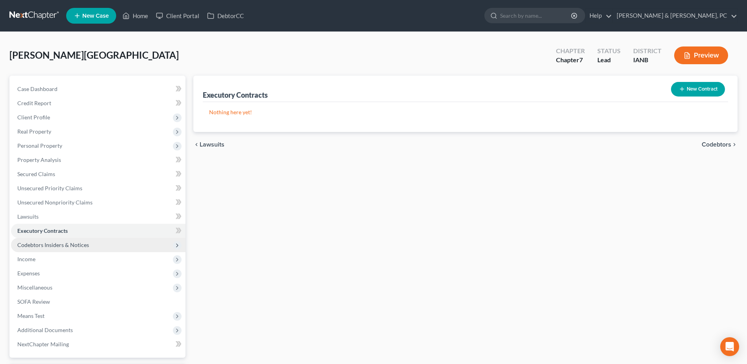
click at [54, 240] on span "Codebtors Insiders & Notices" at bounding box center [98, 245] width 174 height 14
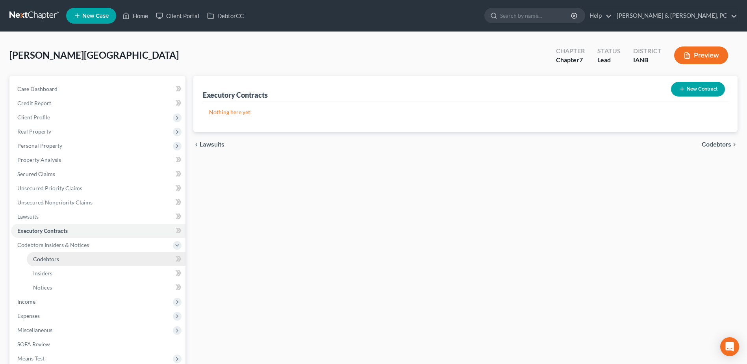
click at [50, 257] on span "Codebtors" at bounding box center [46, 259] width 26 height 7
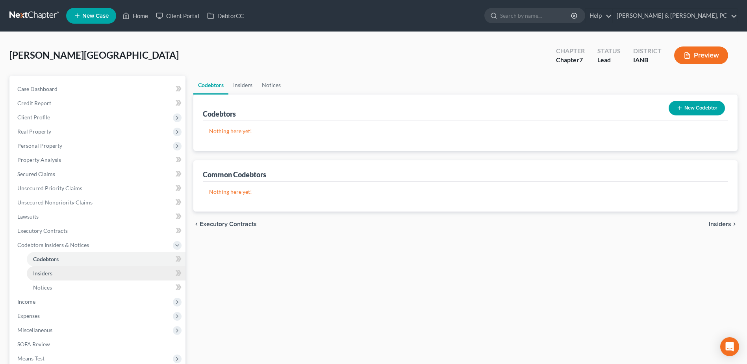
click at [49, 273] on span "Insiders" at bounding box center [42, 273] width 19 height 7
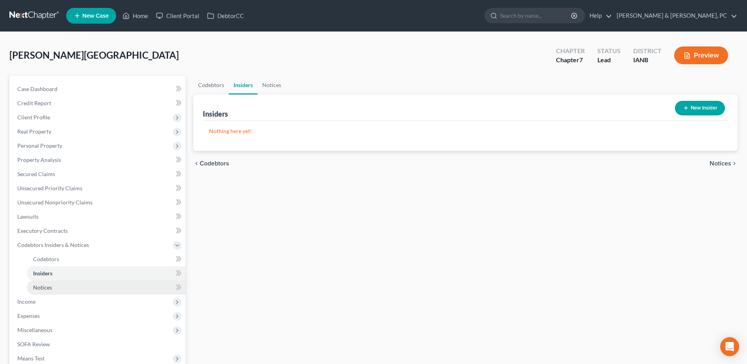
click at [48, 286] on span "Notices" at bounding box center [42, 287] width 19 height 7
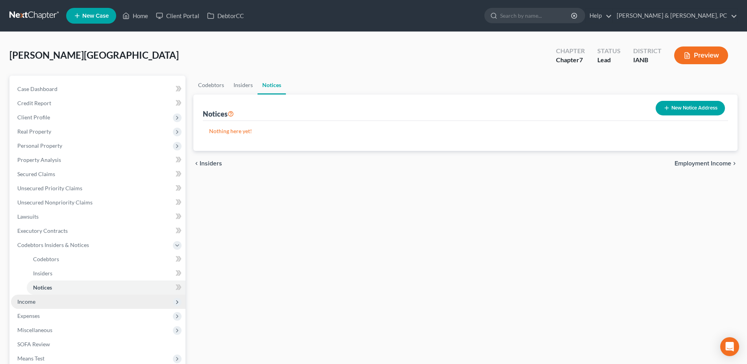
click at [47, 299] on span "Income" at bounding box center [98, 301] width 174 height 14
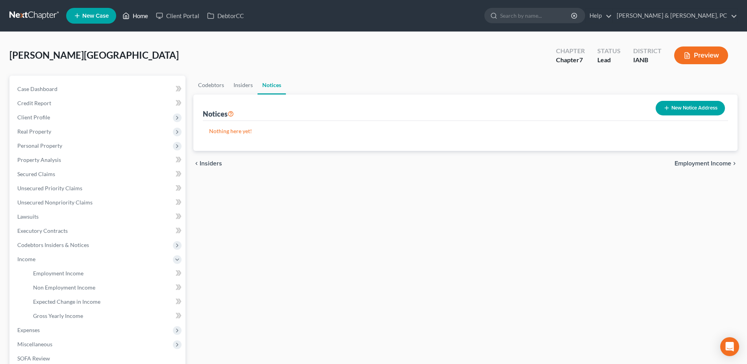
click at [135, 11] on link "Home" at bounding box center [135, 16] width 33 height 14
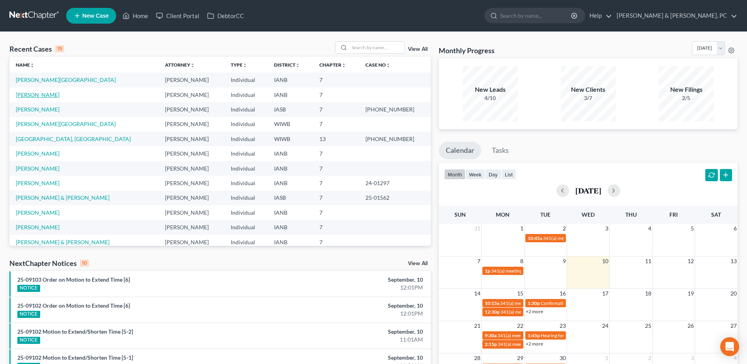
click at [37, 96] on link "[PERSON_NAME]" at bounding box center [38, 94] width 44 height 7
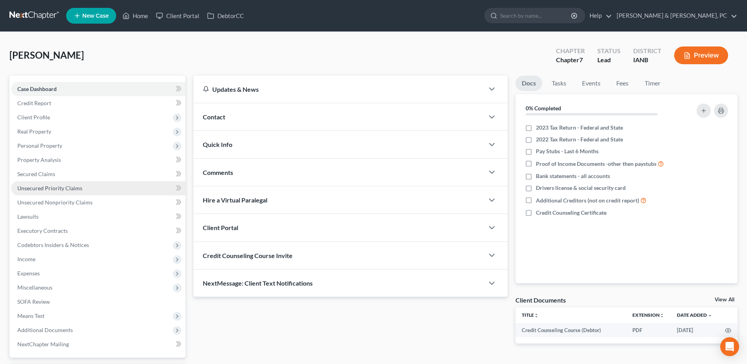
click at [55, 186] on span "Unsecured Priority Claims" at bounding box center [49, 188] width 65 height 7
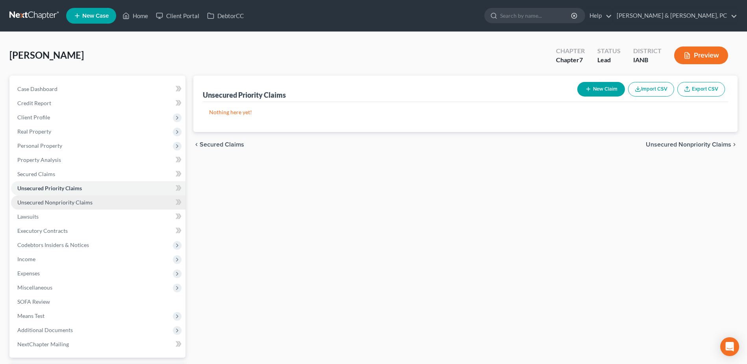
click at [55, 204] on span "Unsecured Nonpriority Claims" at bounding box center [54, 202] width 75 height 7
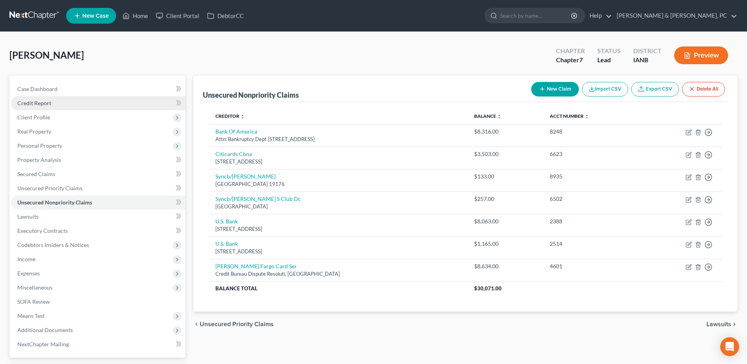
click at [66, 109] on link "Credit Report" at bounding box center [98, 103] width 174 height 14
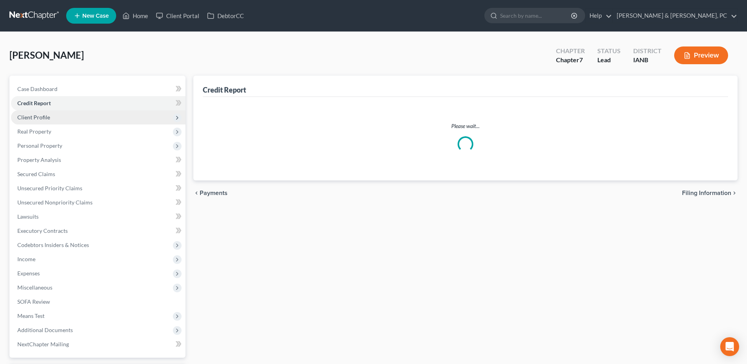
click at [60, 119] on span "Client Profile" at bounding box center [98, 117] width 174 height 14
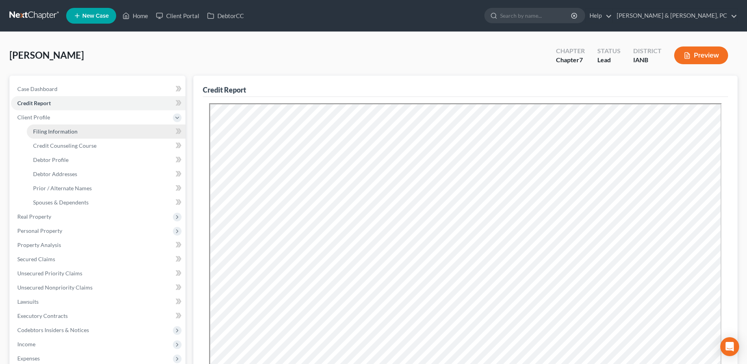
click at [53, 134] on span "Filing Information" at bounding box center [55, 131] width 44 height 7
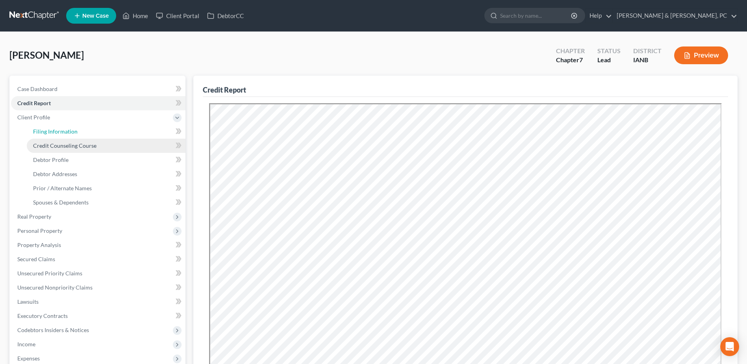
select select "1"
select select "0"
select select "29"
select select "0"
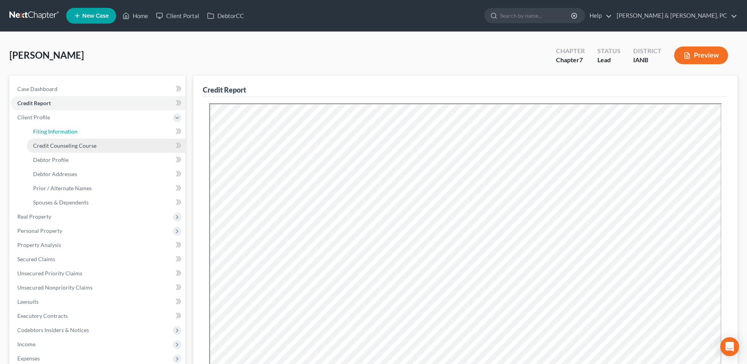
select select "16"
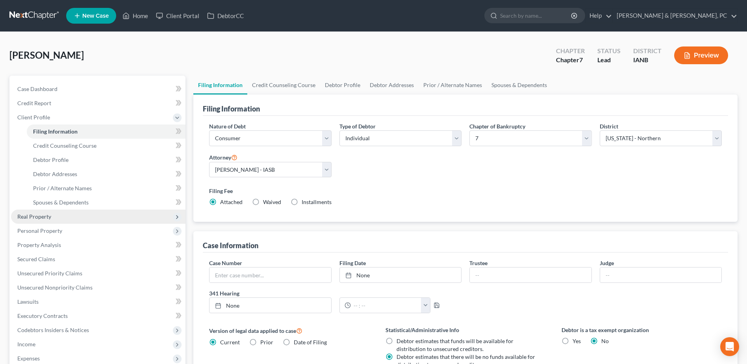
click at [49, 220] on span "Real Property" at bounding box center [98, 216] width 174 height 14
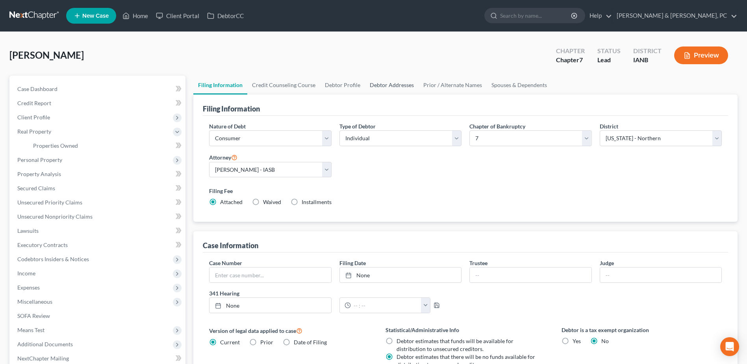
click at [381, 83] on link "Debtor Addresses" at bounding box center [392, 85] width 54 height 19
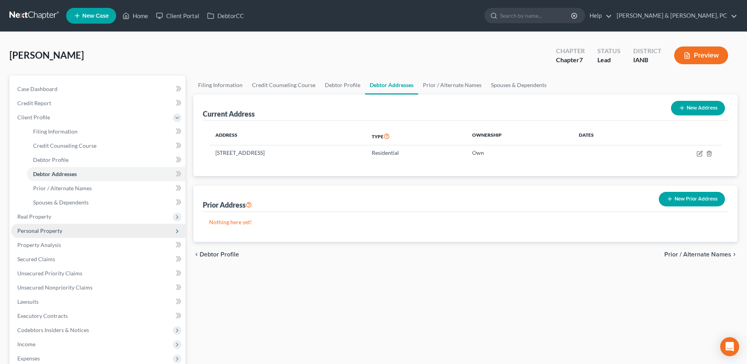
click at [52, 235] on span "Personal Property" at bounding box center [98, 231] width 174 height 14
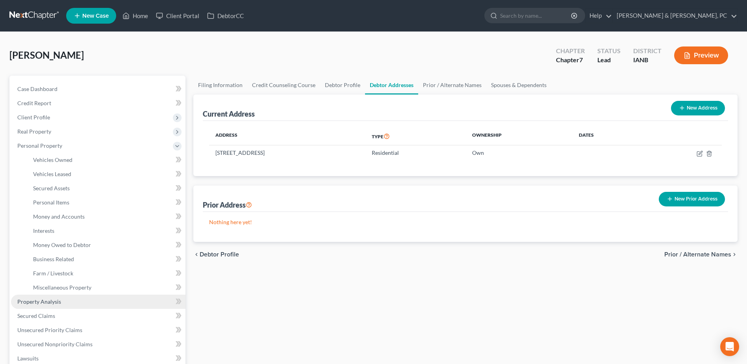
click at [47, 300] on span "Property Analysis" at bounding box center [39, 301] width 44 height 7
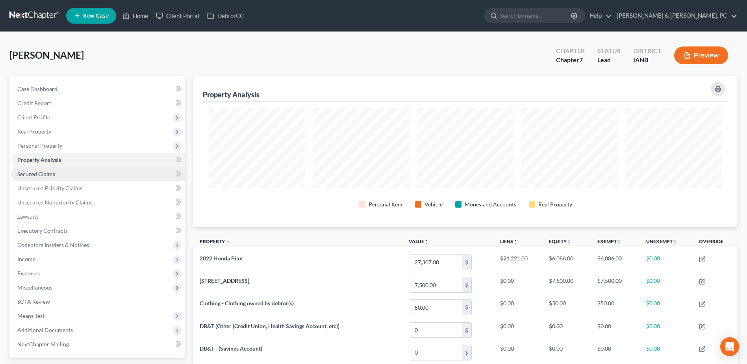
click at [93, 171] on link "Secured Claims" at bounding box center [98, 174] width 174 height 14
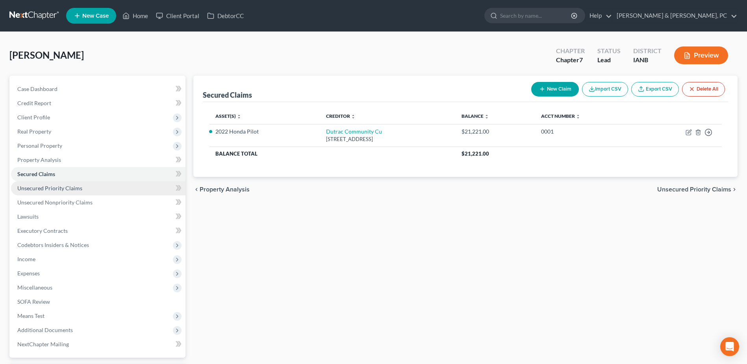
click at [89, 183] on link "Unsecured Priority Claims" at bounding box center [98, 188] width 174 height 14
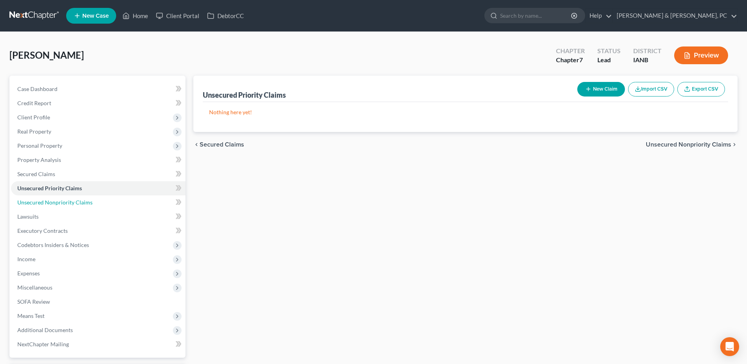
drag, startPoint x: 66, startPoint y: 202, endPoint x: 2, endPoint y: 179, distance: 68.4
click at [66, 202] on span "Unsecured Nonpriority Claims" at bounding box center [54, 202] width 75 height 7
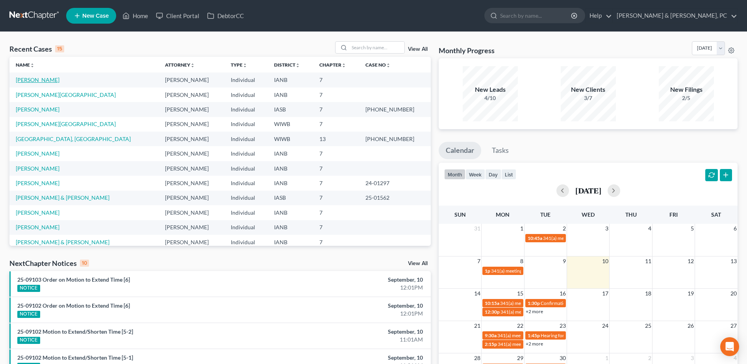
click at [40, 79] on link "[PERSON_NAME]" at bounding box center [38, 79] width 44 height 7
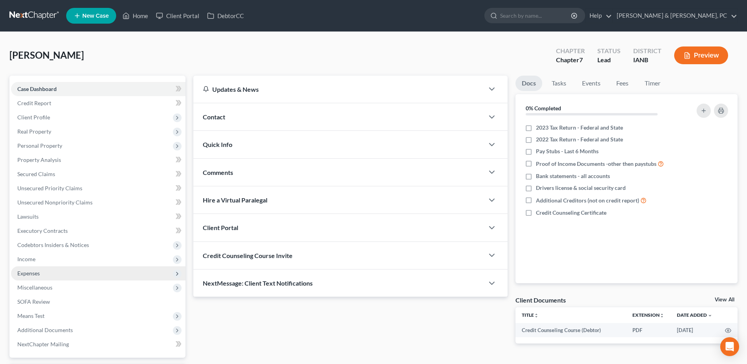
click at [36, 278] on span "Expenses" at bounding box center [98, 273] width 174 height 14
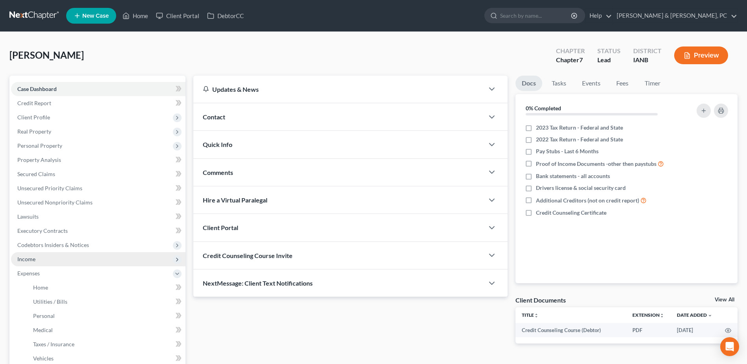
click at [36, 260] on span "Income" at bounding box center [98, 259] width 174 height 14
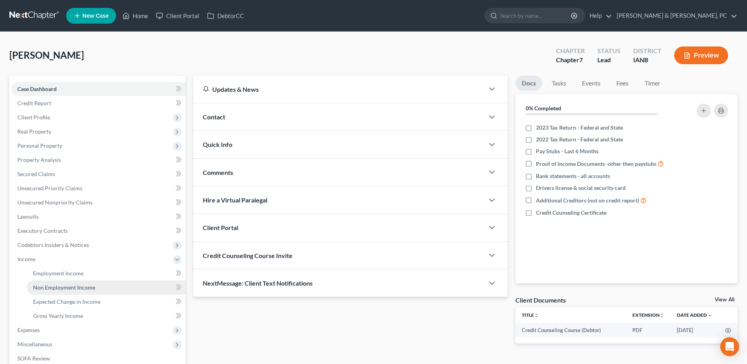
click at [50, 291] on link "Non Employment Income" at bounding box center [106, 287] width 159 height 14
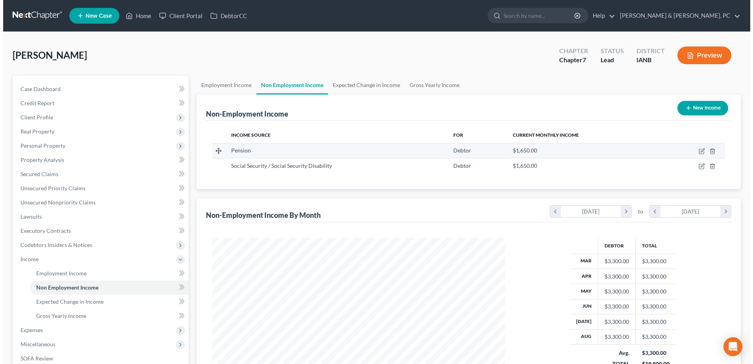
scroll to position [146, 308]
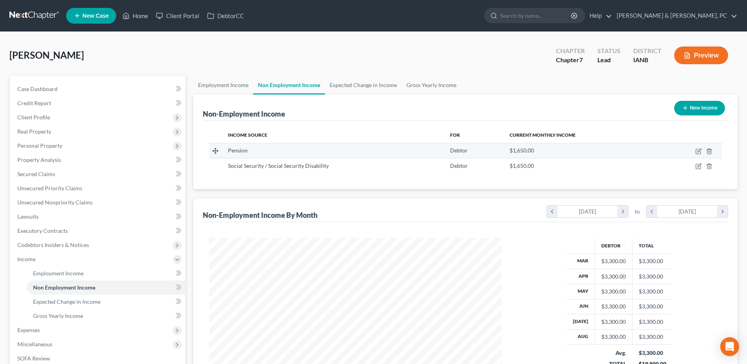
click at [702, 151] on td at bounding box center [689, 150] width 64 height 15
click at [699, 151] on icon "button" at bounding box center [698, 151] width 6 height 6
select select "2"
select select "0"
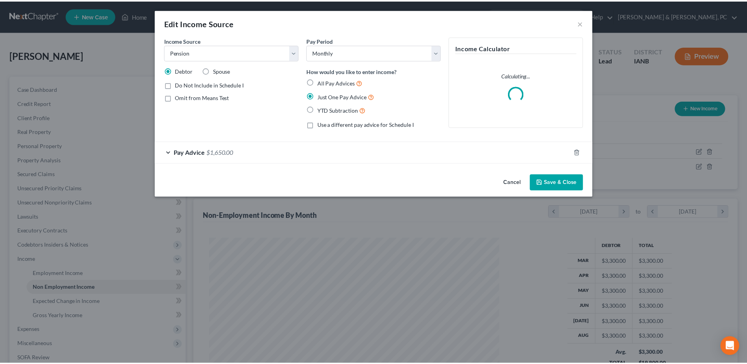
scroll to position [147, 311]
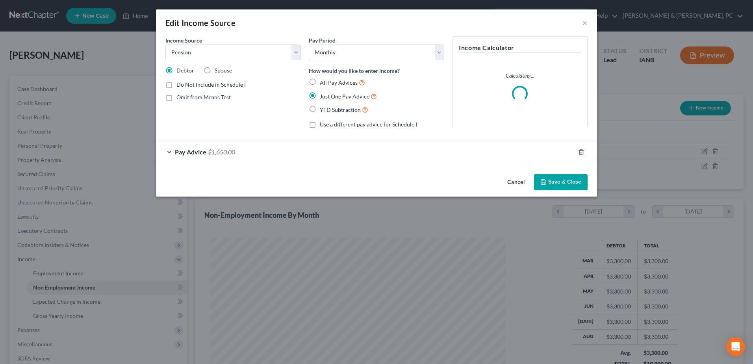
click at [252, 152] on div "Pay Advice $1,650.00" at bounding box center [365, 151] width 419 height 21
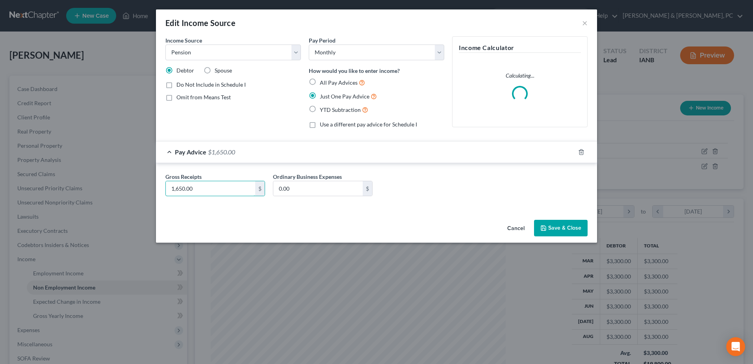
paste input "091.24"
type input "1,091.24"
click at [580, 222] on button "Save & Close" at bounding box center [561, 228] width 54 height 17
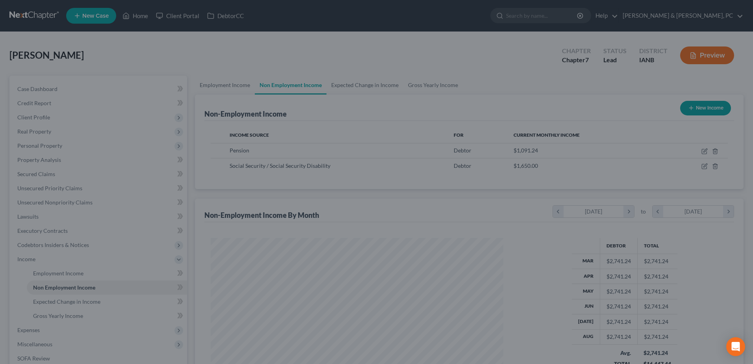
scroll to position [393558, 393396]
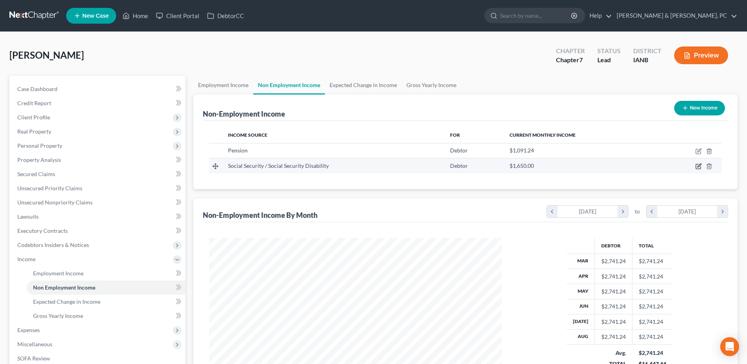
click at [698, 167] on icon "button" at bounding box center [699, 166] width 4 height 4
select select "4"
select select "0"
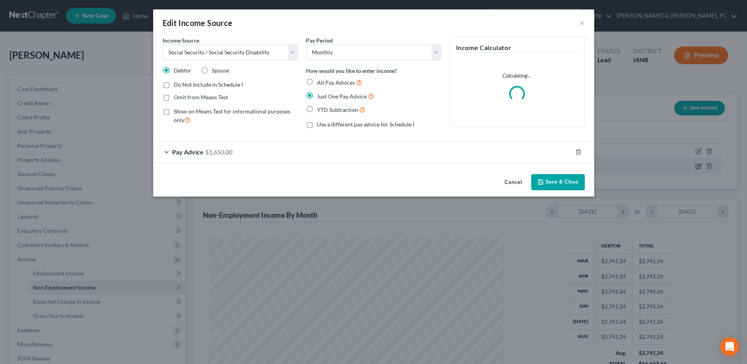
scroll to position [147, 311]
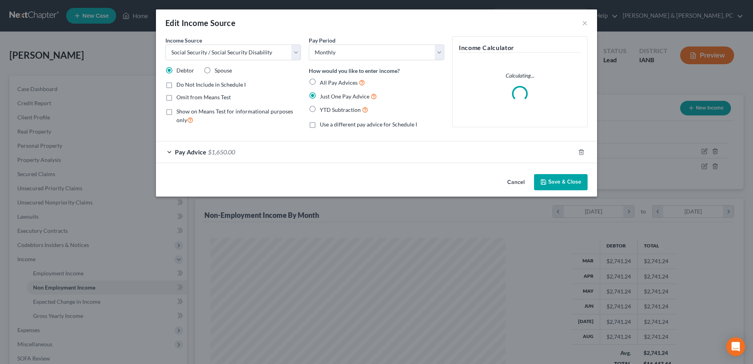
click at [289, 155] on div "Pay Advice $1,650.00" at bounding box center [365, 151] width 419 height 21
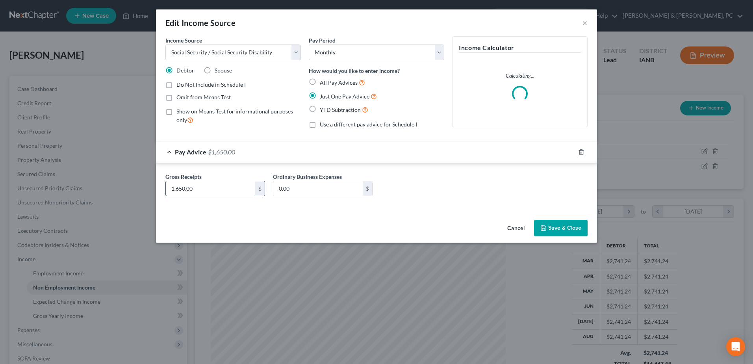
click at [229, 191] on input "1,650.00" at bounding box center [210, 188] width 89 height 15
paste input "2089"
type input "2,089.00"
click at [581, 227] on button "Save & Close" at bounding box center [561, 228] width 54 height 17
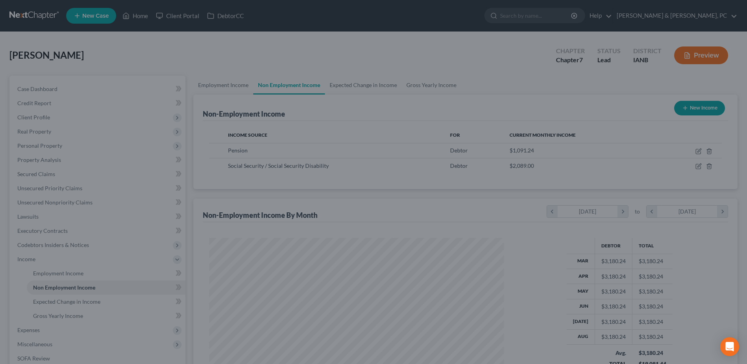
scroll to position [393558, 393396]
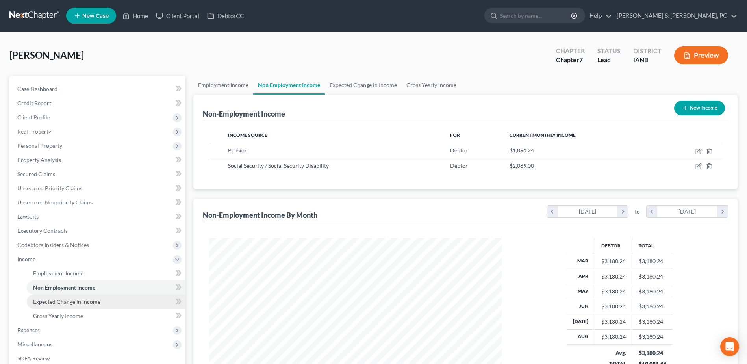
click at [81, 306] on link "Expected Change in Income" at bounding box center [106, 301] width 159 height 14
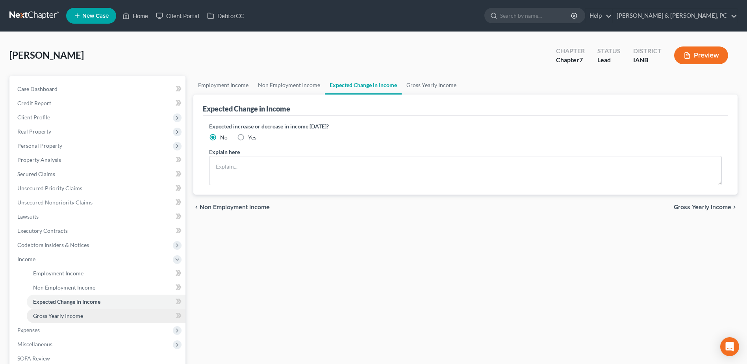
click at [82, 313] on span "Gross Yearly Income" at bounding box center [58, 315] width 50 height 7
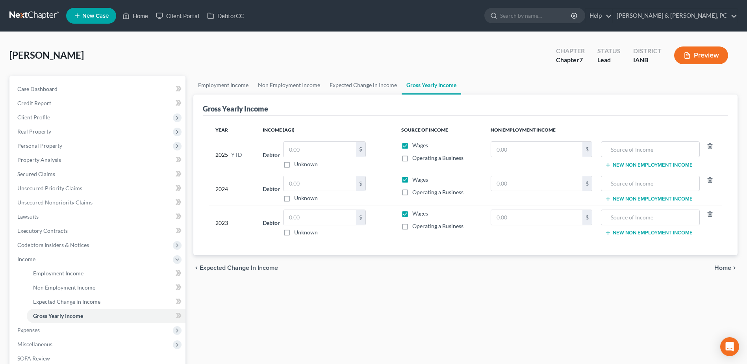
scroll to position [118, 0]
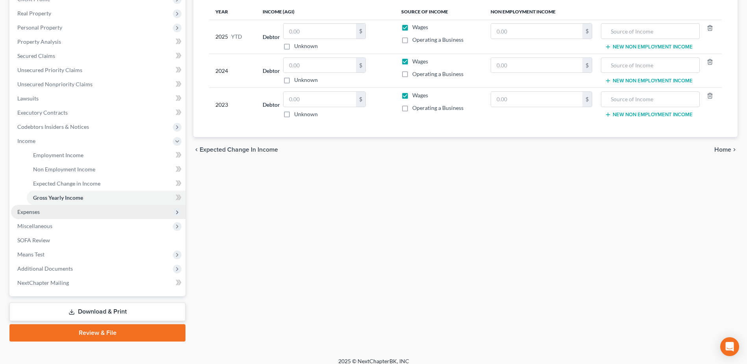
click at [55, 215] on span "Expenses" at bounding box center [98, 212] width 174 height 14
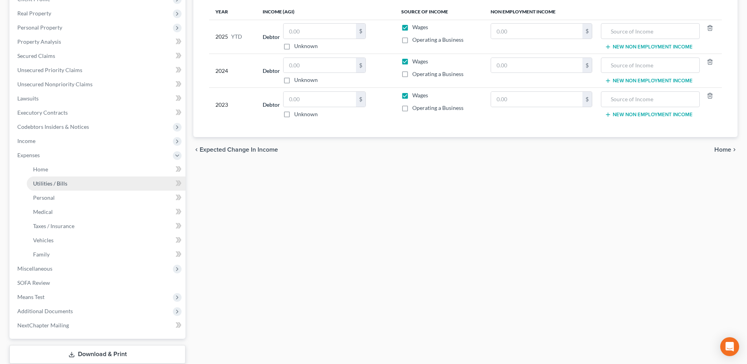
click at [86, 178] on link "Utilities / Bills" at bounding box center [106, 183] width 159 height 14
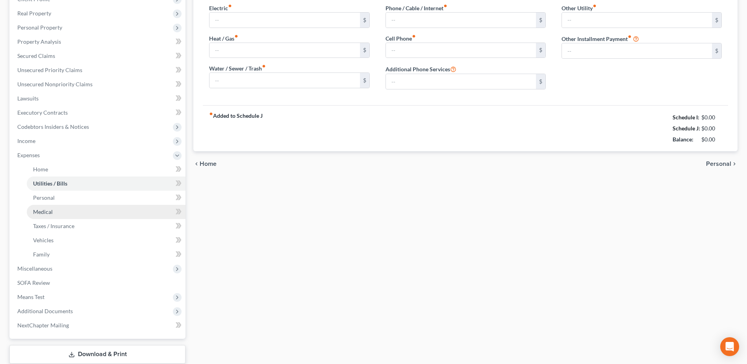
type input "90.00"
type input "64.00"
type input "50.32"
type input "40.00"
type input "100.00"
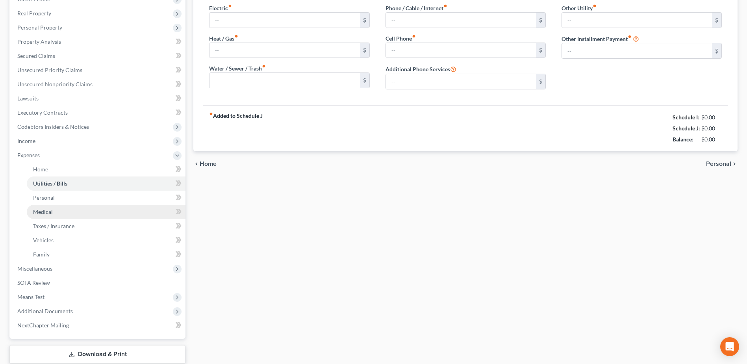
type input "0.00"
type input "64.20"
type input "Storage Unit"
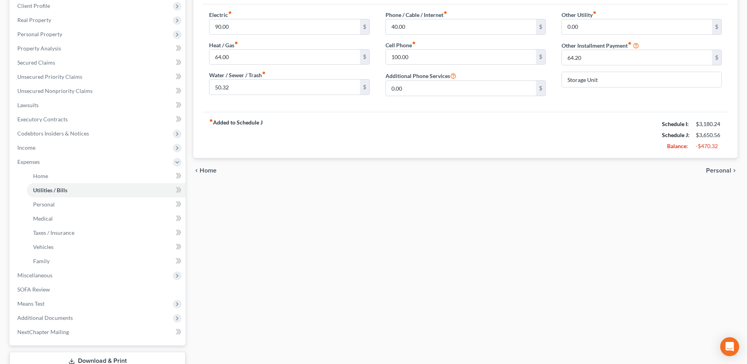
scroll to position [118, 0]
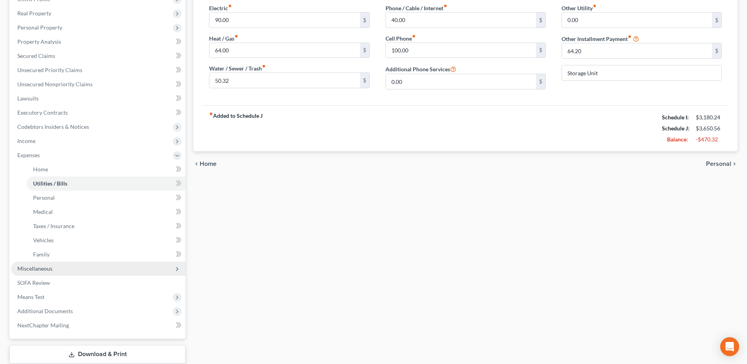
click at [56, 265] on span "Miscellaneous" at bounding box center [98, 268] width 174 height 14
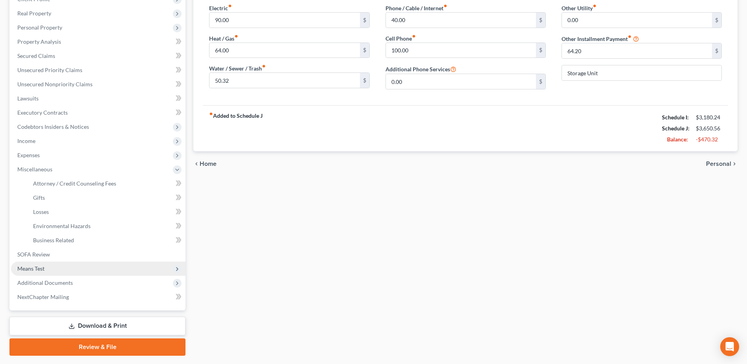
click at [39, 265] on span "Means Test" at bounding box center [30, 268] width 27 height 7
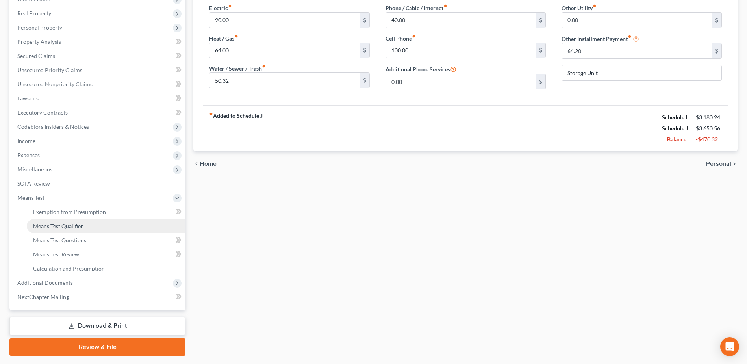
click at [77, 222] on span "Means Test Qualifier" at bounding box center [58, 225] width 50 height 7
